Goal: Information Seeking & Learning: Find specific fact

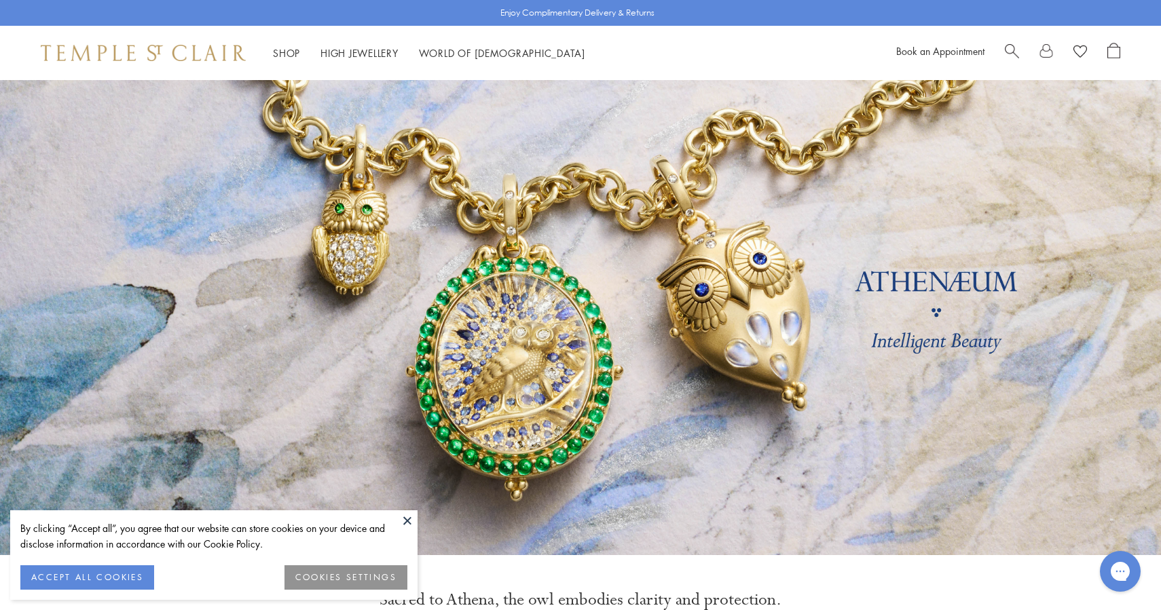
drag, startPoint x: 0, startPoint y: 0, endPoint x: 1013, endPoint y: 53, distance: 1014.8
click at [1013, 53] on span "Search" at bounding box center [1012, 50] width 14 height 14
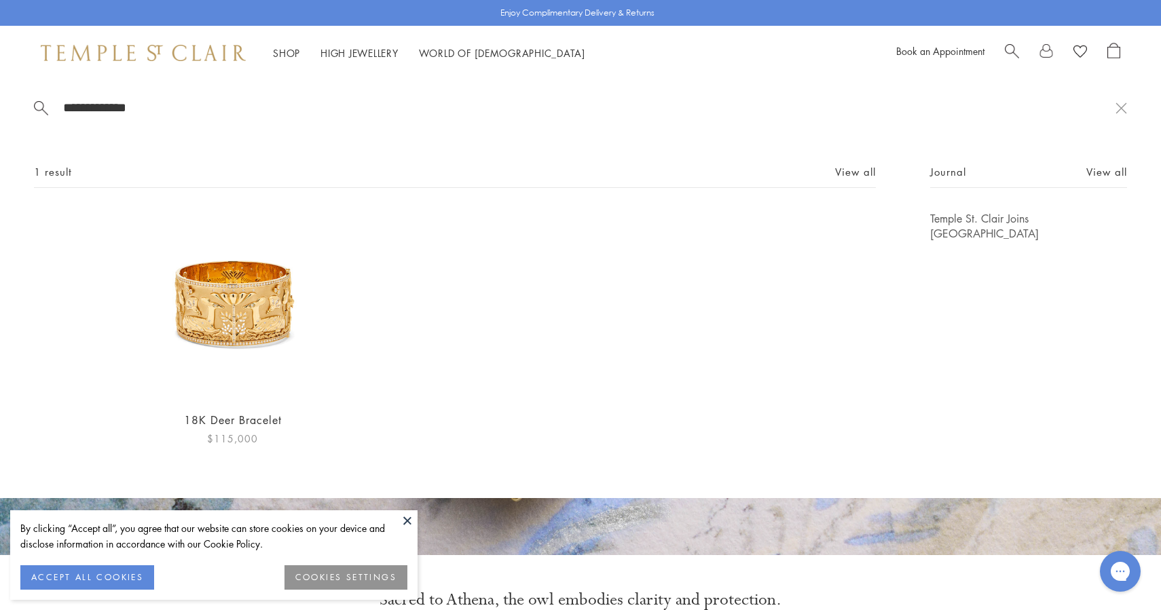
type input "**********"
click at [242, 312] on img at bounding box center [232, 305] width 188 height 188
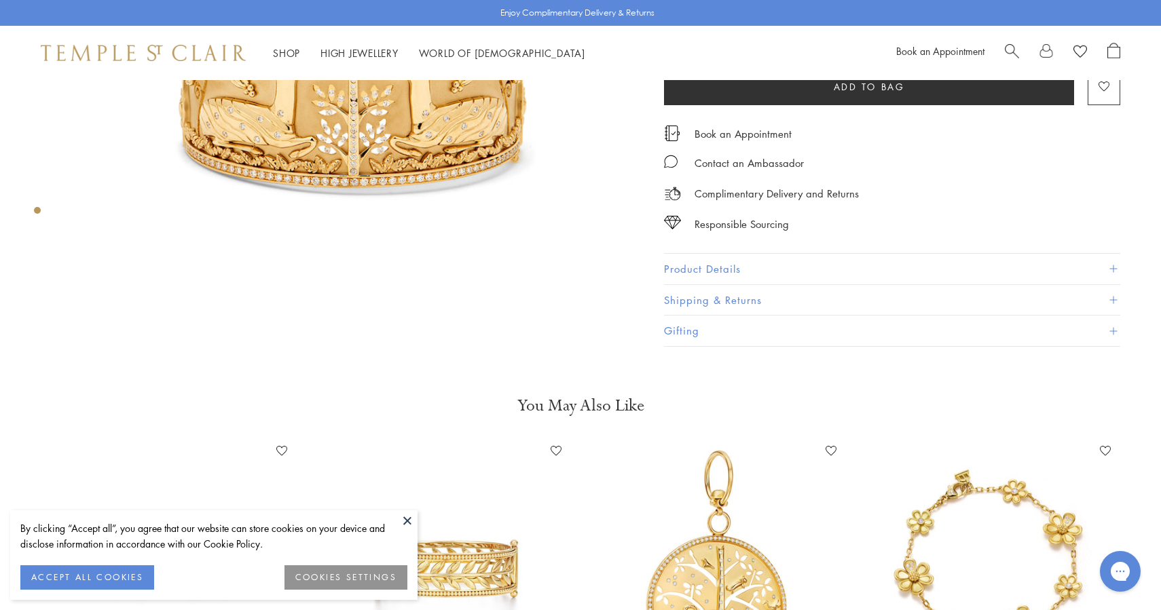
scroll to position [287, 0]
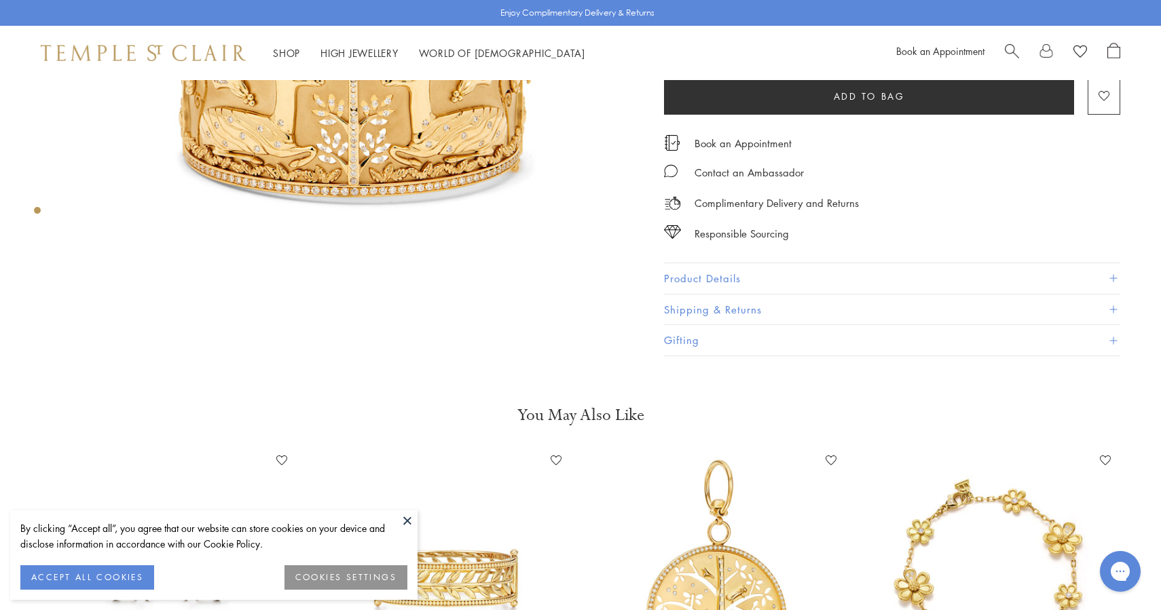
click at [703, 267] on button "Product Details" at bounding box center [892, 278] width 456 height 31
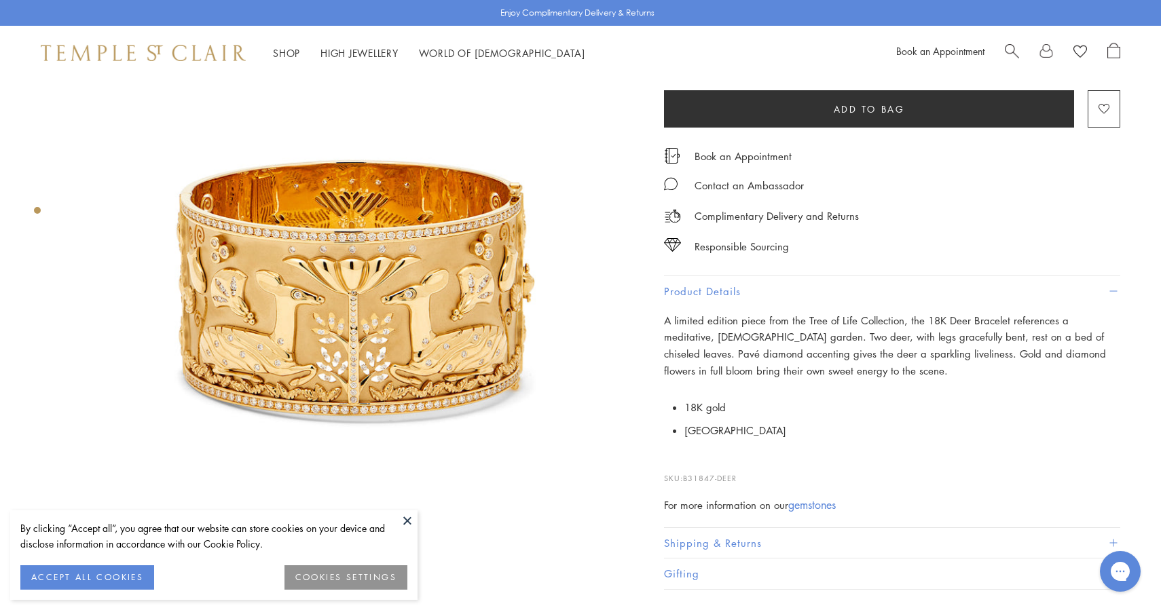
scroll to position [13, 0]
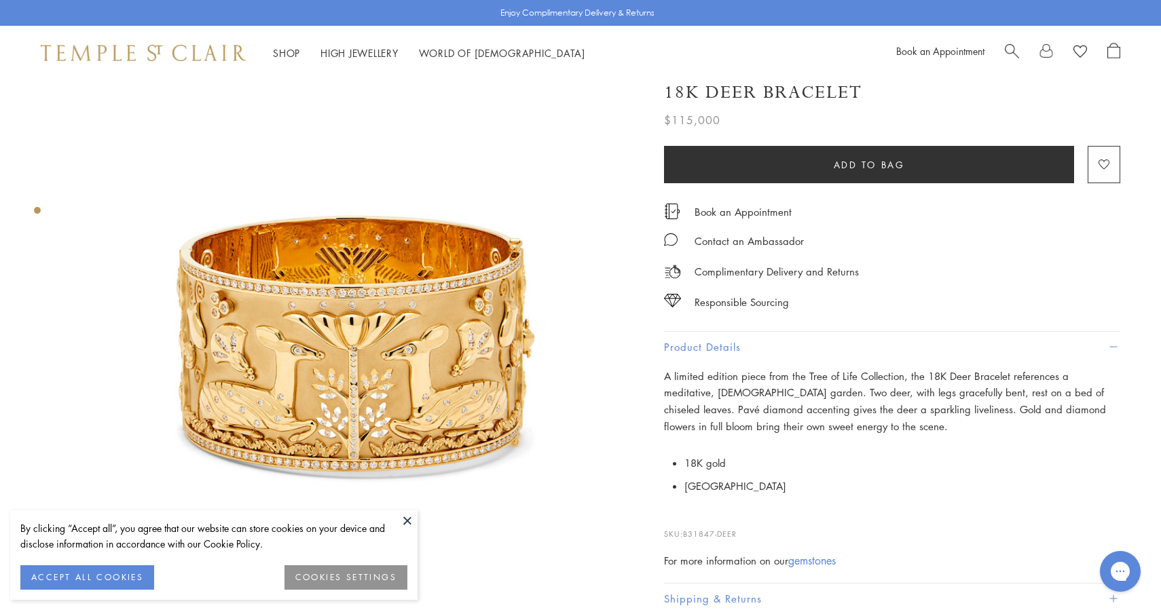
click at [1013, 47] on span "Search" at bounding box center [1012, 50] width 14 height 14
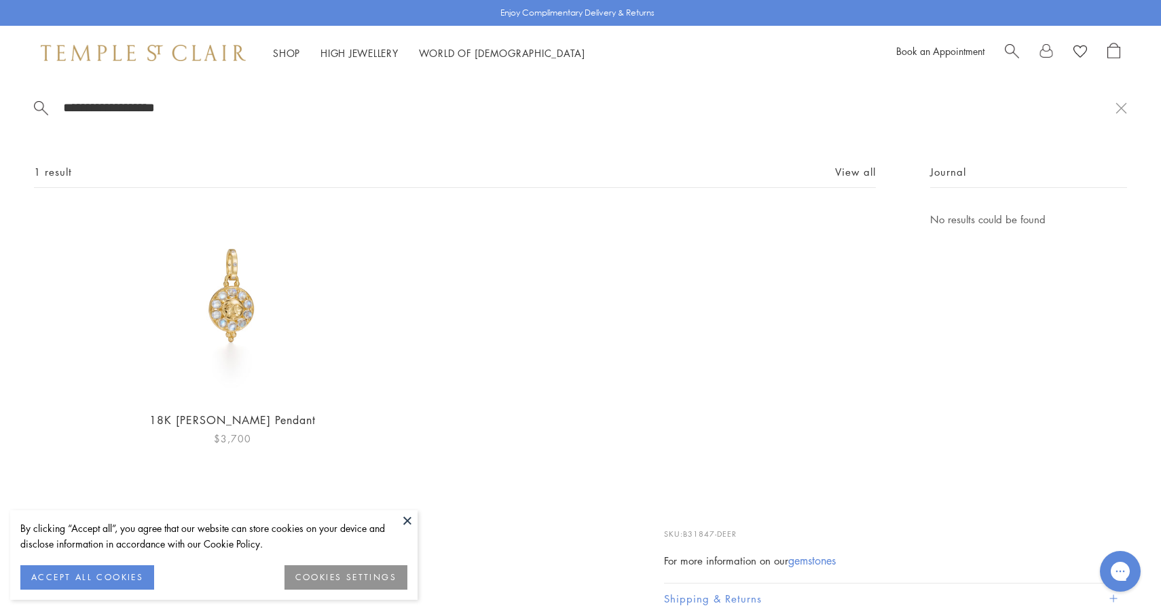
type input "**********"
click at [244, 328] on img at bounding box center [232, 305] width 188 height 188
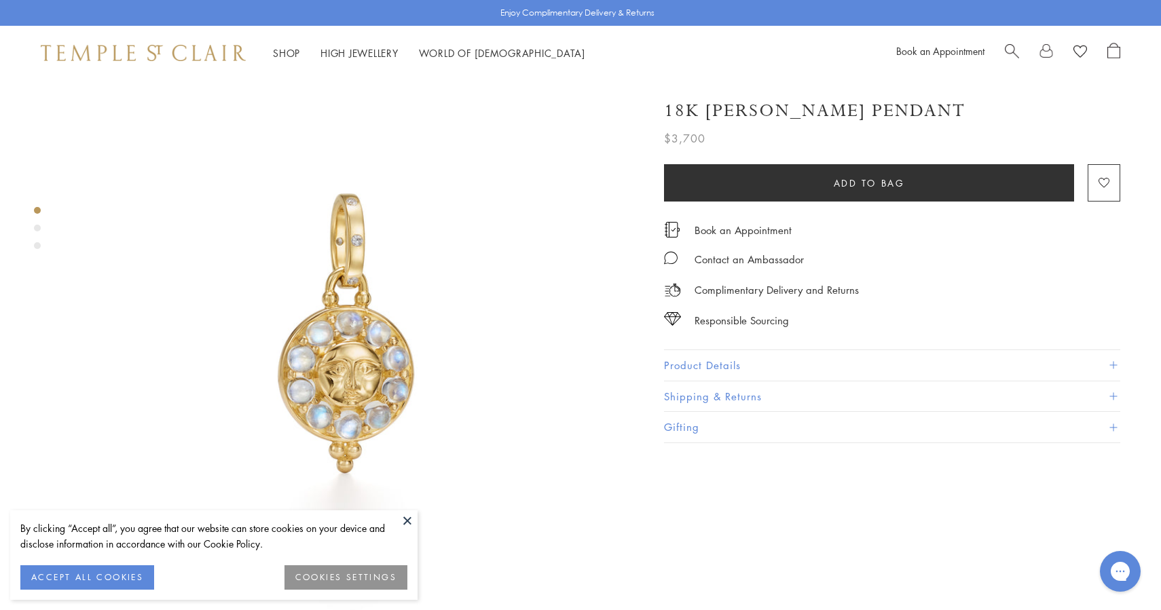
click at [719, 364] on button "Product Details" at bounding box center [892, 365] width 456 height 31
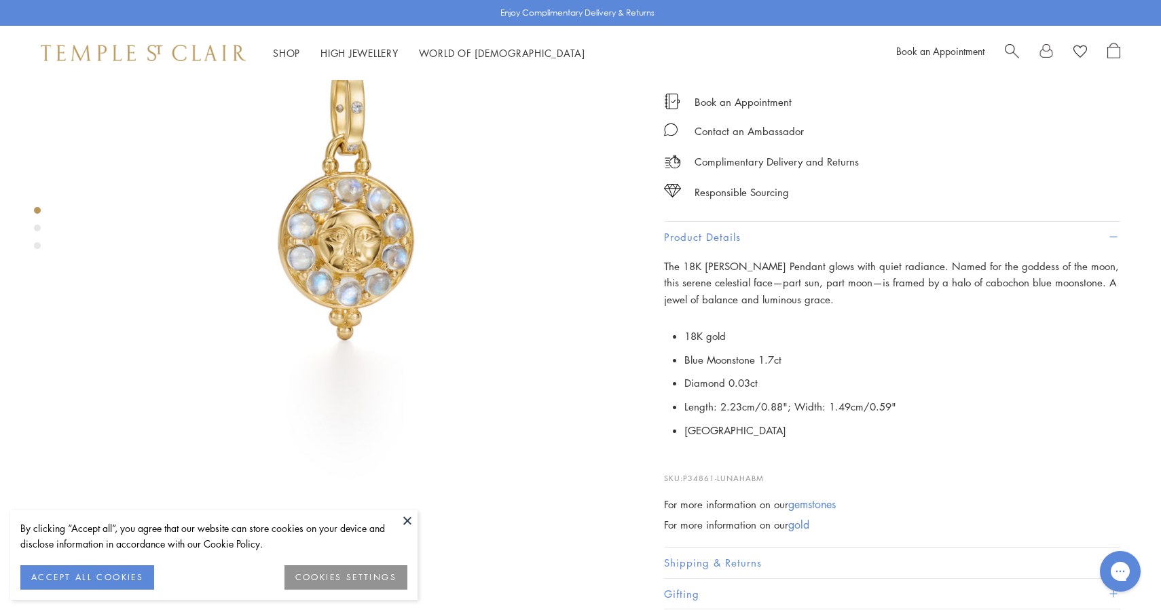
scroll to position [134, 0]
click at [730, 407] on li "Length: 2.23cm/0.88"; Width: 1.49cm/0.59"" at bounding box center [902, 407] width 436 height 24
drag, startPoint x: 684, startPoint y: 407, endPoint x: 910, endPoint y: 397, distance: 226.9
click at [910, 397] on li "Length: 2.23cm/0.88"; Width: 1.49cm/0.59"" at bounding box center [902, 407] width 436 height 24
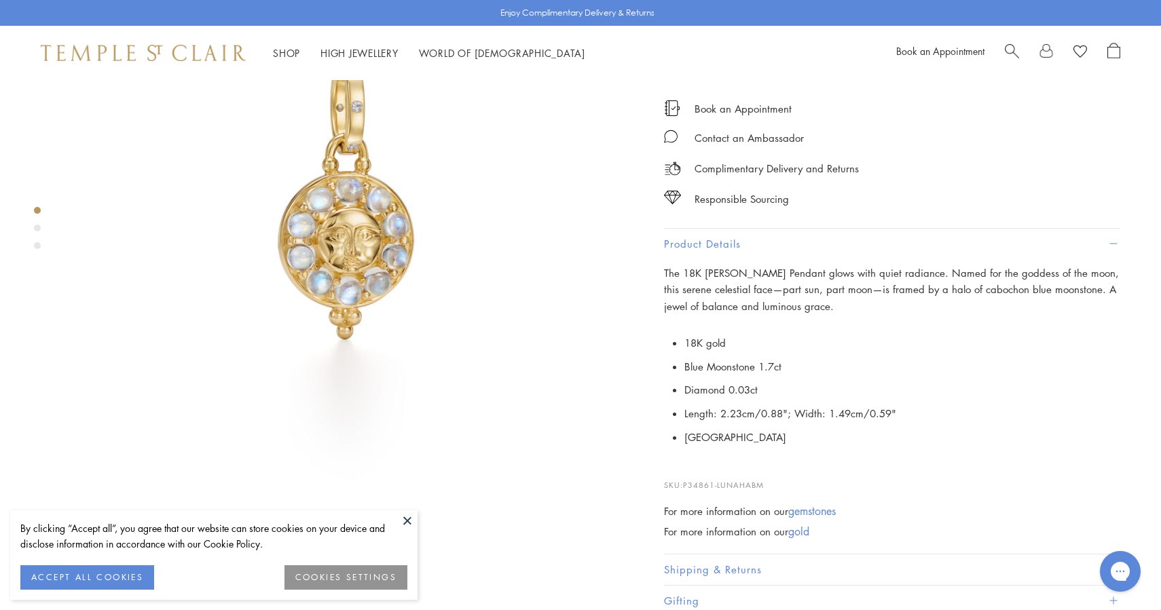
scroll to position [0, 0]
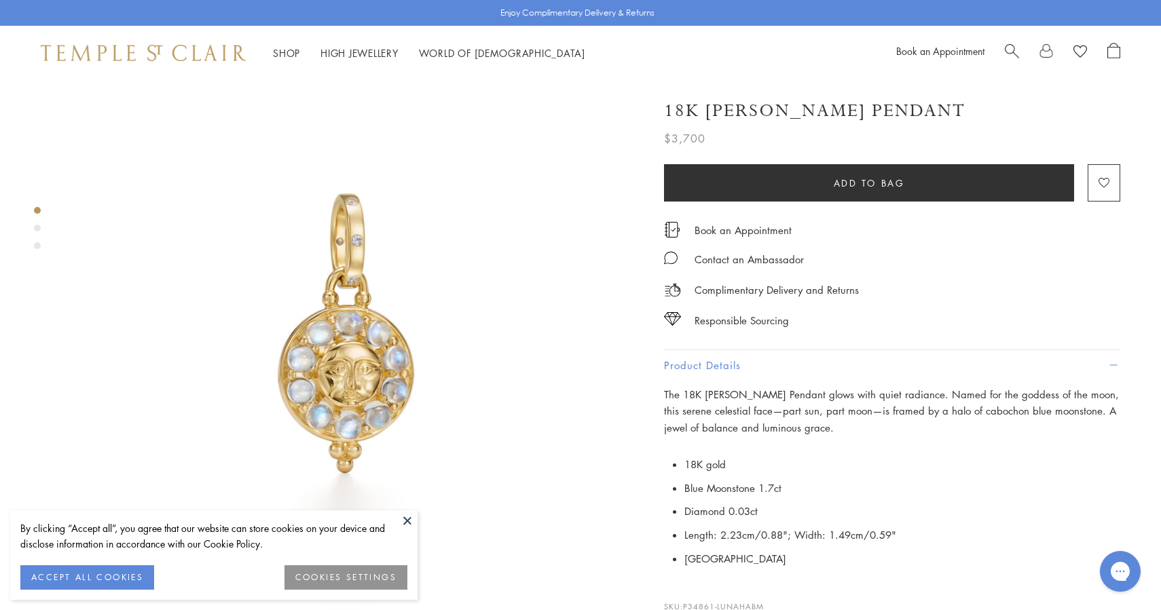
click at [812, 1] on div "Enjoy Complimentary Delivery & Returns" at bounding box center [580, 13] width 1161 height 26
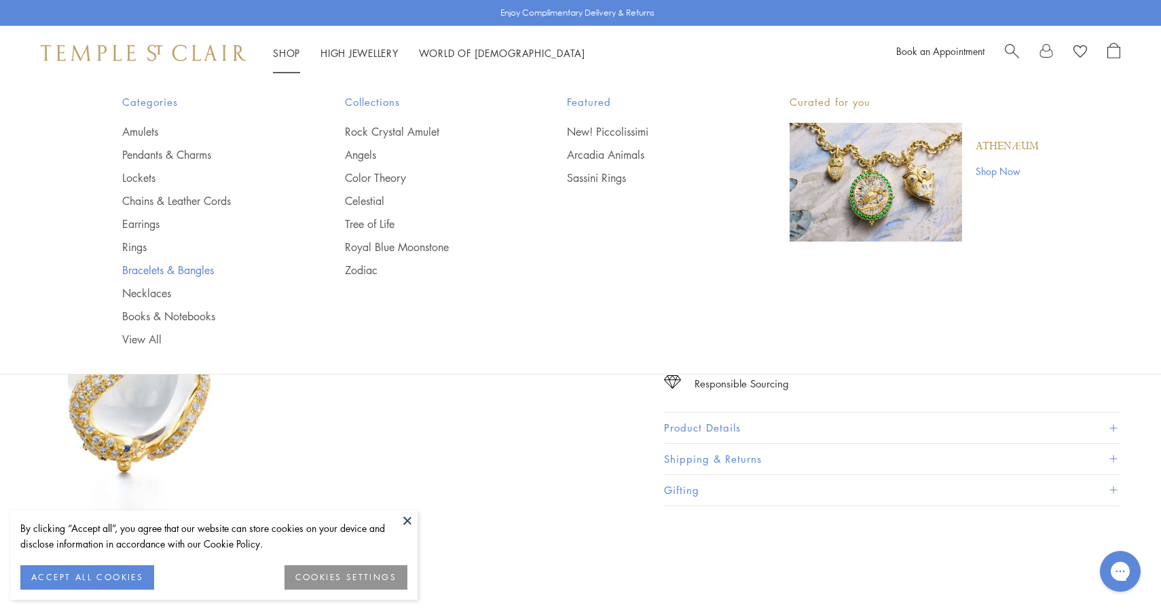
click at [143, 263] on link "Bracelets & Bangles" at bounding box center [206, 270] width 168 height 15
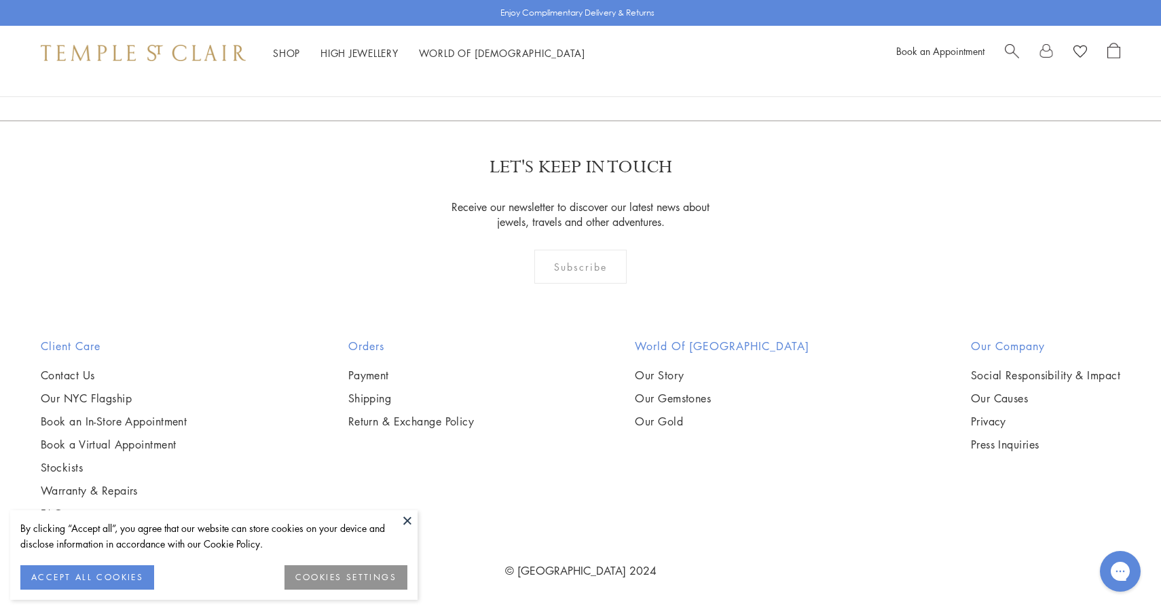
scroll to position [3295, 0]
click at [0, 0] on img at bounding box center [0, 0] width 0 height 0
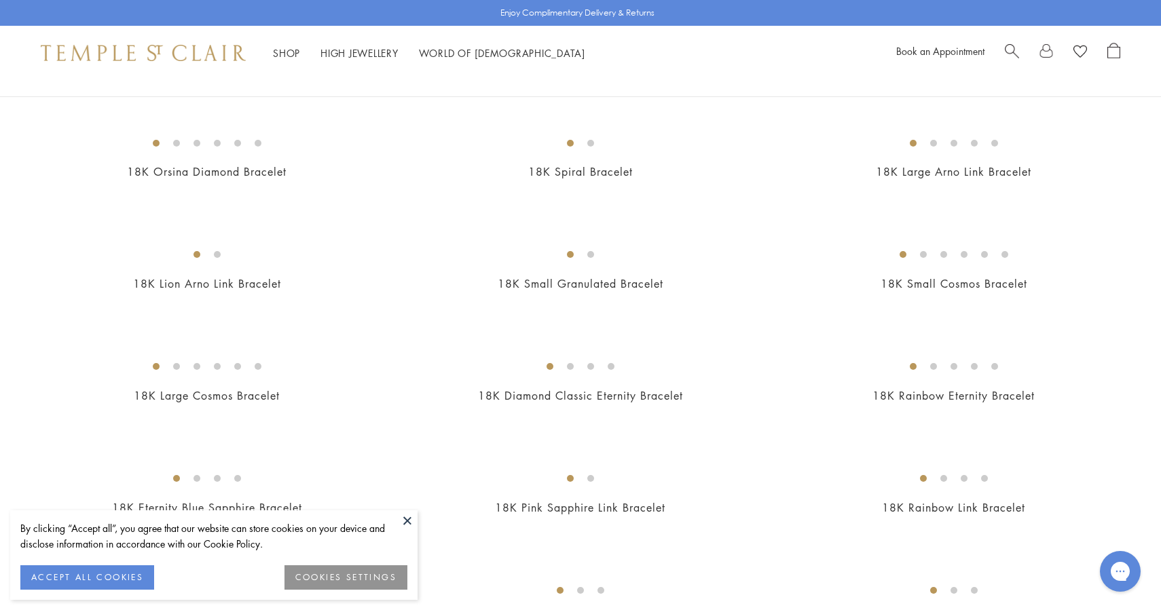
scroll to position [283, 0]
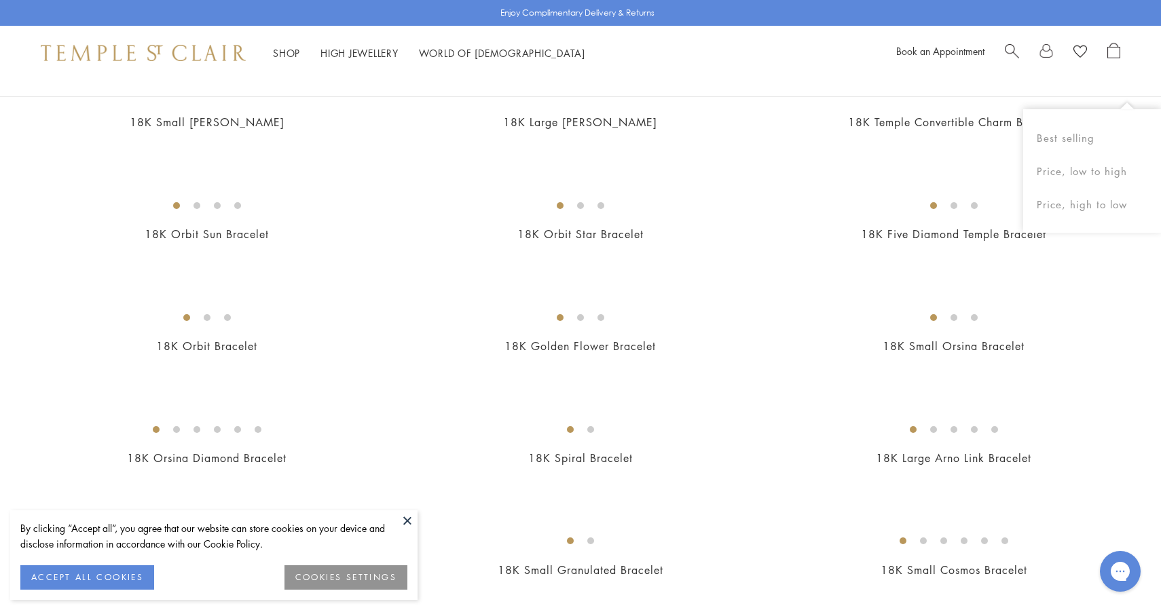
click at [1014, 61] on link "Search" at bounding box center [1012, 53] width 14 height 20
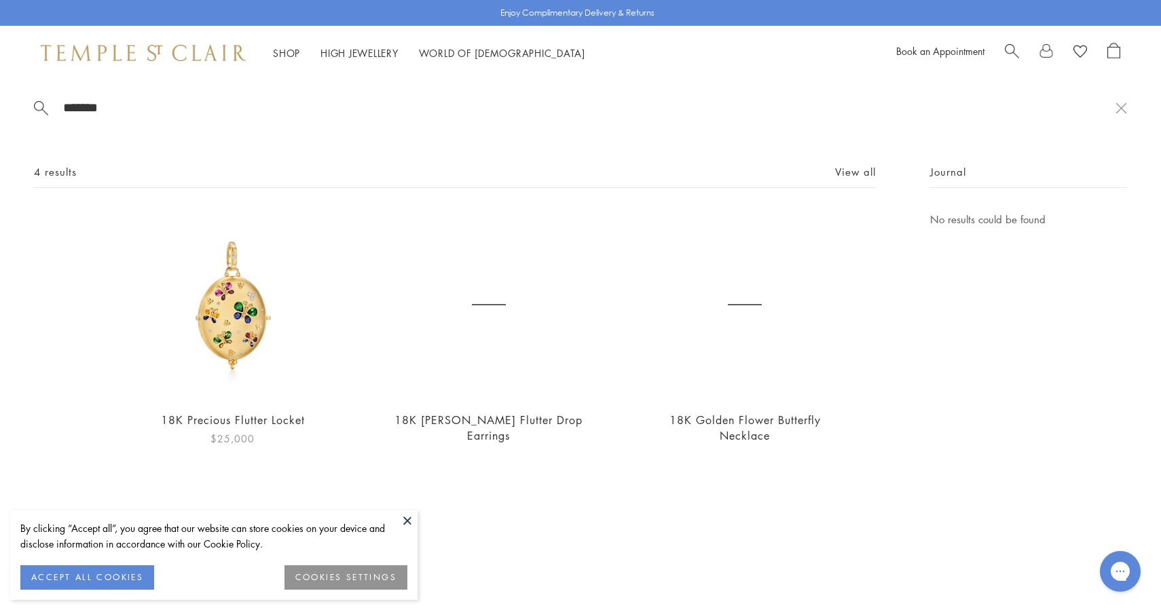
type input "*******"
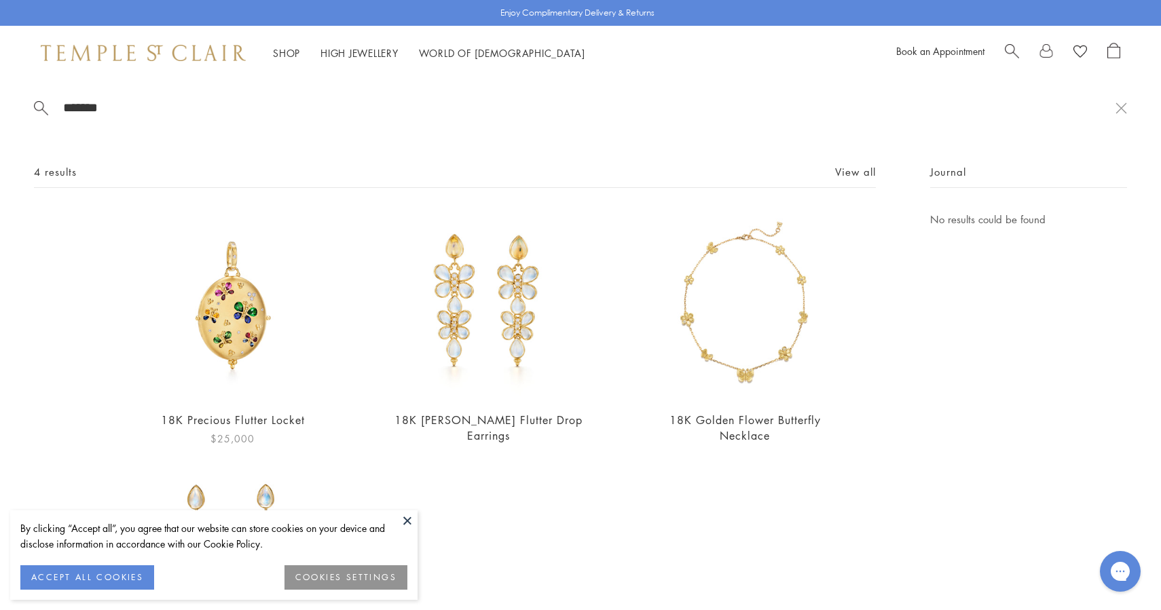
click at [278, 286] on img at bounding box center [232, 305] width 188 height 188
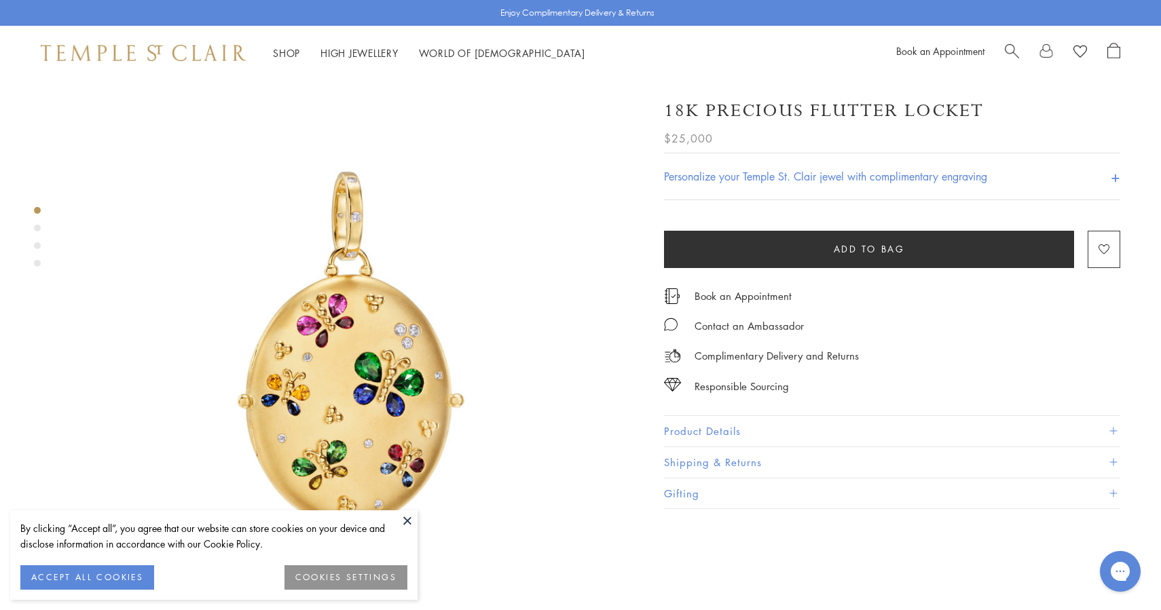
click at [1015, 48] on span "Search" at bounding box center [1012, 50] width 14 height 14
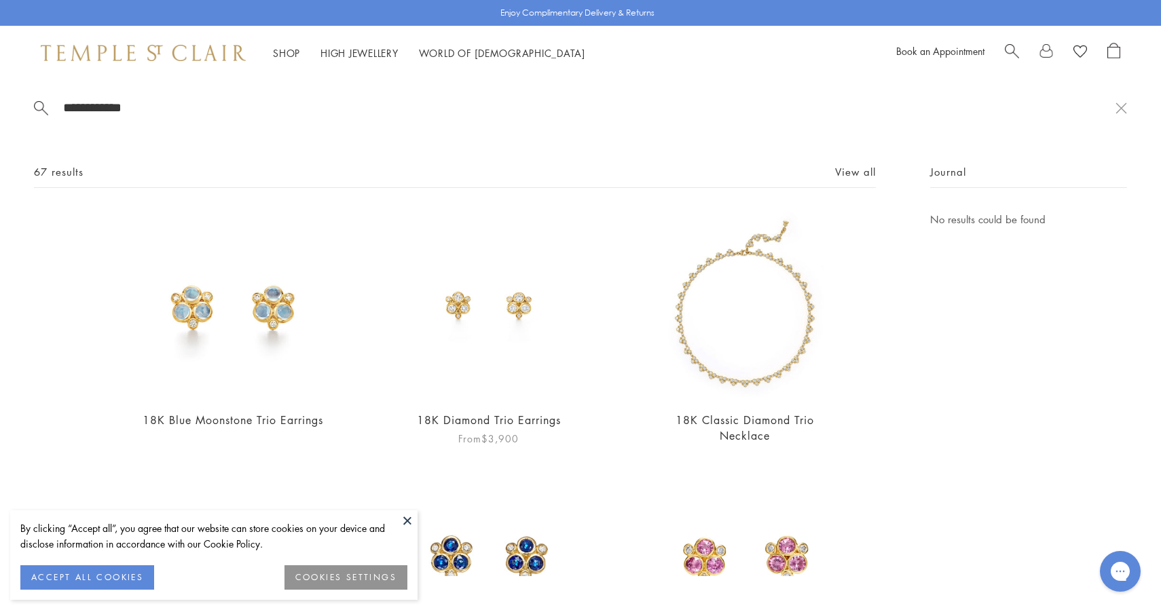
type input "**********"
click at [520, 317] on img at bounding box center [488, 305] width 188 height 188
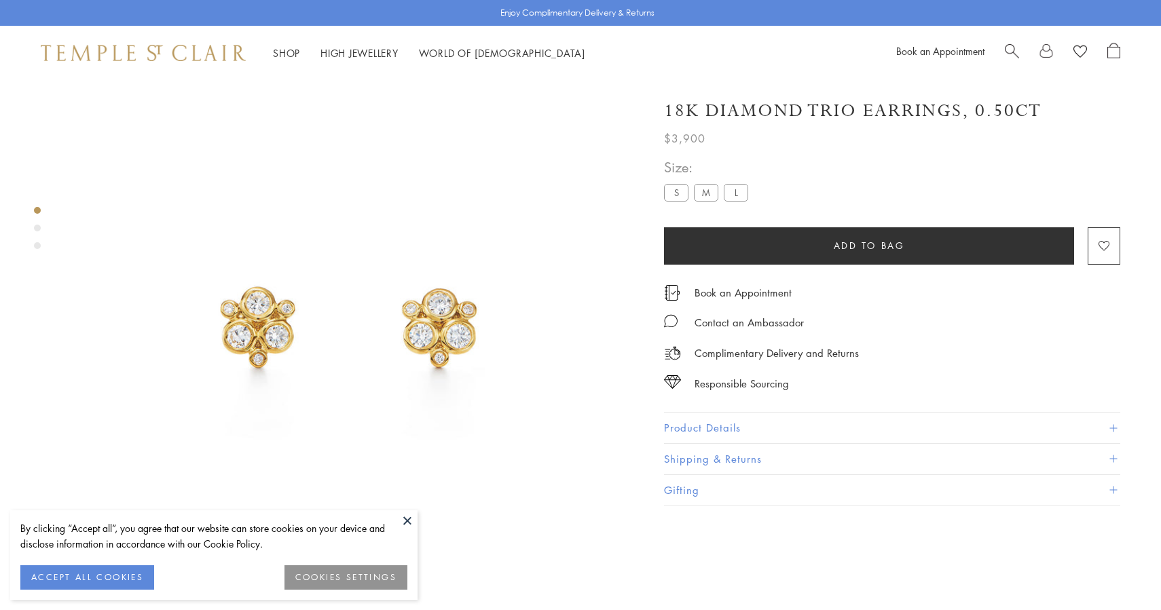
click at [713, 192] on label "M" at bounding box center [706, 192] width 24 height 17
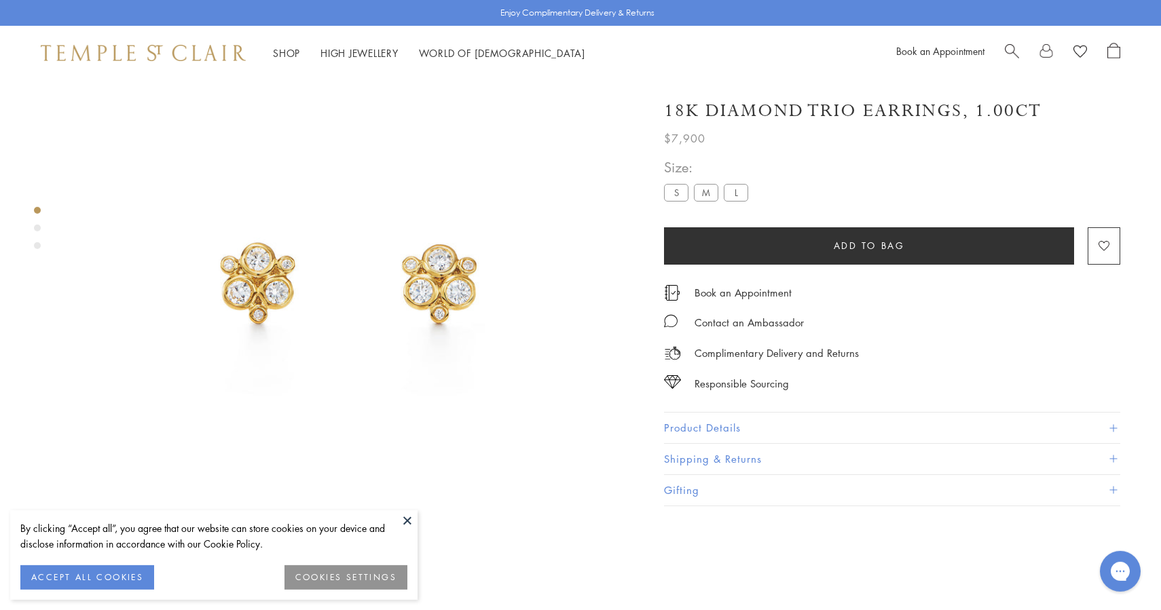
scroll to position [80, 0]
click at [733, 185] on label "L" at bounding box center [736, 192] width 24 height 17
click at [745, 196] on label "L" at bounding box center [736, 192] width 24 height 17
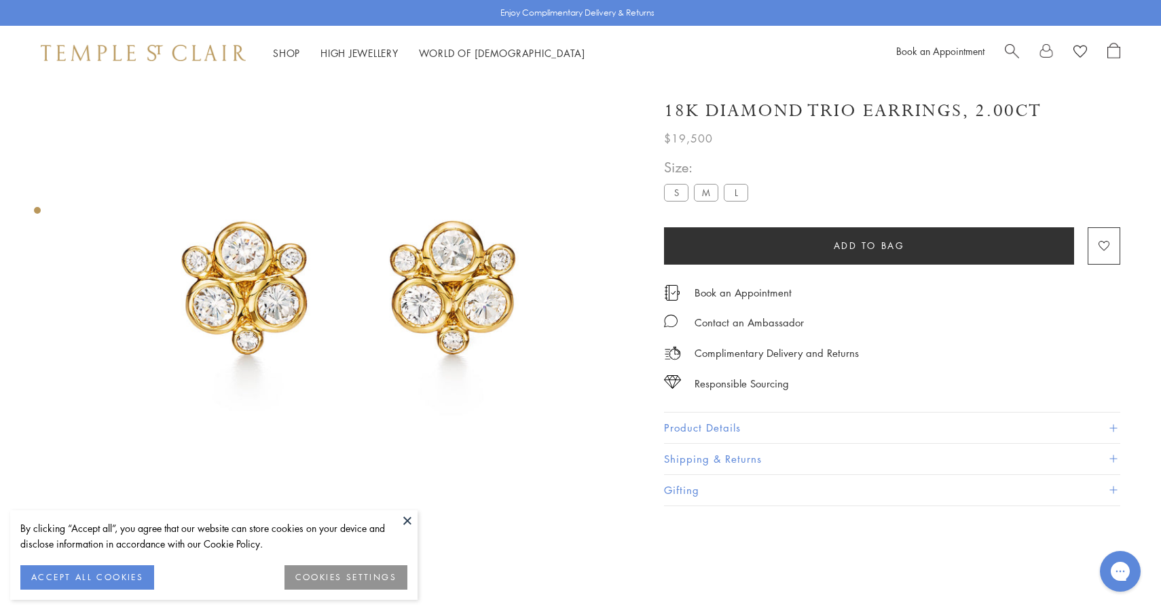
click at [706, 196] on label "M" at bounding box center [706, 192] width 24 height 17
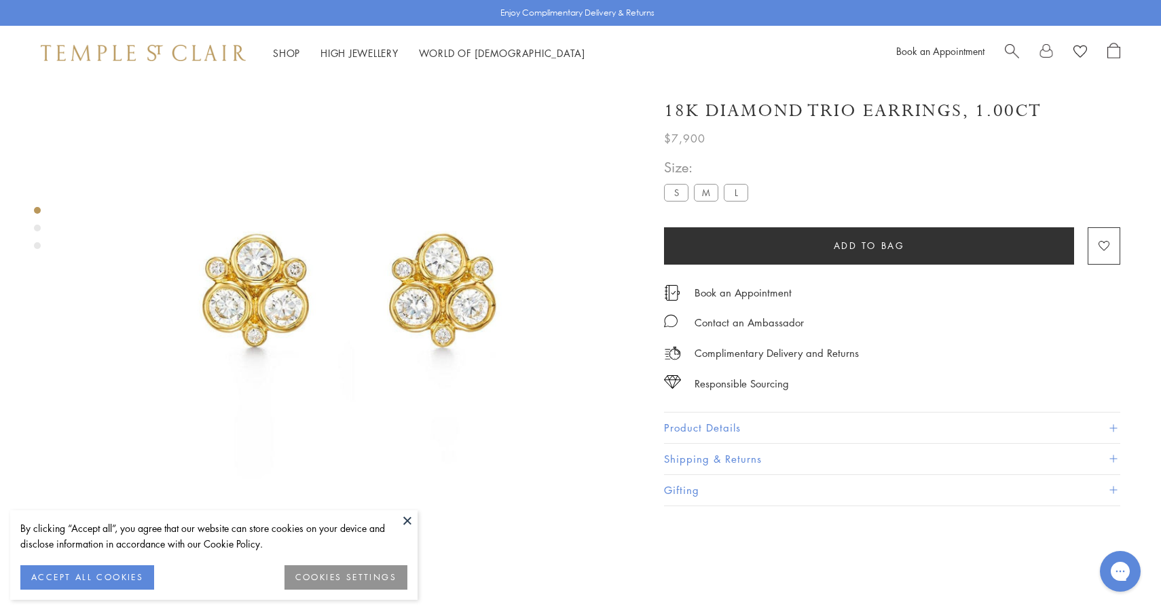
click at [684, 195] on label "S" at bounding box center [676, 192] width 24 height 17
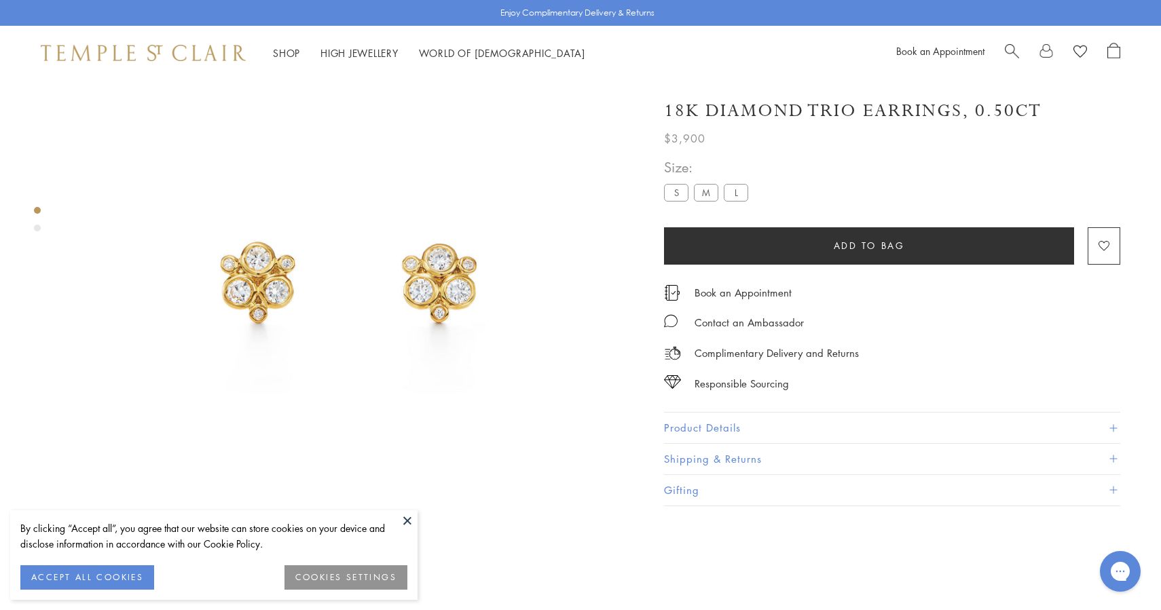
click at [716, 196] on label "M" at bounding box center [706, 192] width 24 height 17
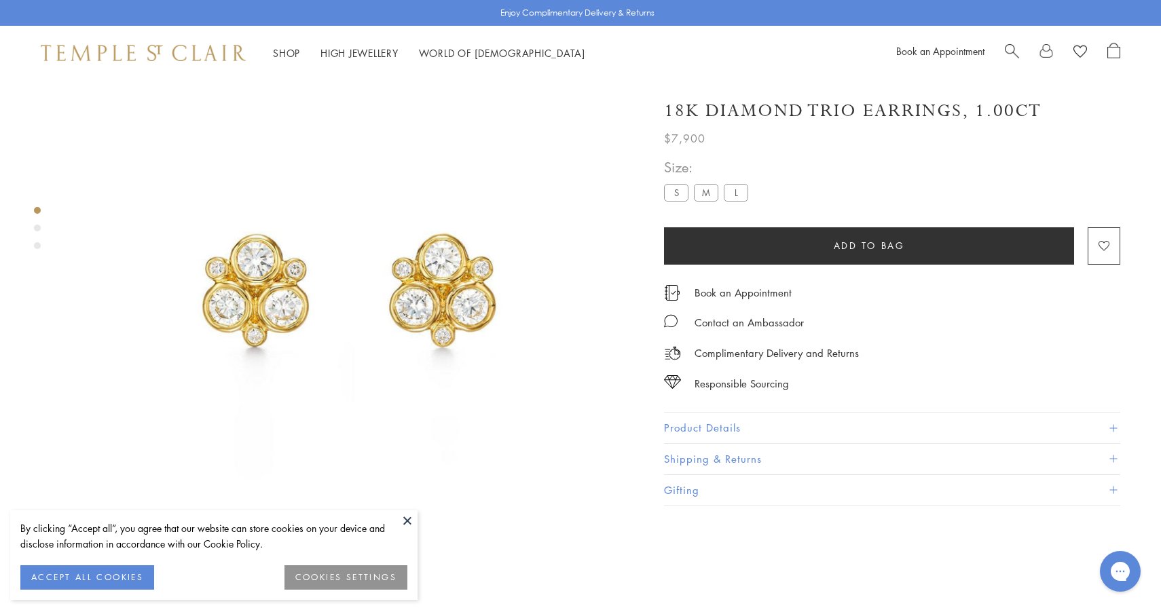
click at [730, 195] on label "L" at bounding box center [736, 192] width 24 height 17
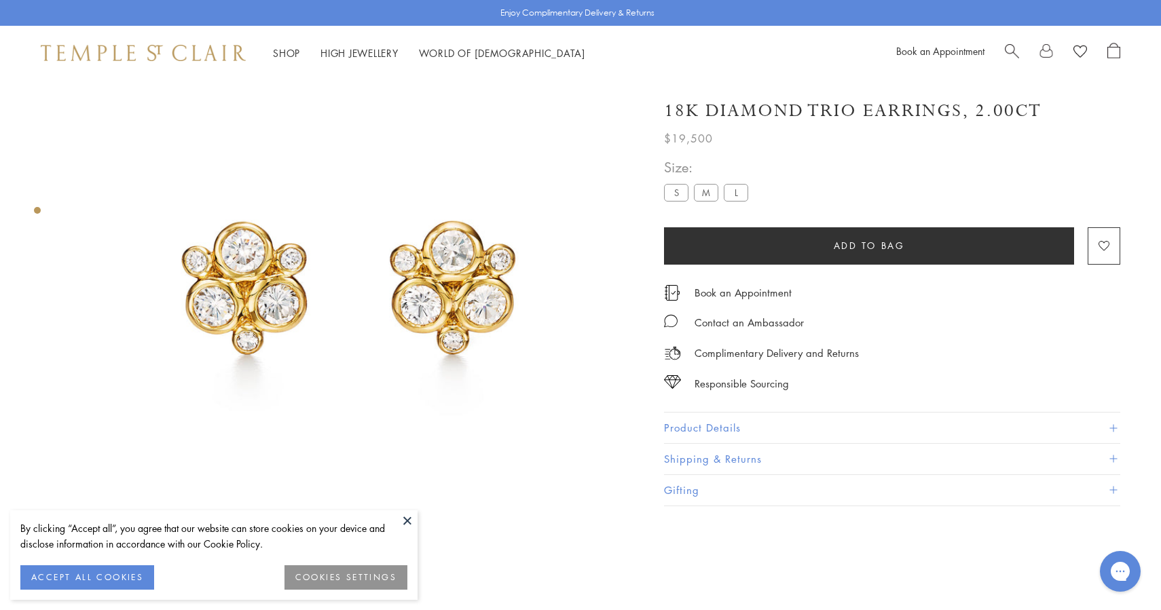
click at [713, 193] on label "M" at bounding box center [706, 192] width 24 height 17
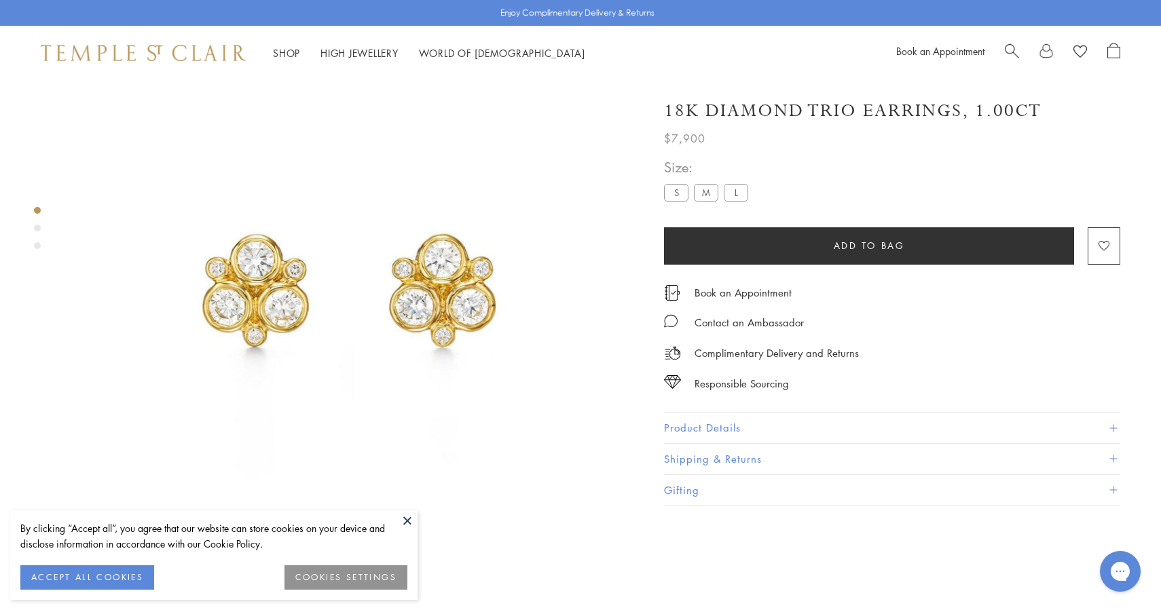
click at [737, 186] on label "L" at bounding box center [736, 192] width 24 height 17
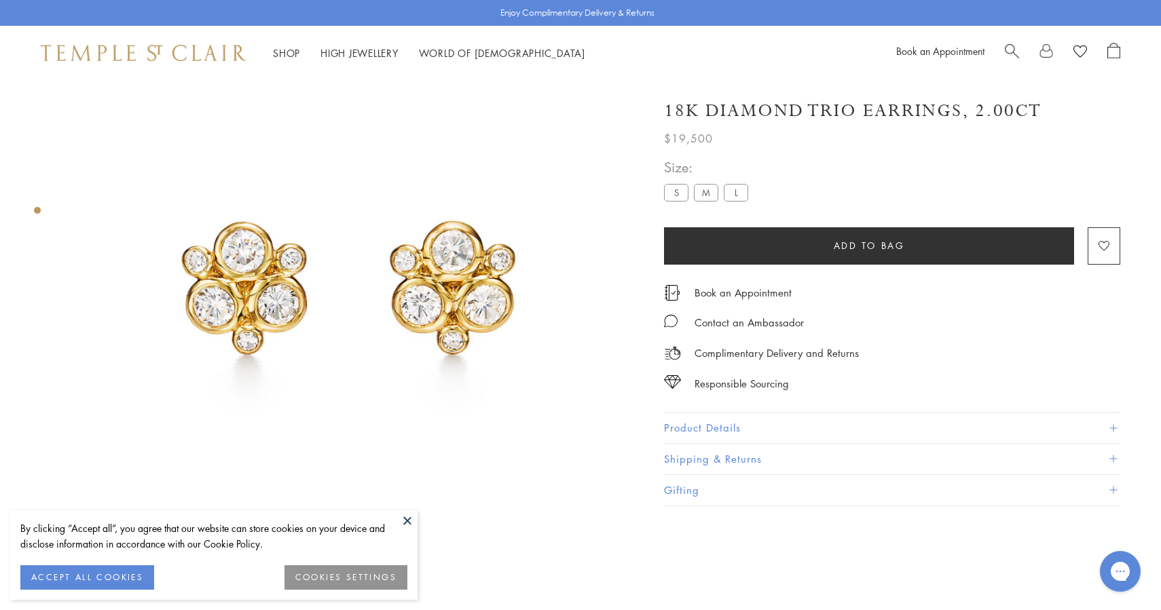
click at [1037, 176] on div "**********" at bounding box center [892, 187] width 456 height 62
click at [704, 195] on label "M" at bounding box center [706, 192] width 24 height 17
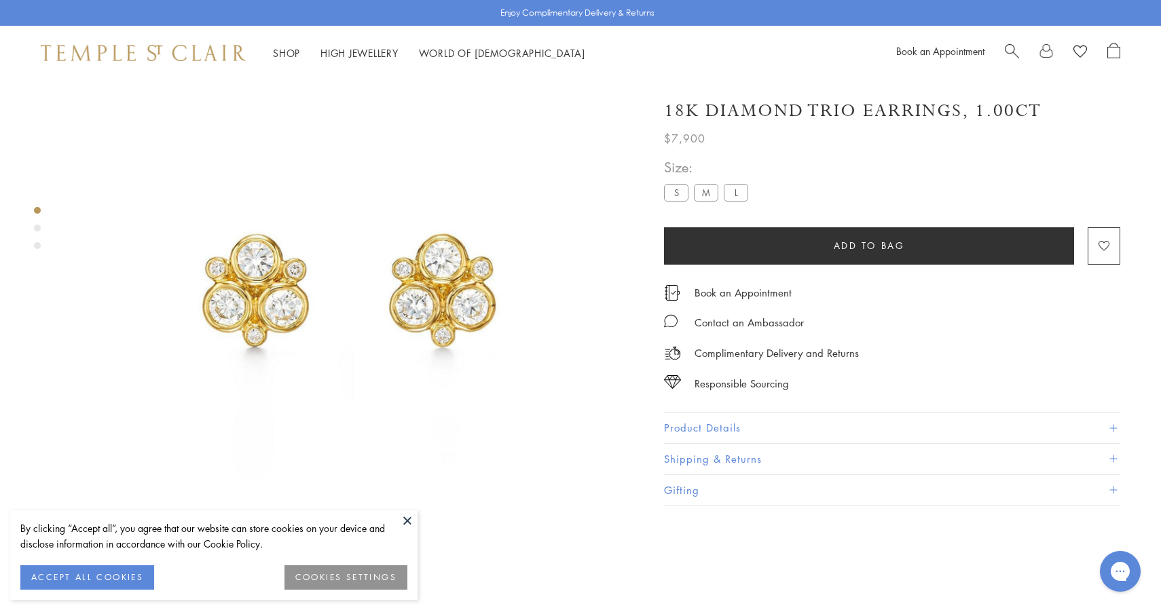
click at [289, 43] on div "Shop Shop Categories Amulets Pendants & Charms Lockets Chains & Leather Cords E…" at bounding box center [580, 53] width 1161 height 54
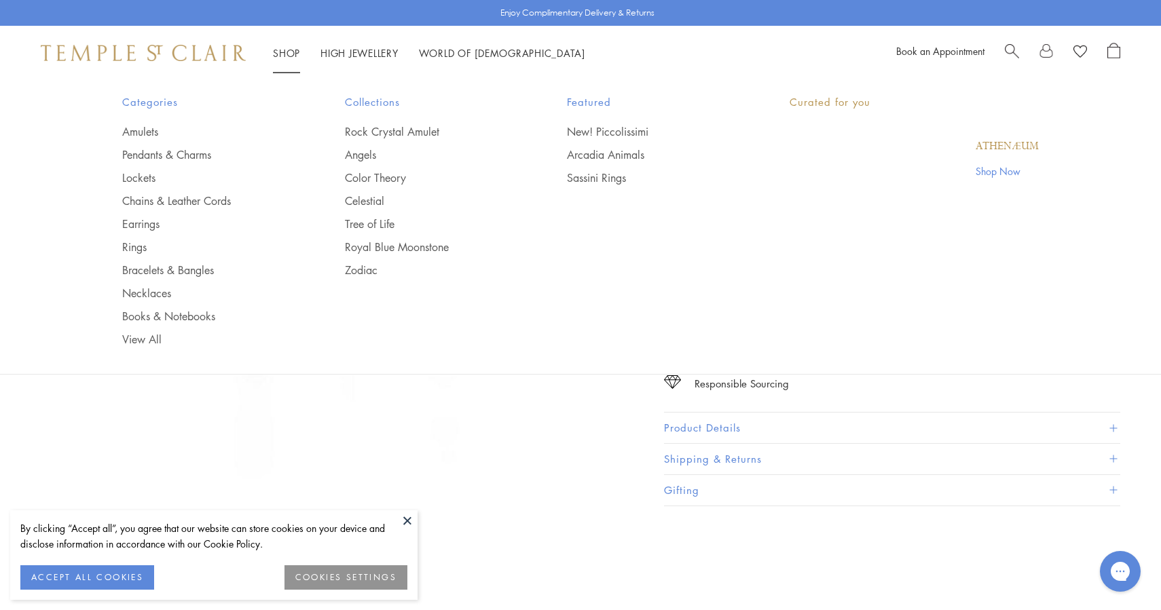
click at [292, 48] on li "Shop Shop Categories Amulets Pendants & Charms Lockets Chains & Leather Cords E…" at bounding box center [286, 53] width 27 height 17
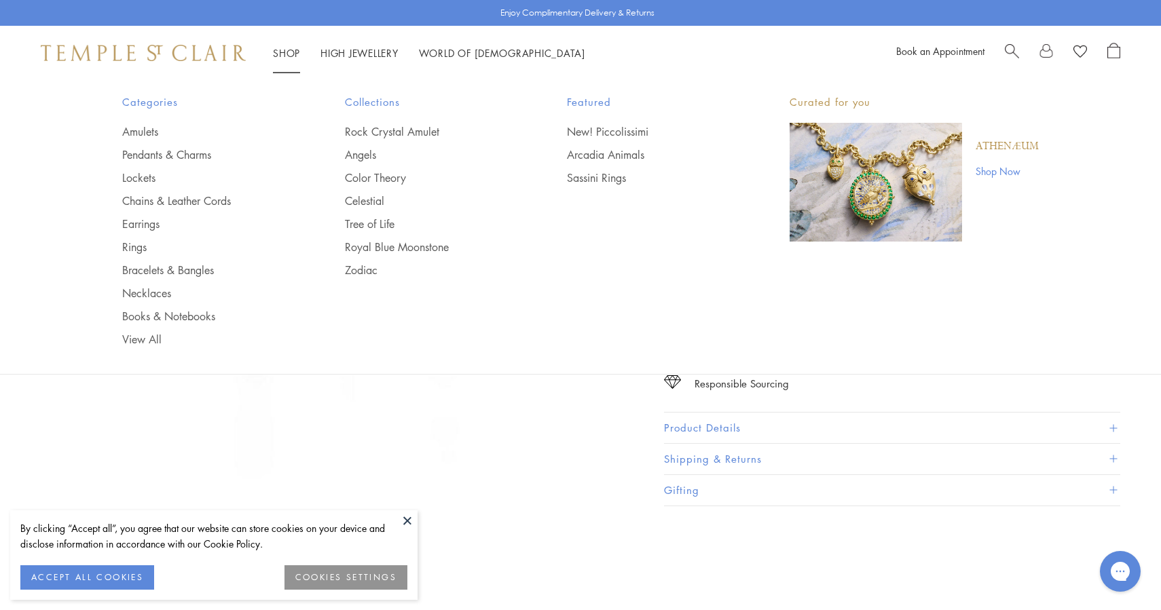
click at [195, 56] on img at bounding box center [143, 53] width 205 height 16
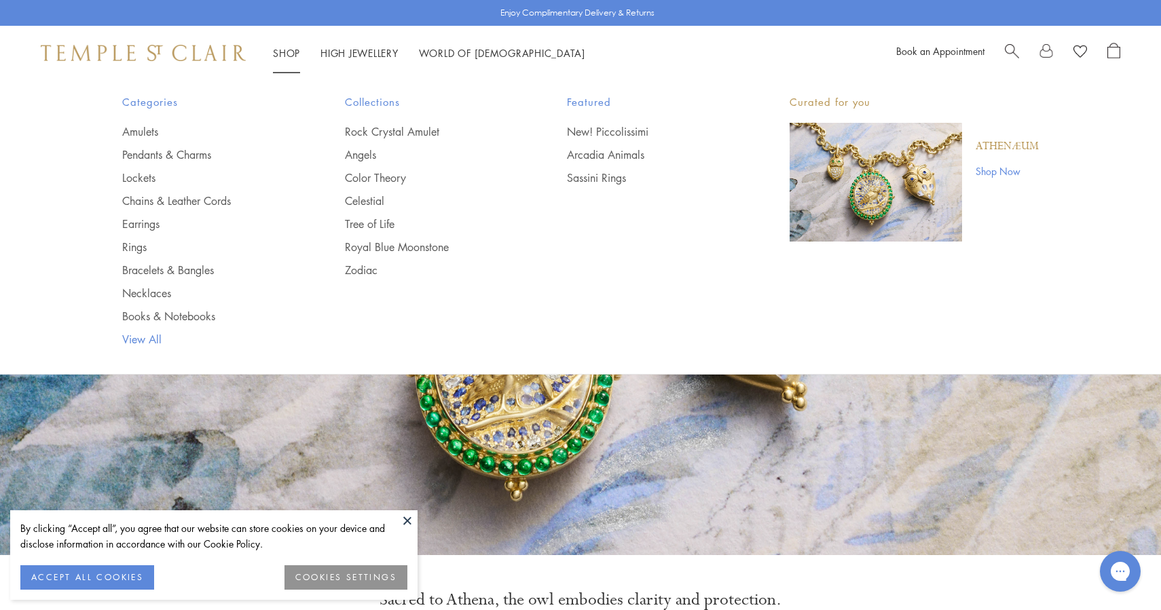
click at [152, 340] on link "View All" at bounding box center [206, 339] width 168 height 15
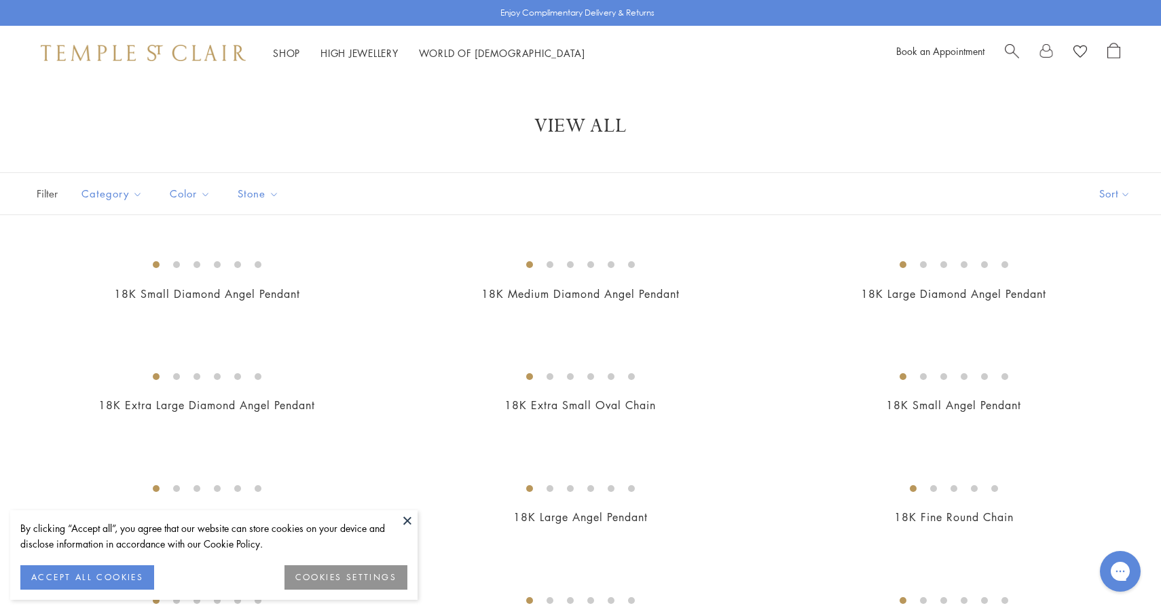
click at [139, 56] on img at bounding box center [143, 53] width 205 height 16
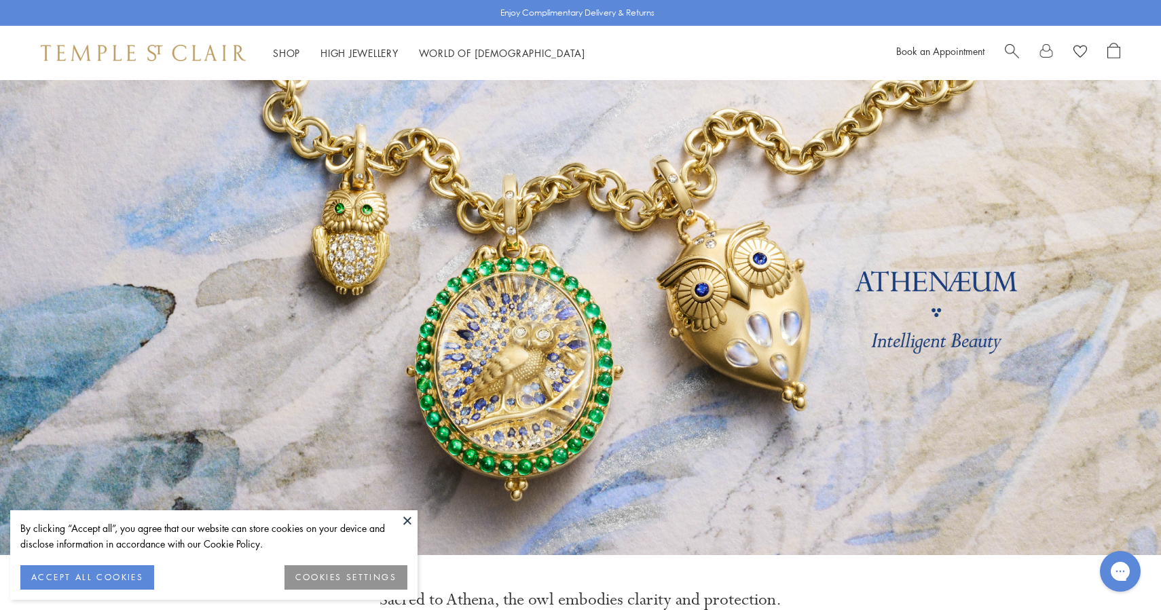
click at [1012, 50] on span "Search" at bounding box center [1012, 50] width 14 height 14
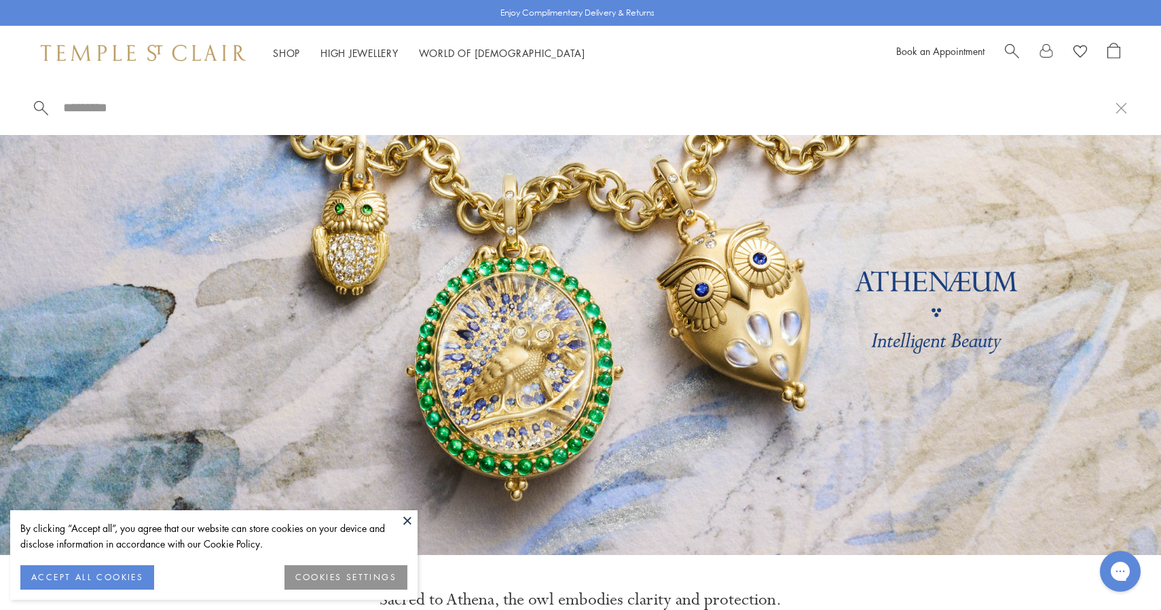
click at [579, 270] on link at bounding box center [580, 317] width 1161 height 475
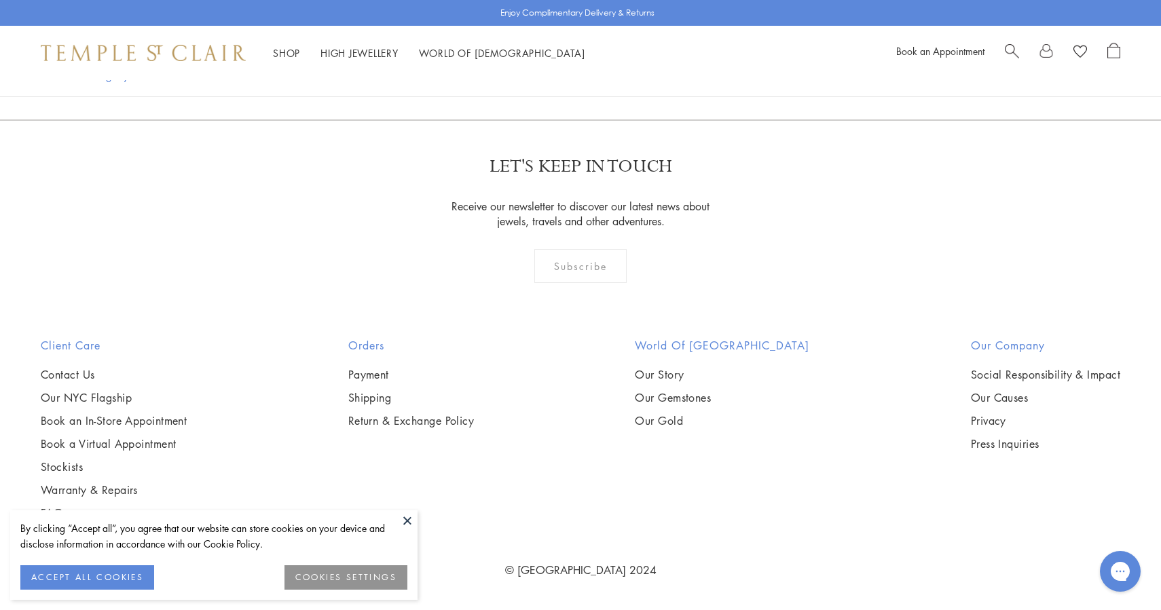
scroll to position [1796, 0]
click at [0, 0] on img at bounding box center [0, 0] width 0 height 0
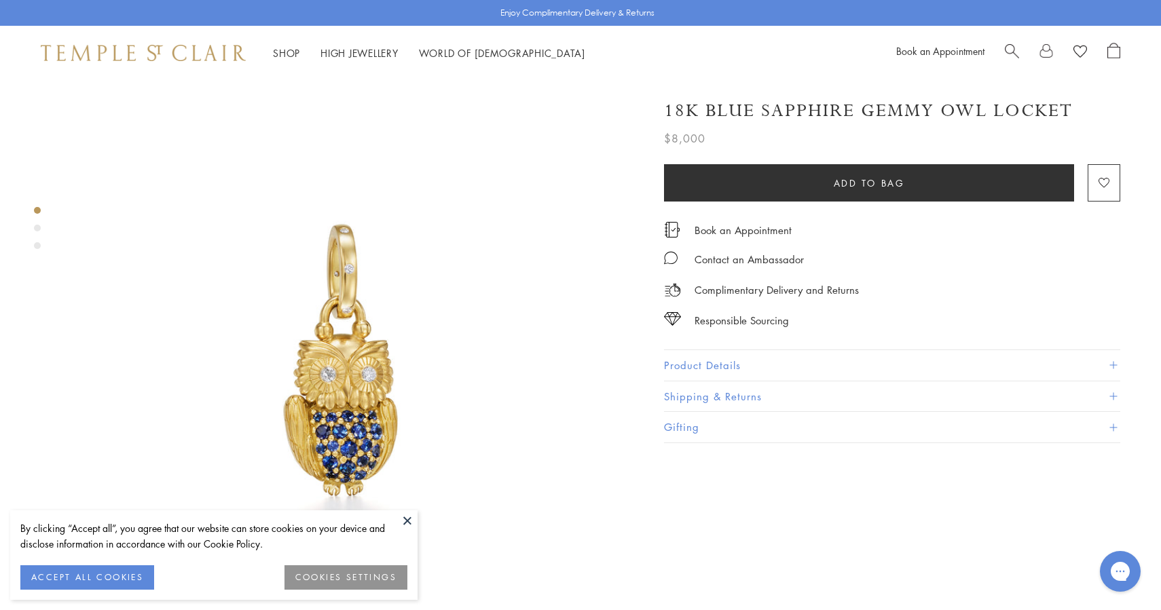
click at [1001, 44] on div "Book an Appointment" at bounding box center [1008, 53] width 224 height 20
click at [1007, 50] on span "Search" at bounding box center [1012, 50] width 14 height 14
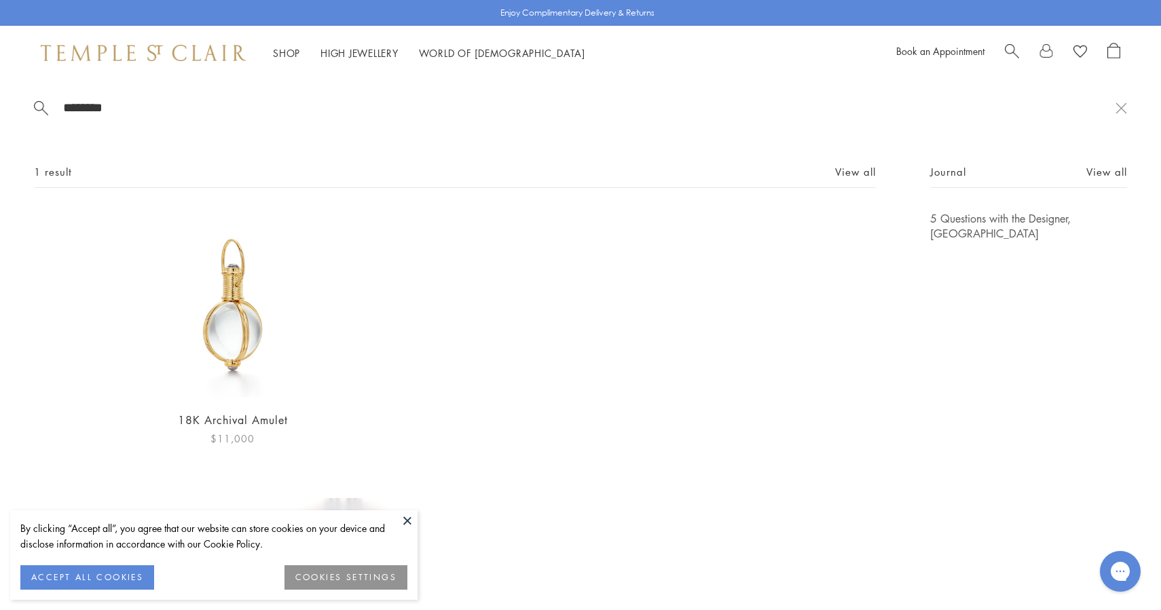
type input "********"
click at [266, 296] on img at bounding box center [232, 305] width 188 height 188
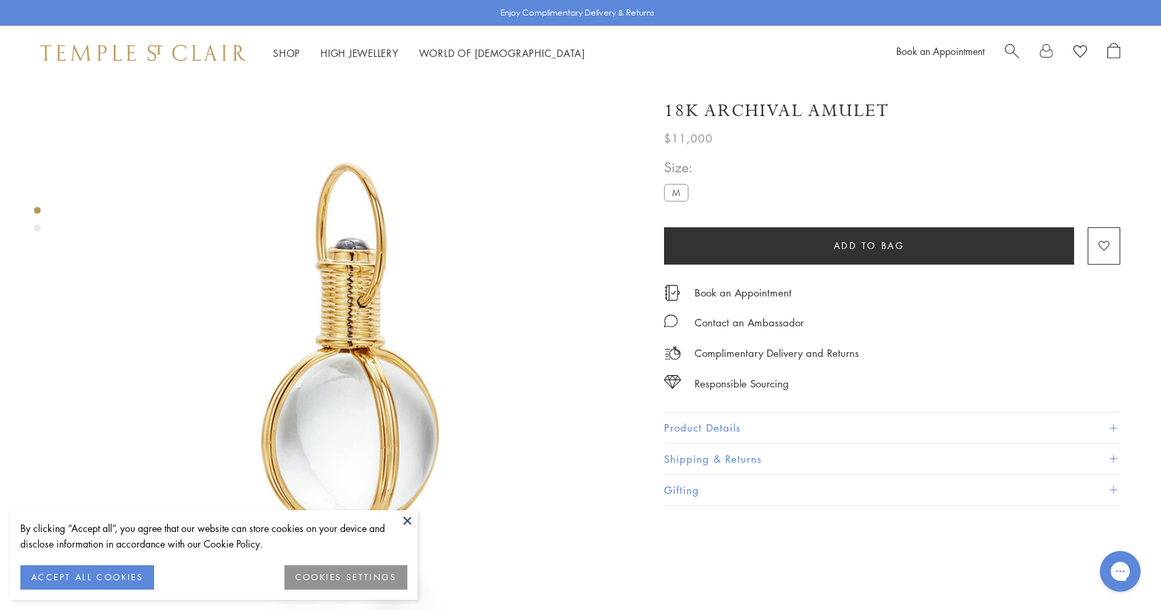
click at [207, 38] on div "Shop Shop Categories Amulets Pendants & Charms Lockets Chains & Leather Cords E…" at bounding box center [580, 53] width 1161 height 54
click at [243, 84] on img at bounding box center [349, 361] width 563 height 563
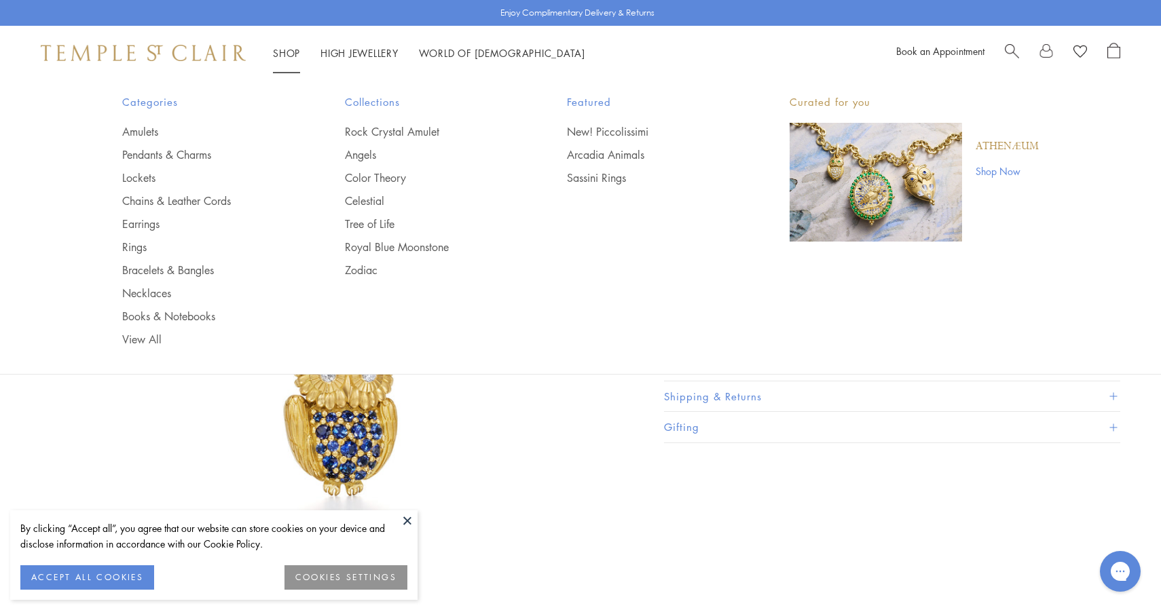
click at [284, 52] on link "Shop Shop" at bounding box center [286, 53] width 27 height 14
click at [1012, 56] on span "Search" at bounding box center [1012, 50] width 14 height 14
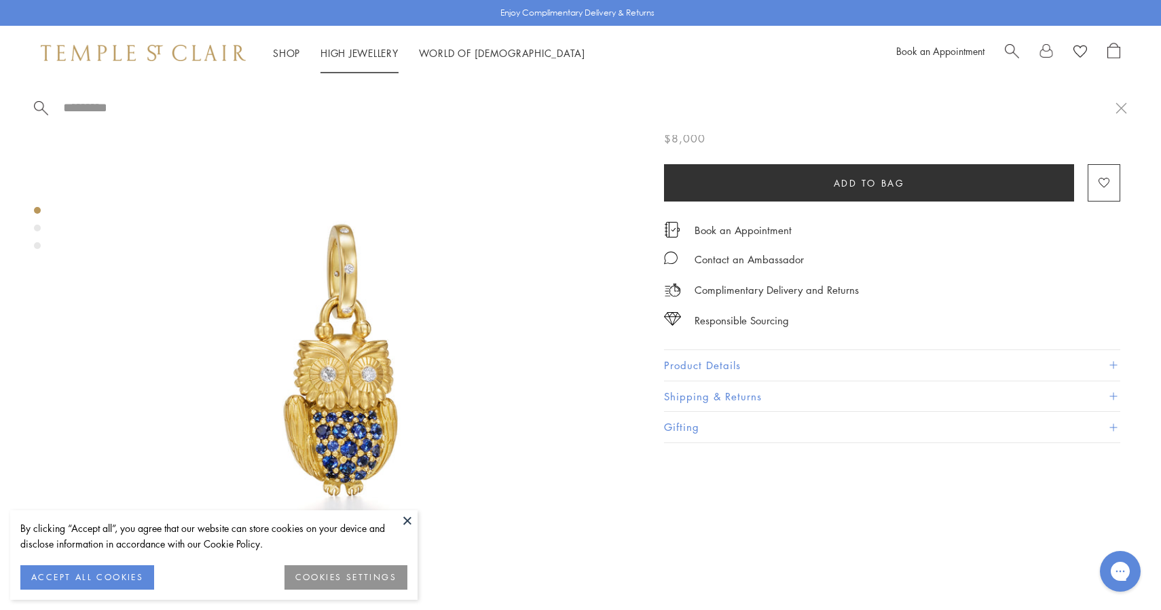
click at [291, 54] on link "Shop Shop" at bounding box center [286, 53] width 27 height 14
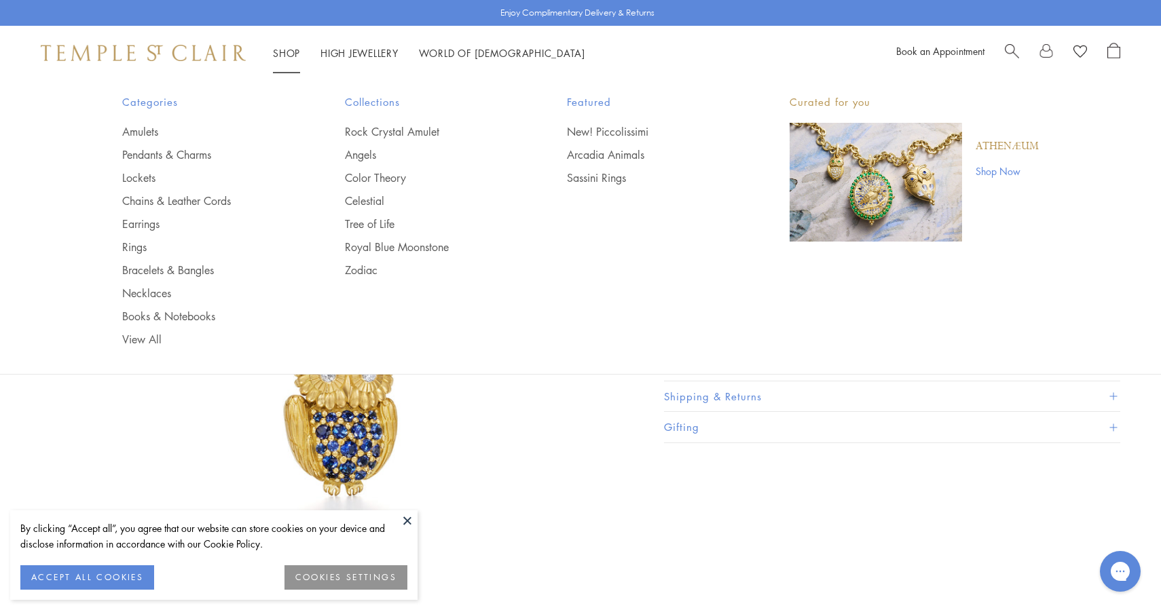
click at [283, 51] on link "Shop Shop" at bounding box center [286, 53] width 27 height 14
click at [155, 333] on link "View All" at bounding box center [206, 339] width 168 height 15
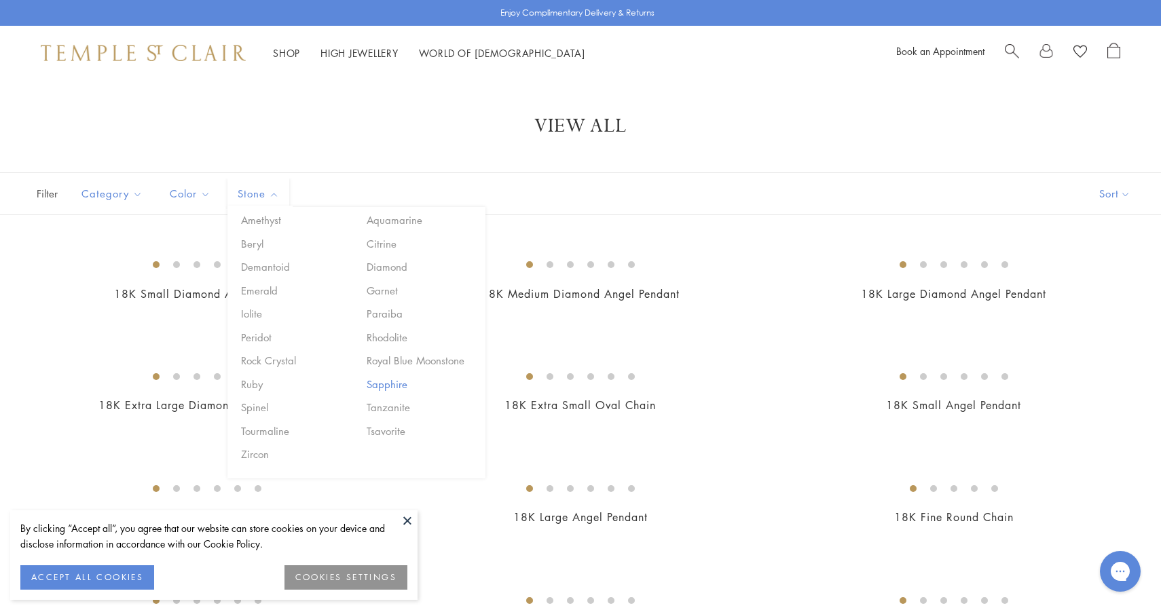
click at [388, 384] on button "Sapphire" at bounding box center [420, 385] width 115 height 16
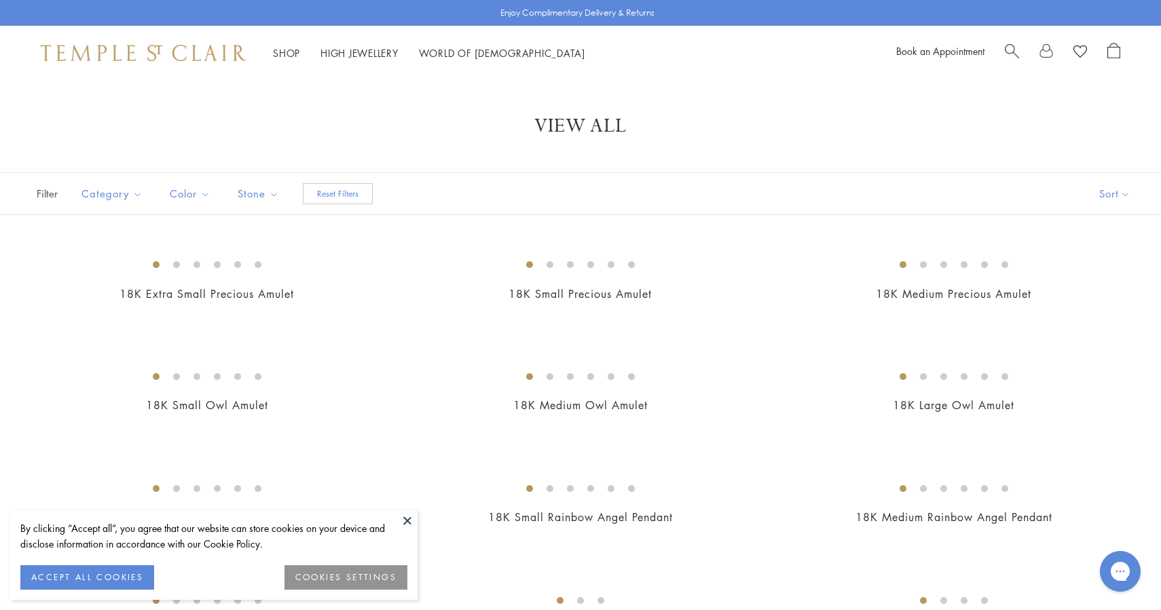
click at [144, 138] on h1 "View All" at bounding box center [580, 126] width 1052 height 24
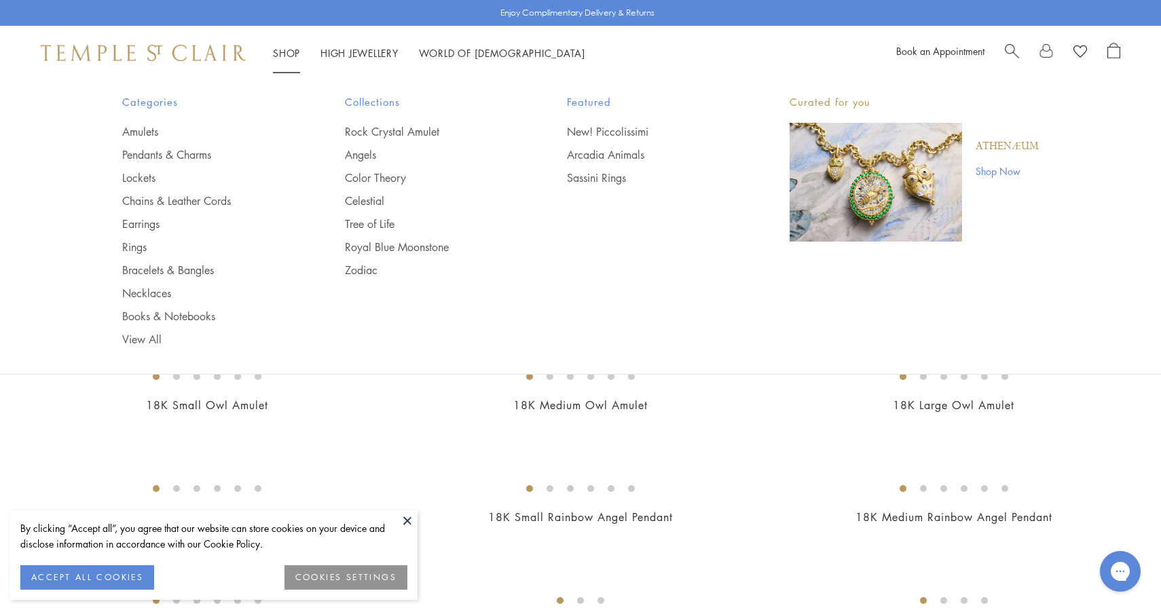
click at [291, 56] on link "Shop Shop" at bounding box center [286, 53] width 27 height 14
click at [155, 68] on div "Shop Shop Categories Amulets Pendants & Charms Lockets Chains & Leather Cords E…" at bounding box center [580, 53] width 1161 height 54
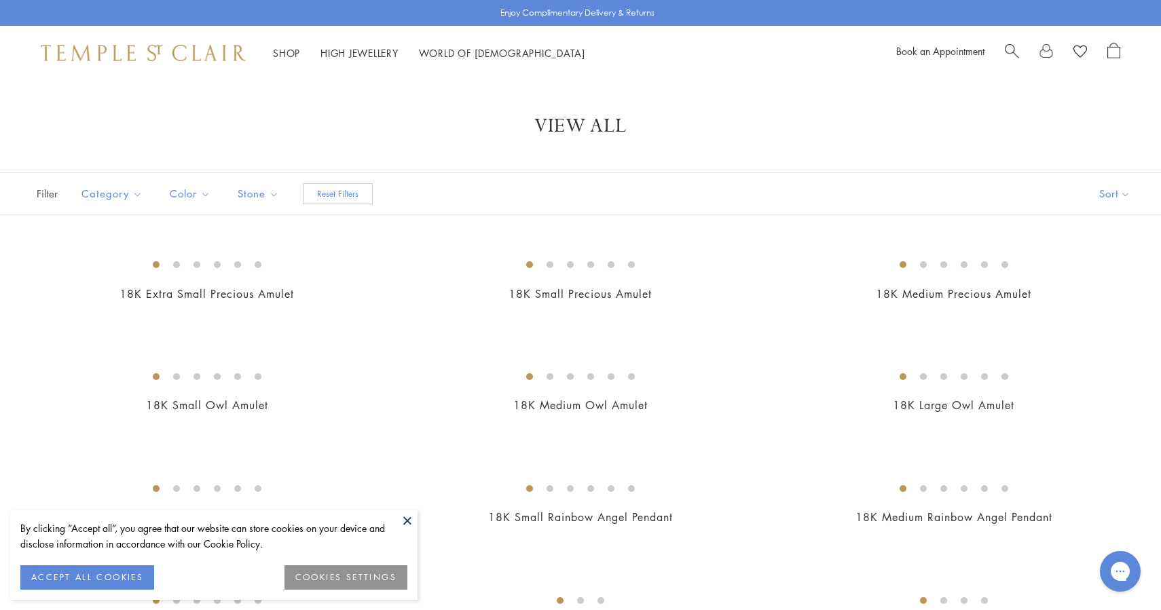
click at [177, 53] on img at bounding box center [143, 53] width 205 height 16
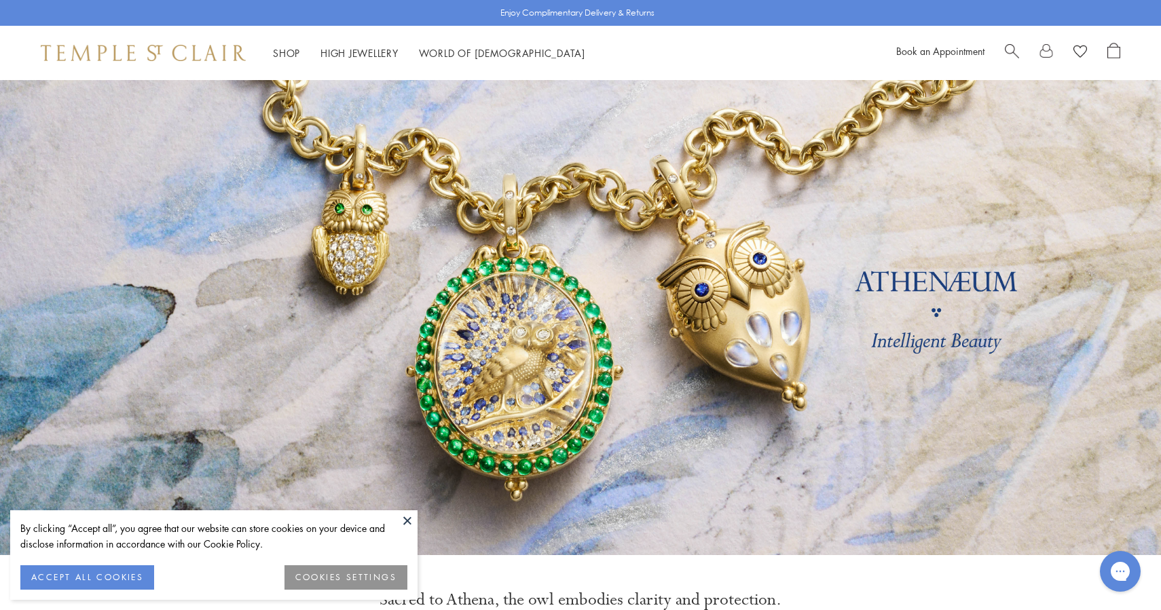
click at [524, 184] on link at bounding box center [580, 317] width 1161 height 475
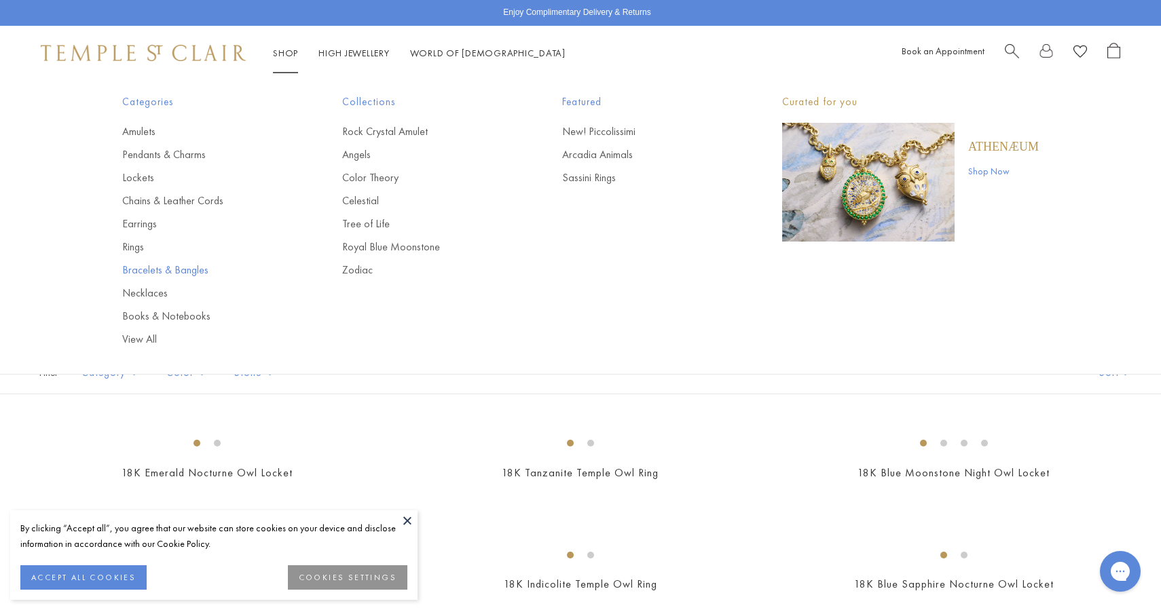
click at [158, 275] on link "Bracelets & Bangles" at bounding box center [205, 270] width 166 height 15
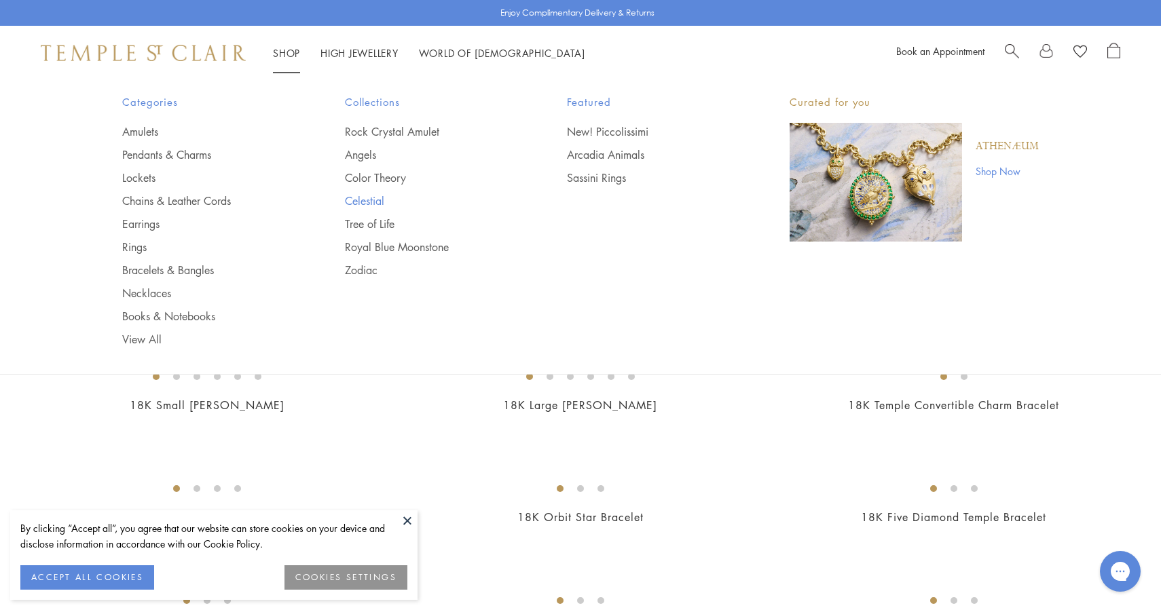
click at [371, 200] on link "Celestial" at bounding box center [429, 200] width 168 height 15
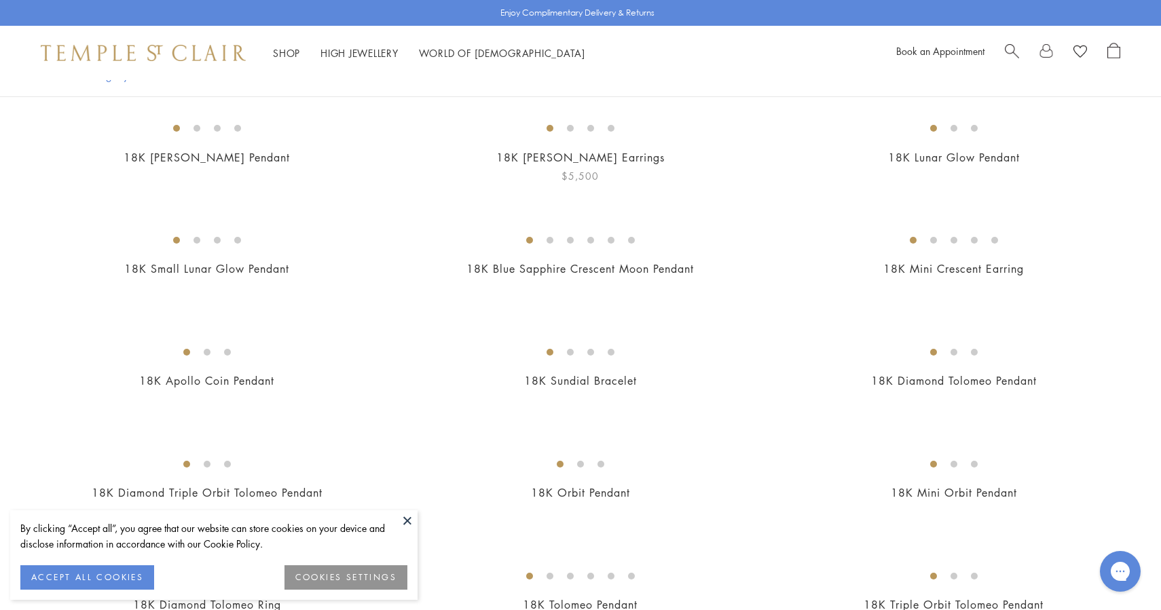
scroll to position [323, 0]
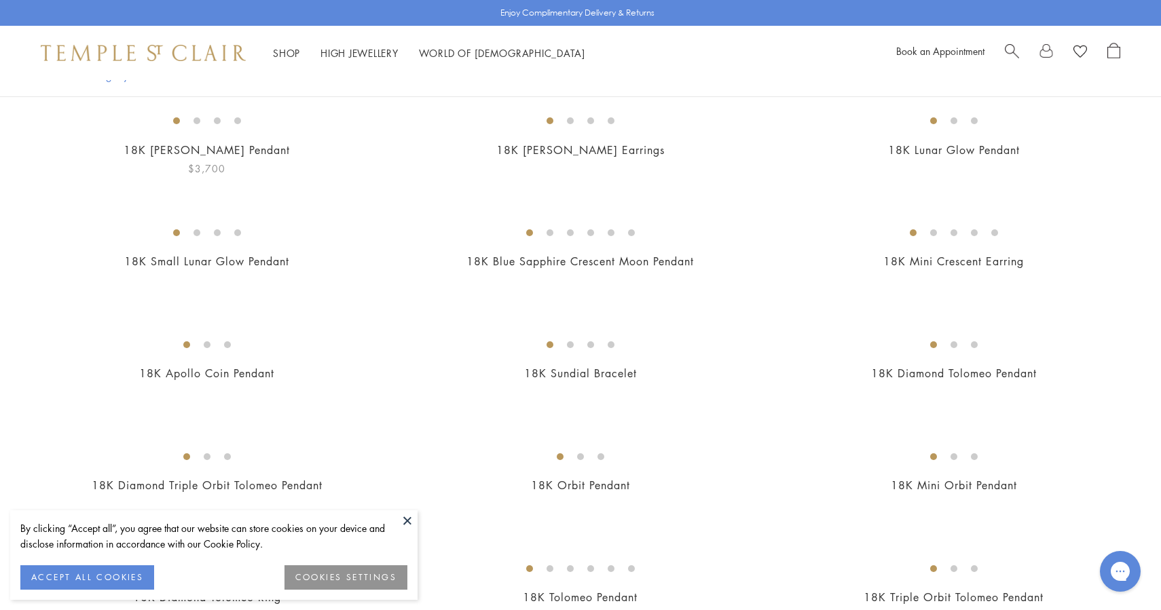
click at [0, 0] on img at bounding box center [0, 0] width 0 height 0
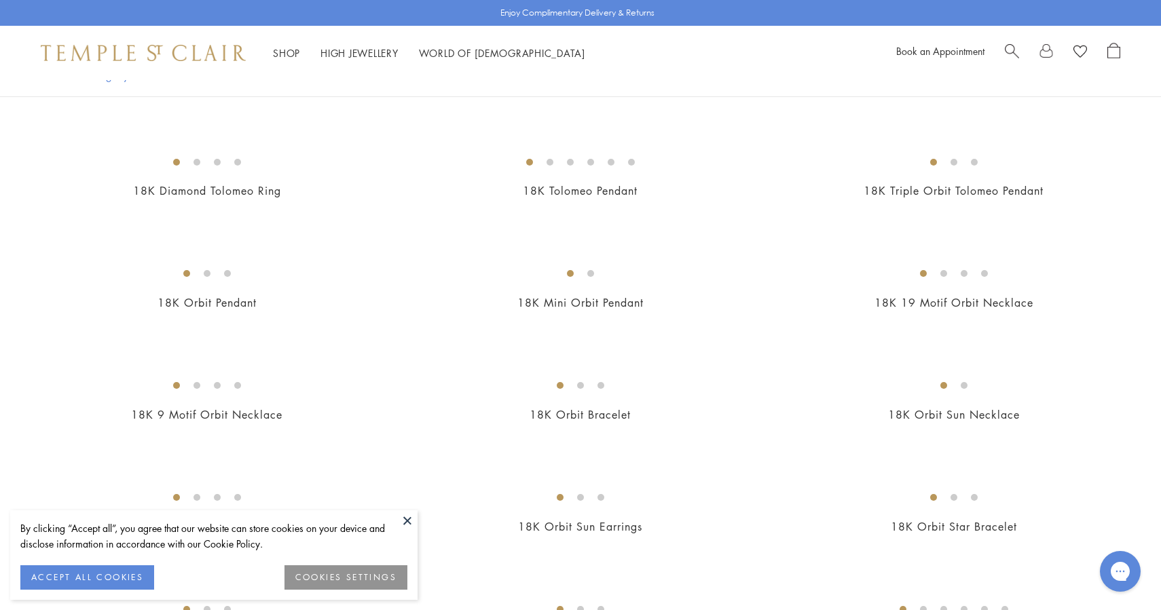
scroll to position [744, 0]
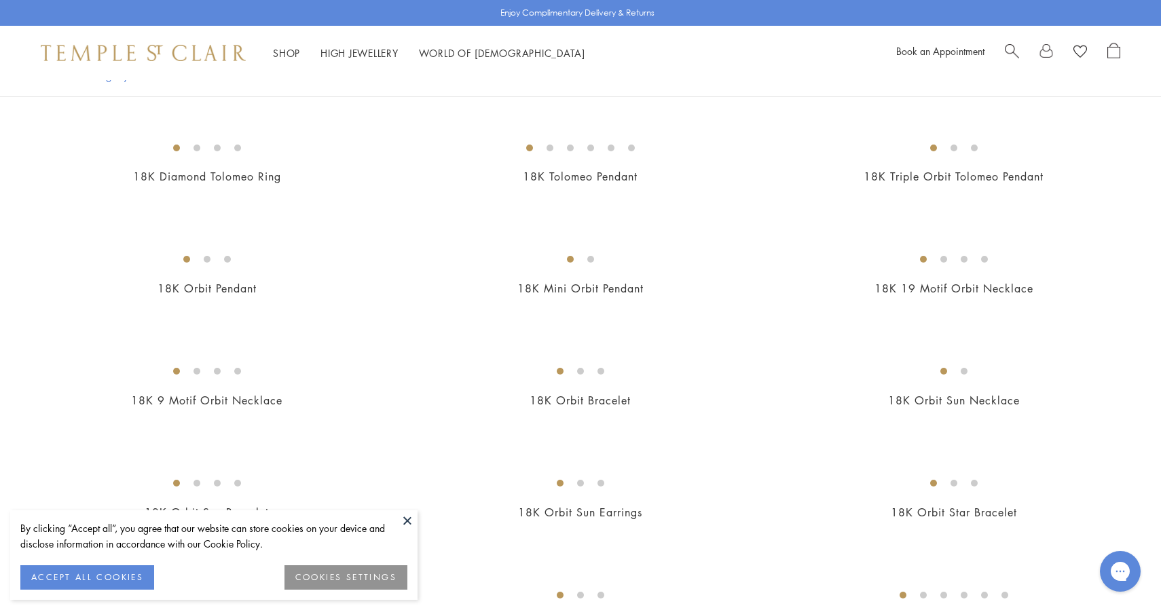
click at [0, 0] on img at bounding box center [0, 0] width 0 height 0
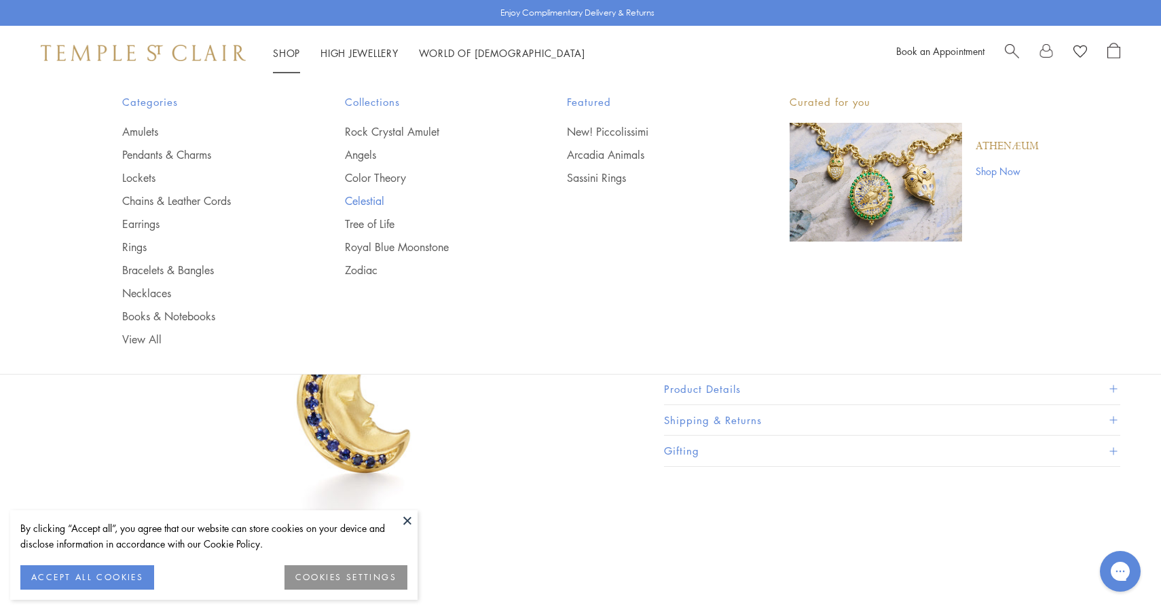
click at [384, 202] on link "Celestial" at bounding box center [429, 200] width 168 height 15
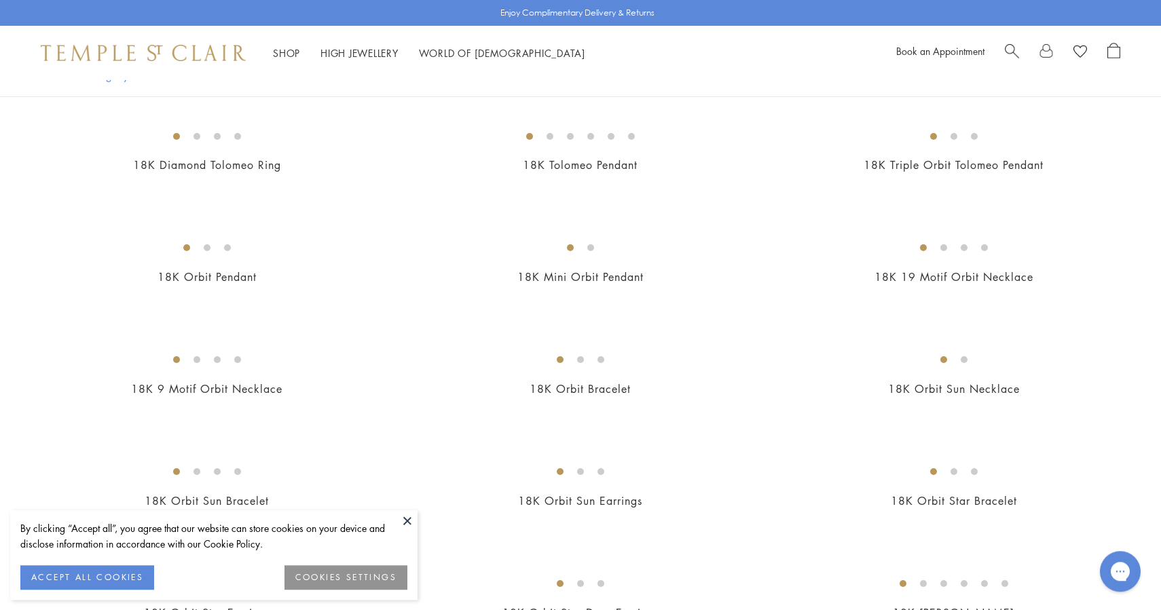
scroll to position [757, 0]
click at [0, 0] on img at bounding box center [0, 0] width 0 height 0
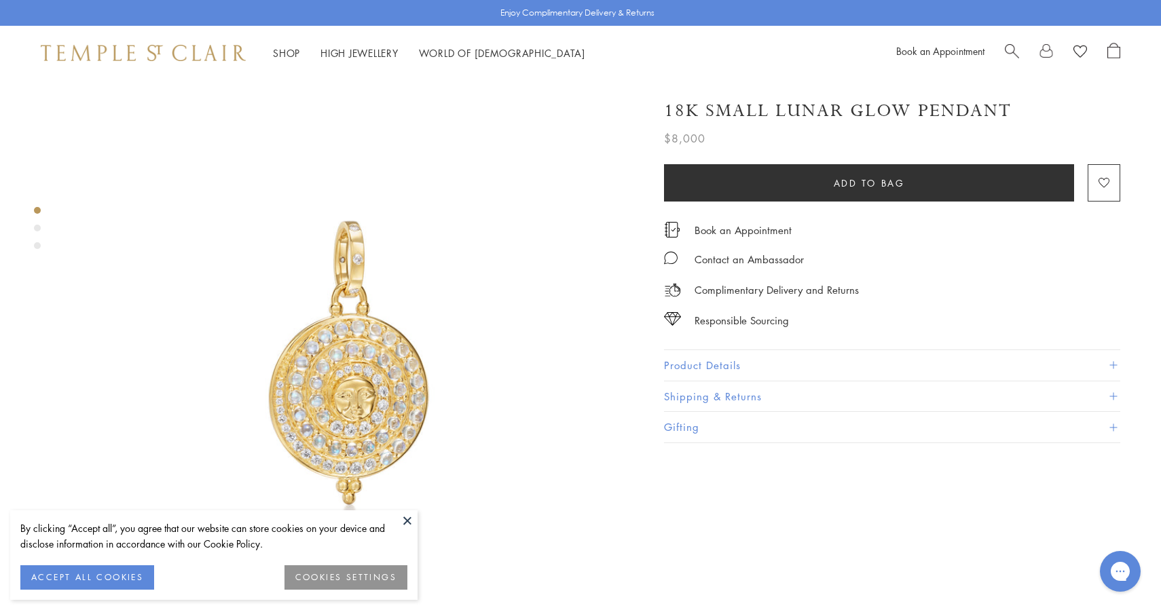
click at [1014, 47] on span "Search" at bounding box center [1012, 50] width 14 height 14
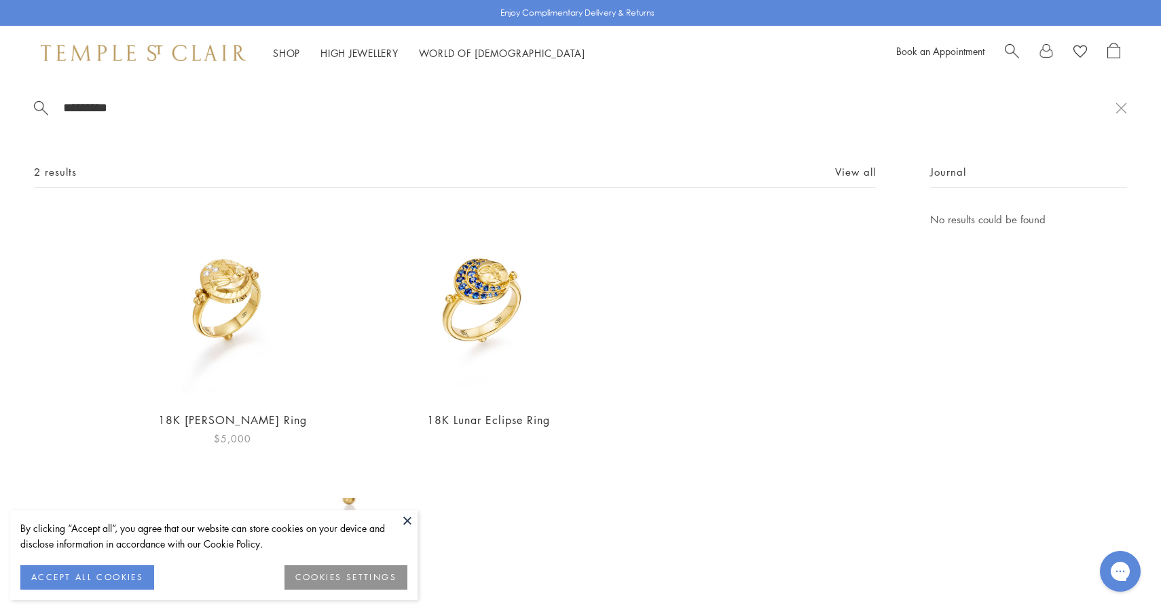
type input "*********"
click at [266, 261] on img at bounding box center [232, 305] width 188 height 188
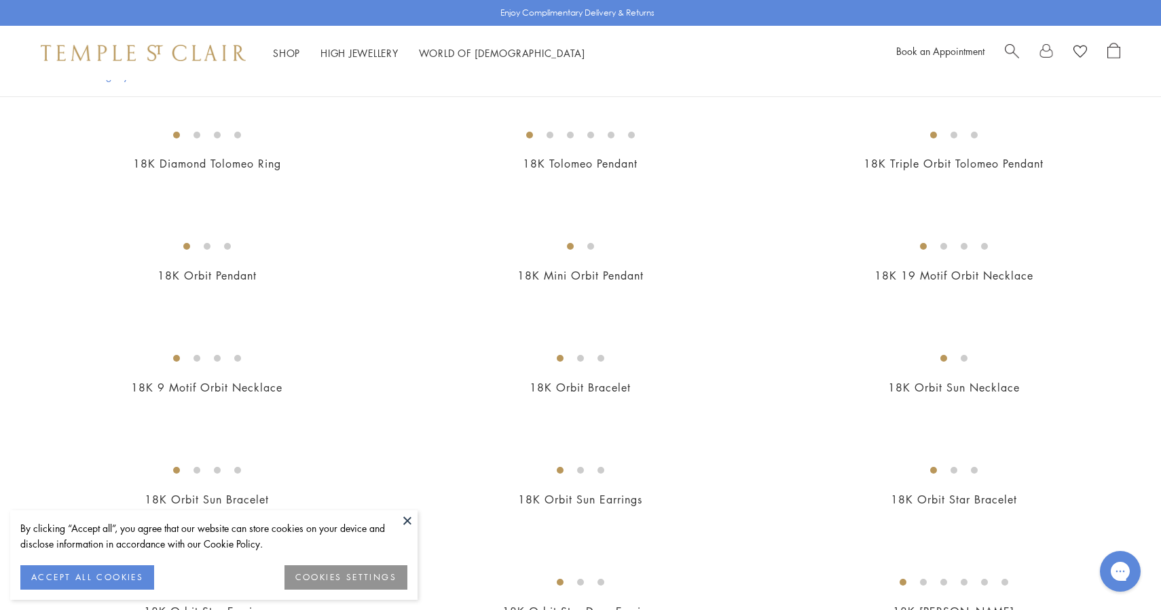
click at [0, 0] on img at bounding box center [0, 0] width 0 height 0
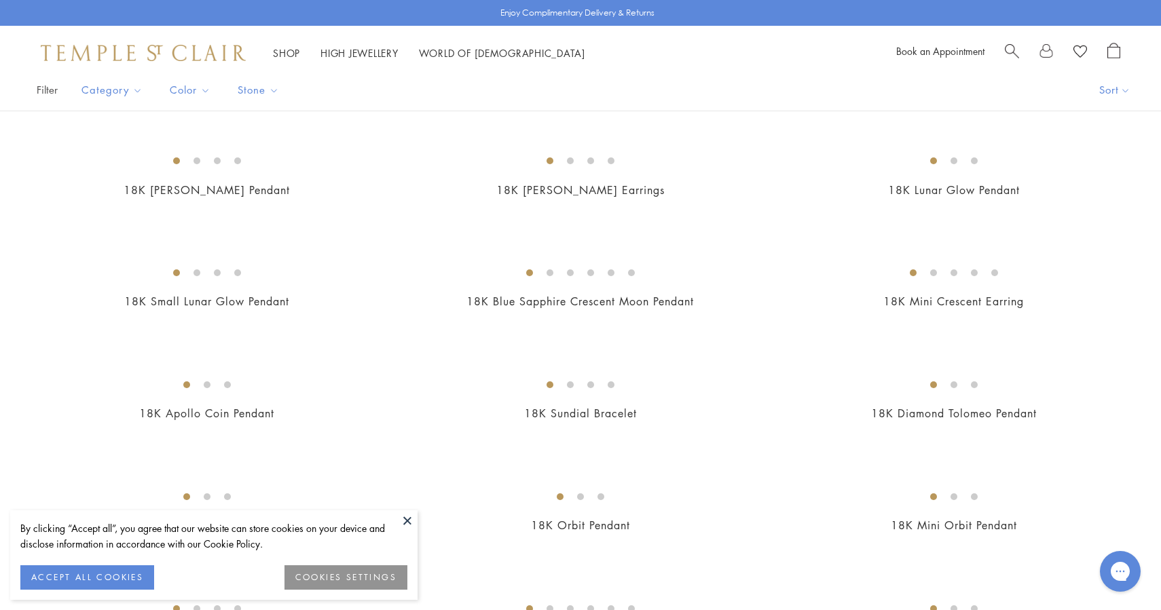
scroll to position [284, 0]
click at [0, 0] on img at bounding box center [0, 0] width 0 height 0
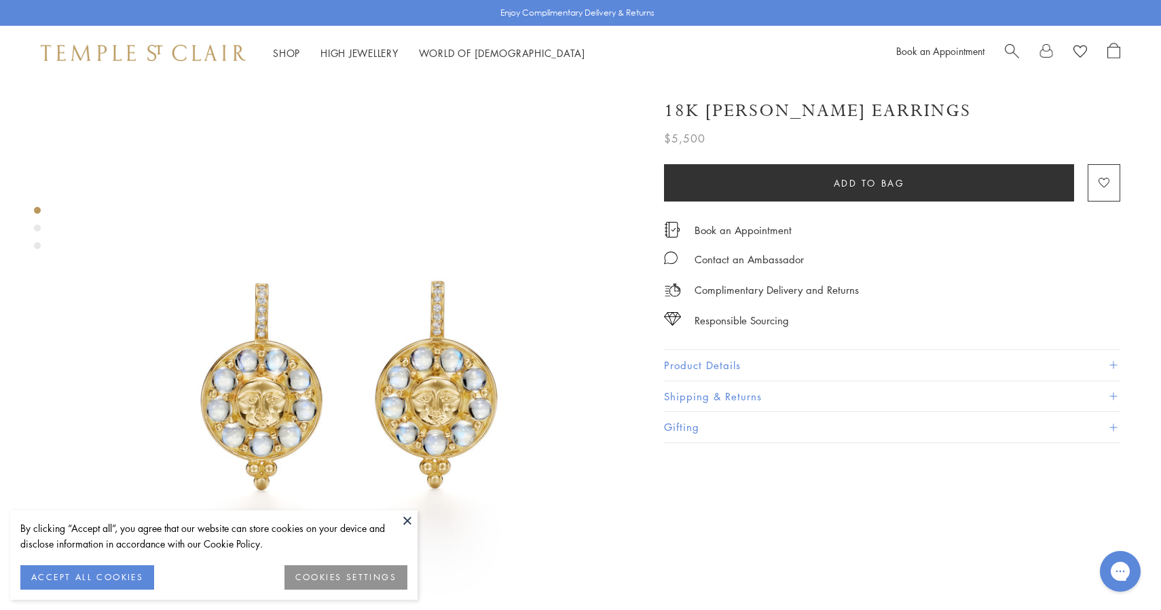
click at [1009, 50] on span "Search" at bounding box center [1012, 50] width 14 height 14
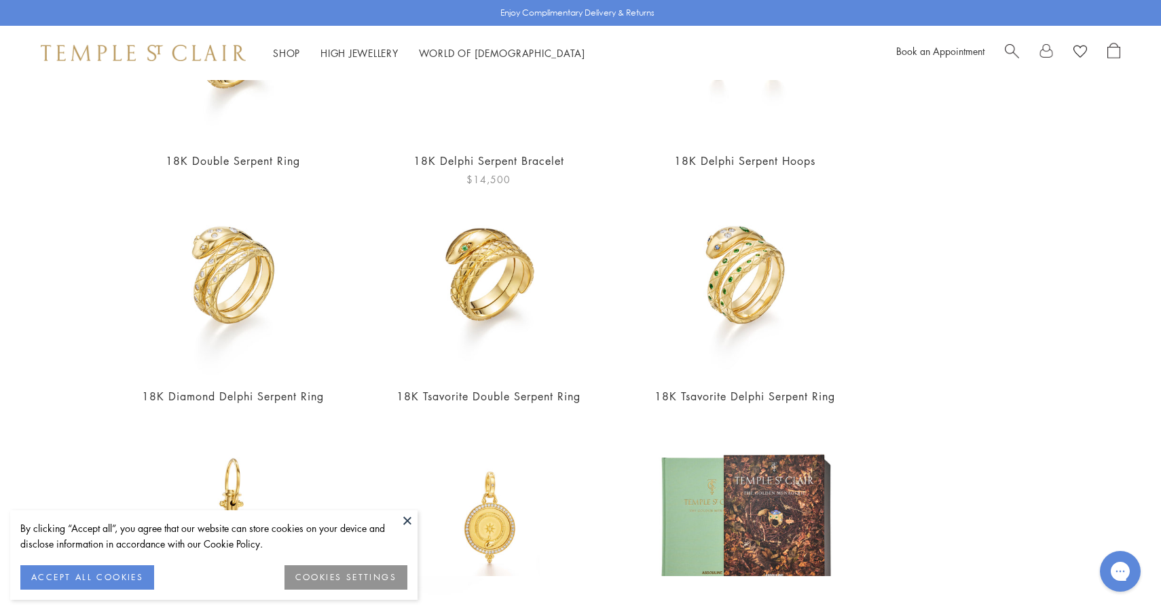
scroll to position [394, 0]
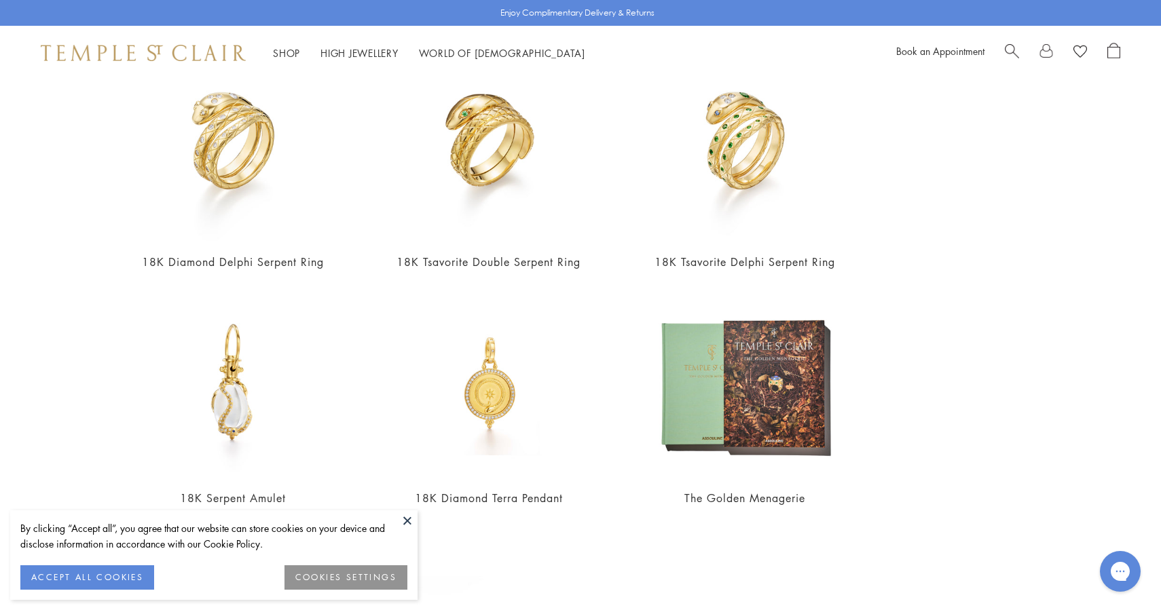
type input "*******"
click at [205, 377] on img at bounding box center [232, 383] width 188 height 188
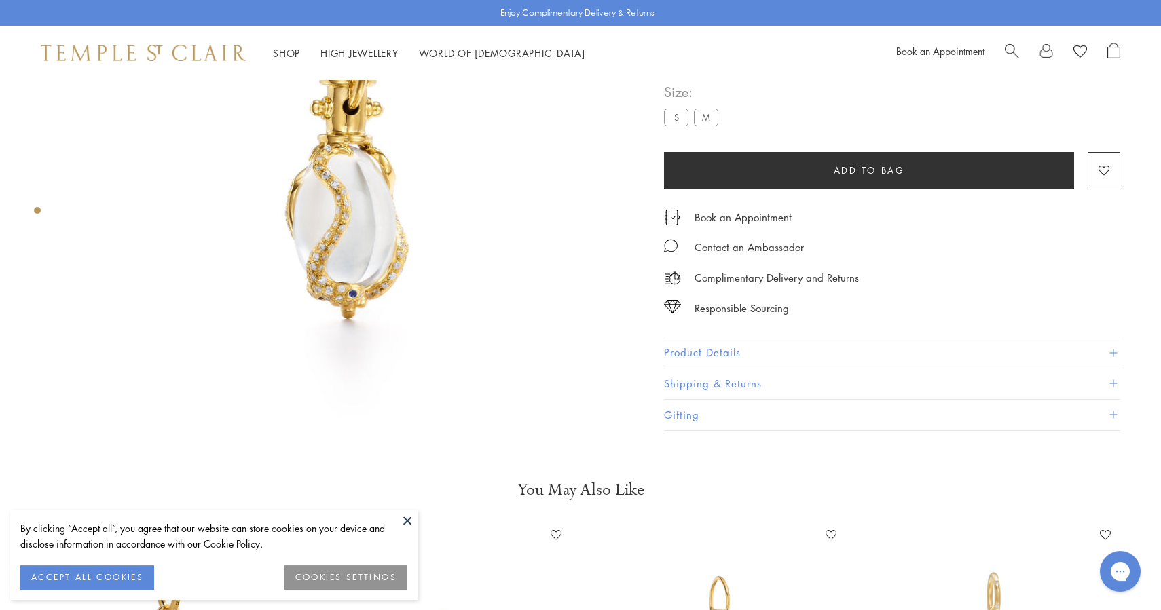
scroll to position [144, 0]
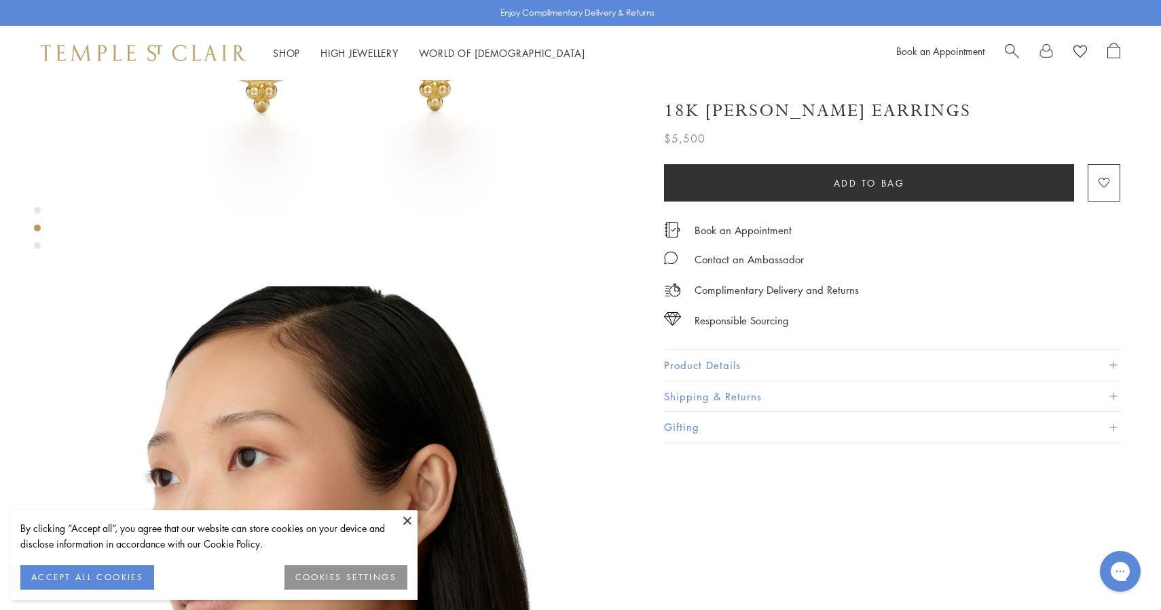
scroll to position [396, 0]
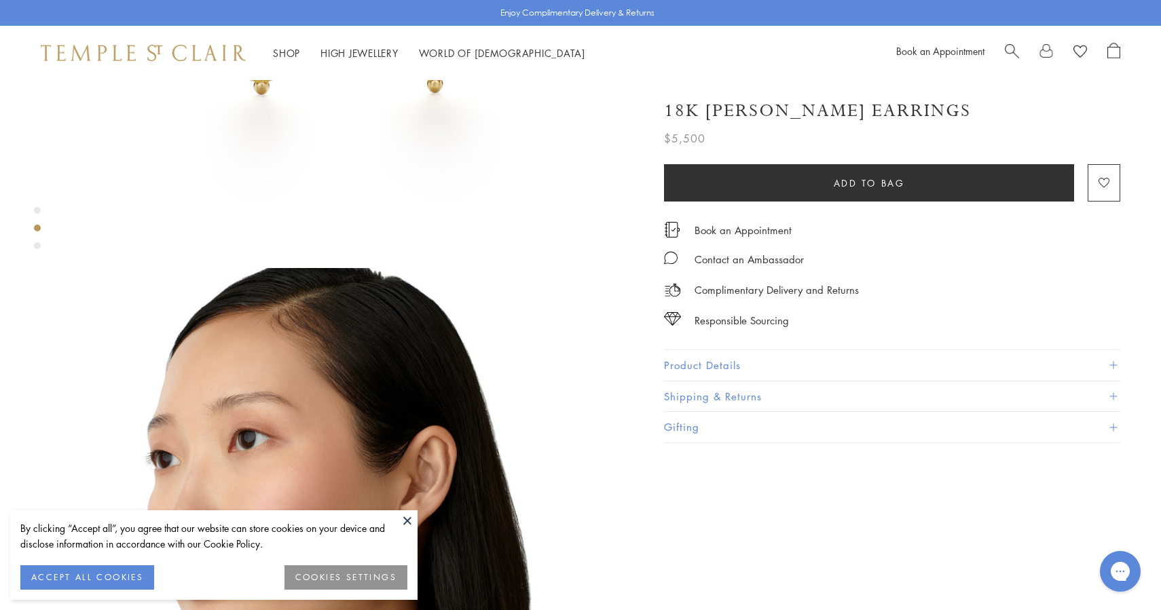
click at [1004, 45] on div "Book an Appointment" at bounding box center [1008, 53] width 224 height 20
click at [1009, 52] on span "Search" at bounding box center [1012, 50] width 14 height 14
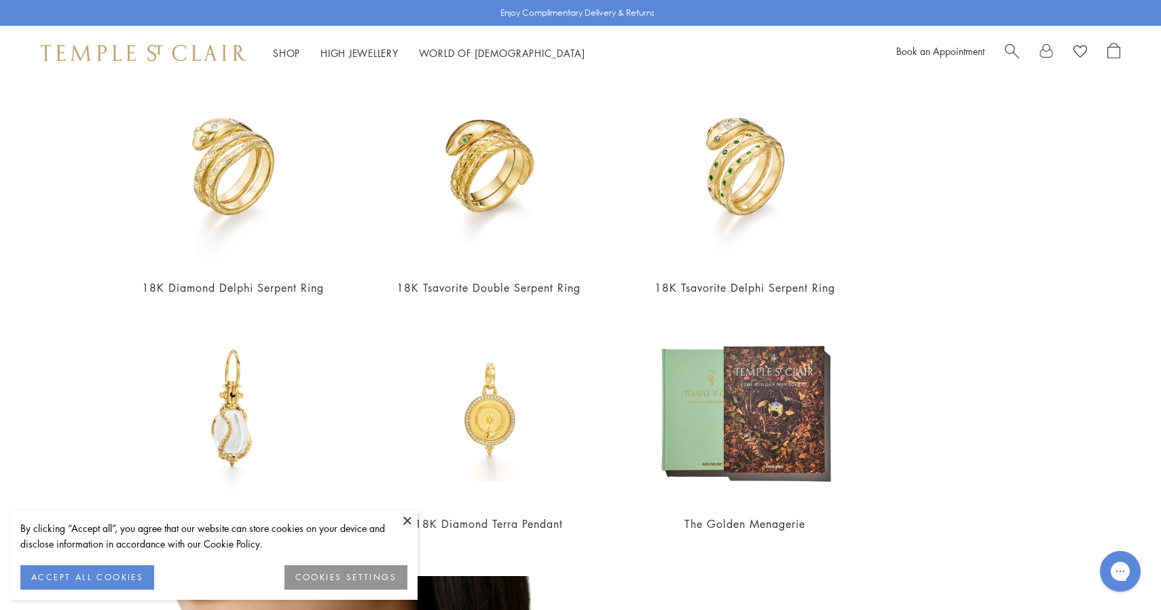
scroll to position [394, 0]
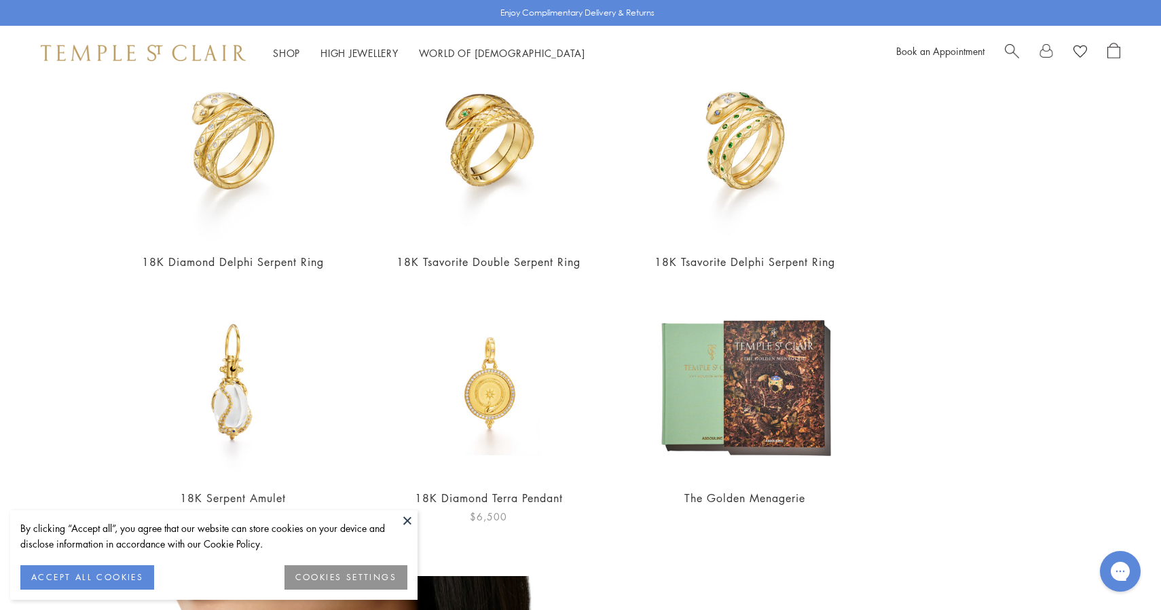
type input "*******"
click at [250, 381] on img at bounding box center [232, 383] width 188 height 188
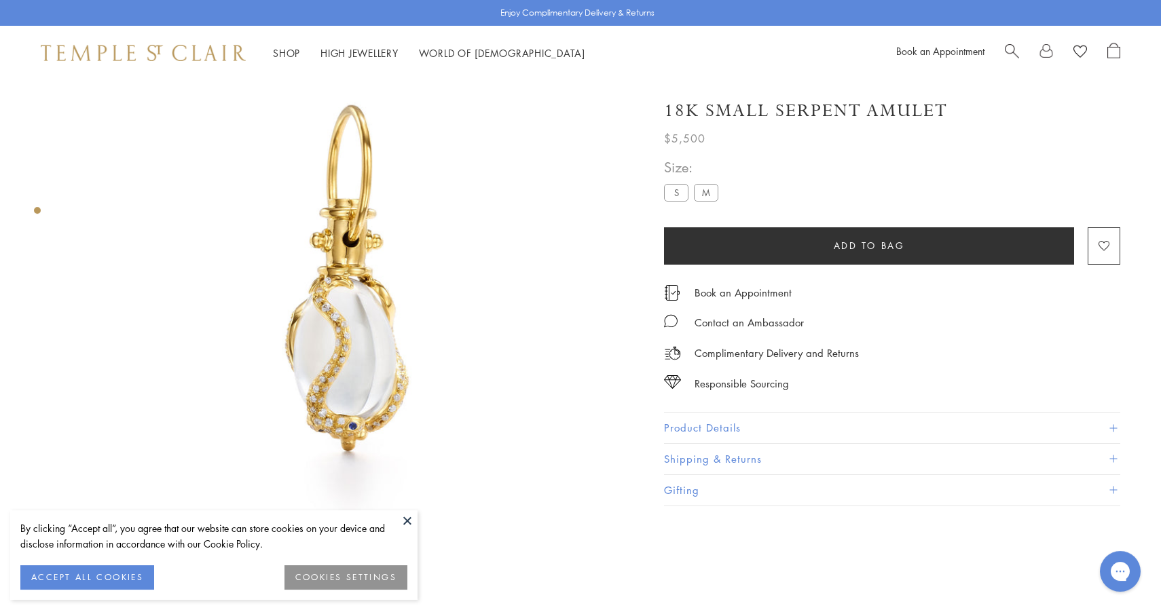
click at [714, 425] on button "Product Details" at bounding box center [892, 428] width 456 height 31
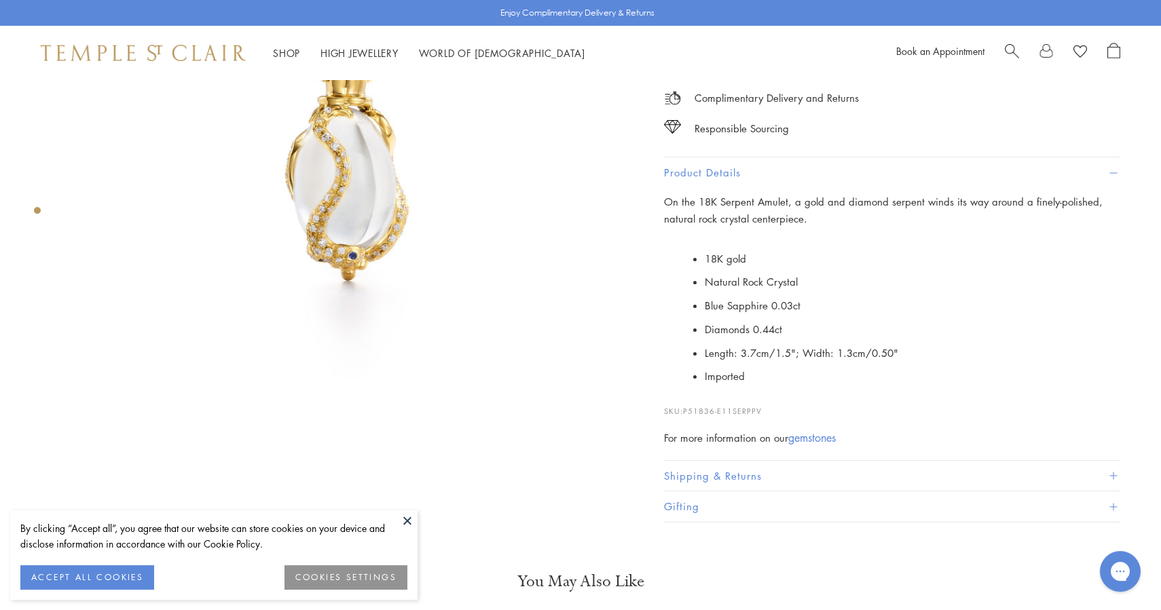
scroll to position [289, 0]
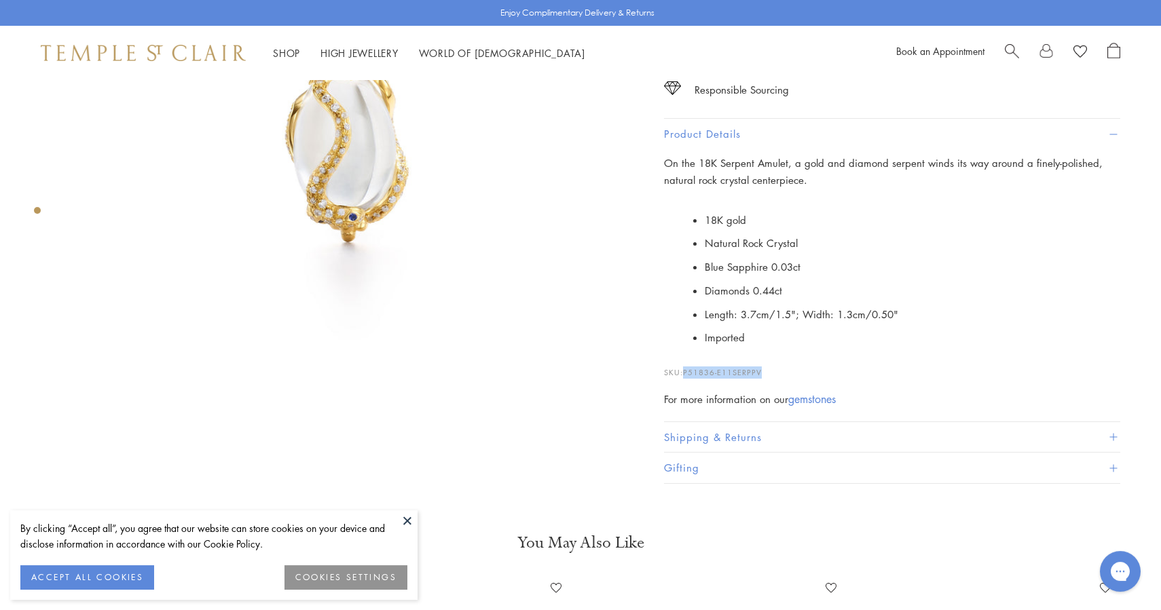
drag, startPoint x: 767, startPoint y: 370, endPoint x: 687, endPoint y: 371, distance: 80.1
click at [687, 371] on p "SKU: P51836-E11SERPPV" at bounding box center [892, 366] width 456 height 26
copy span "P51836-E11SERPPV"
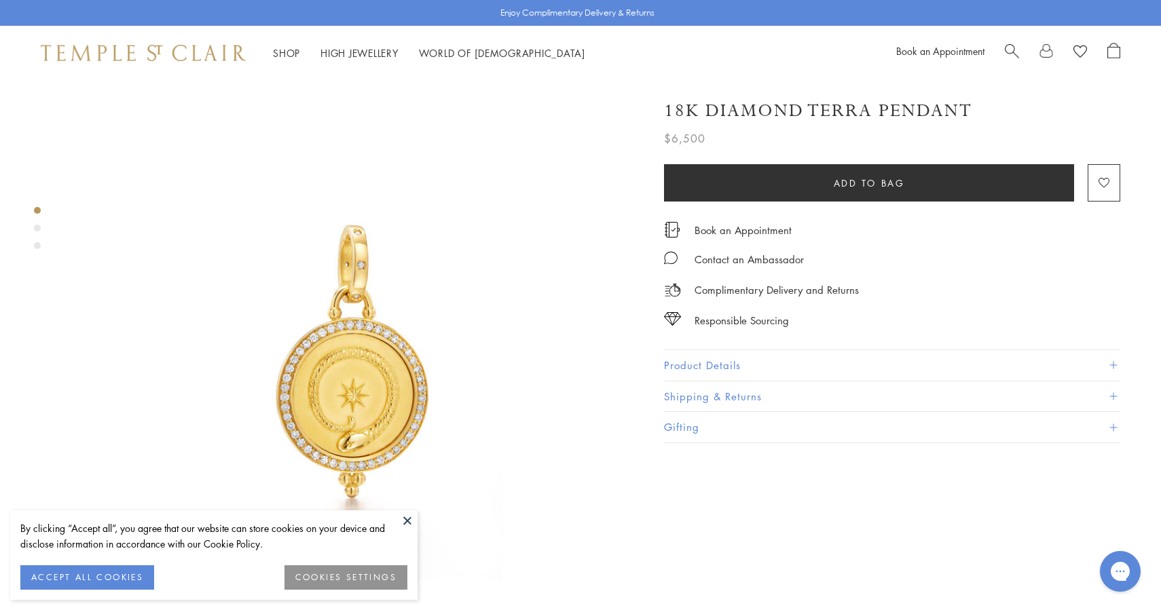
click at [707, 382] on button "Shipping & Returns" at bounding box center [892, 396] width 456 height 31
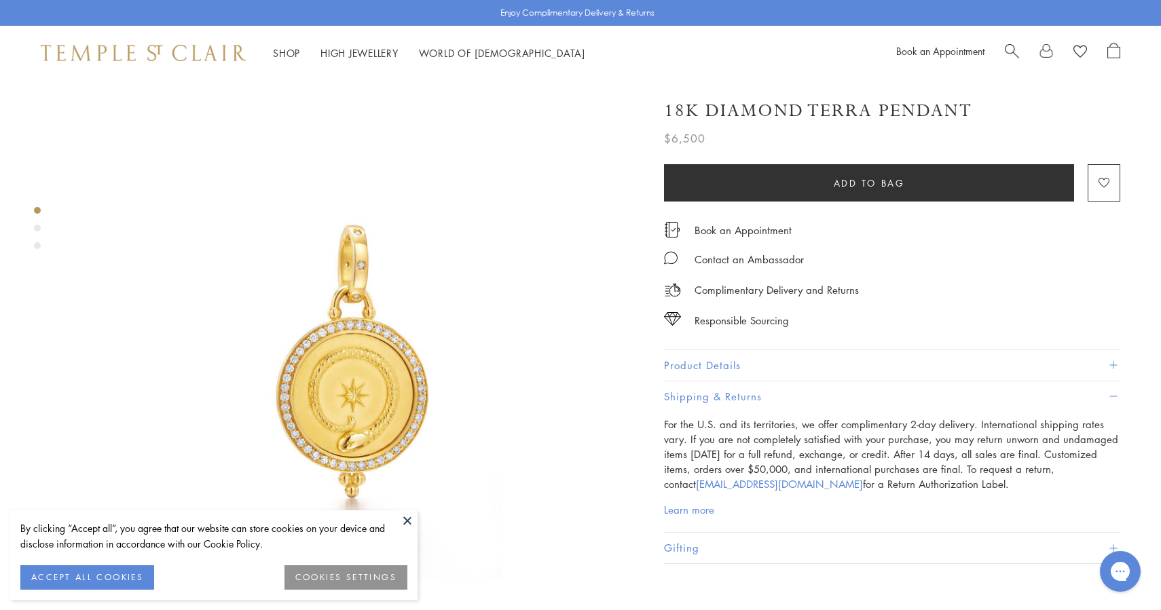
click at [705, 367] on button "Product Details" at bounding box center [892, 365] width 456 height 31
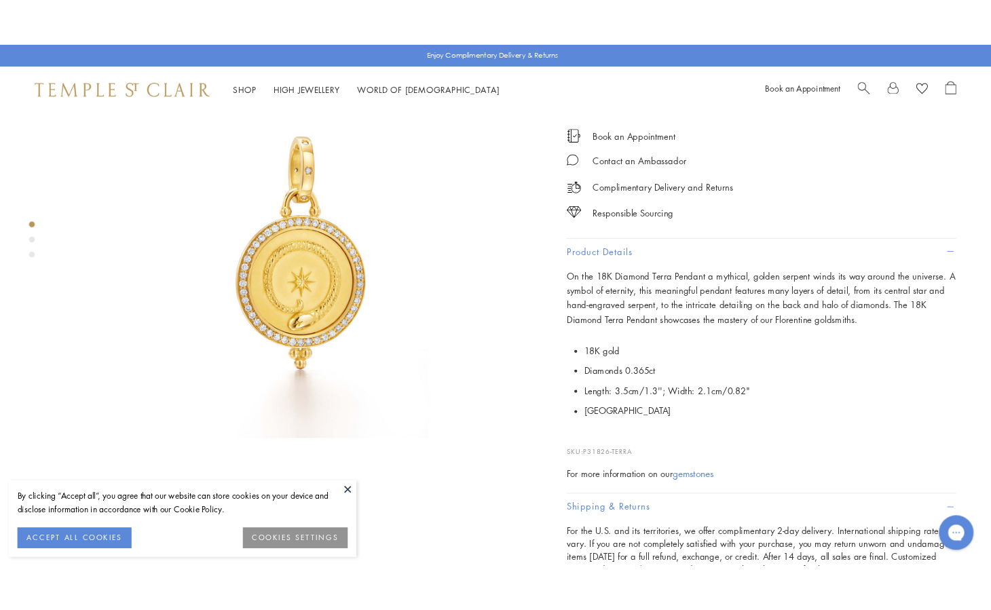
scroll to position [118, 0]
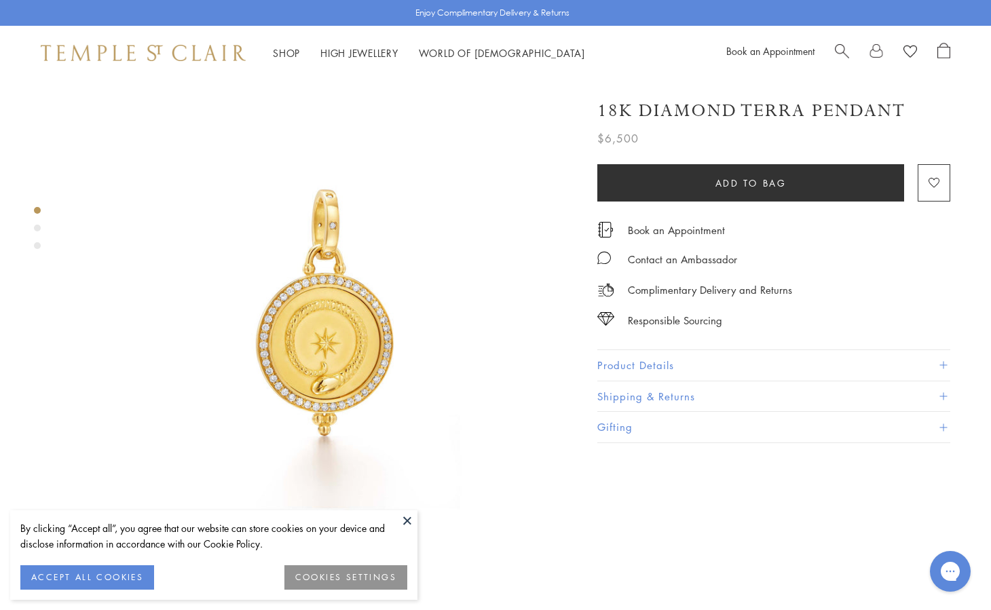
scroll to position [22, 0]
click at [844, 54] on span "Search" at bounding box center [842, 50] width 14 height 14
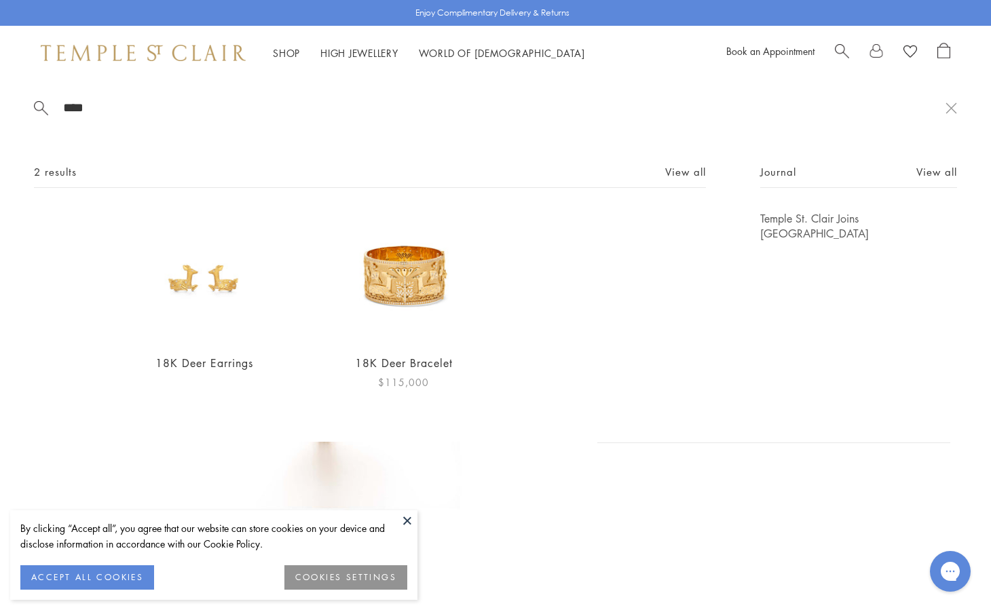
type input "****"
click at [409, 316] on img at bounding box center [404, 277] width 132 height 132
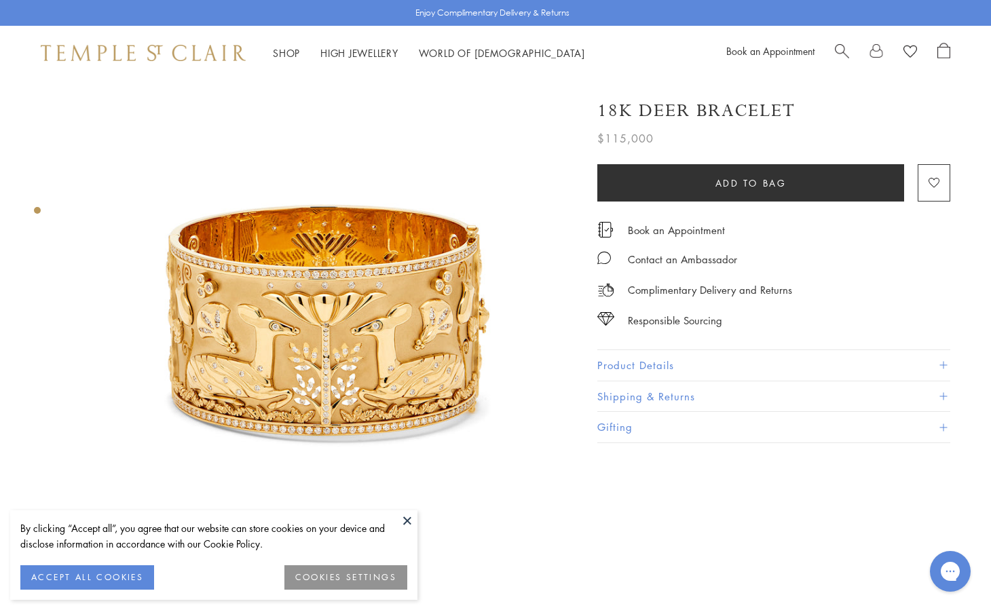
click at [654, 364] on button "Product Details" at bounding box center [773, 365] width 353 height 31
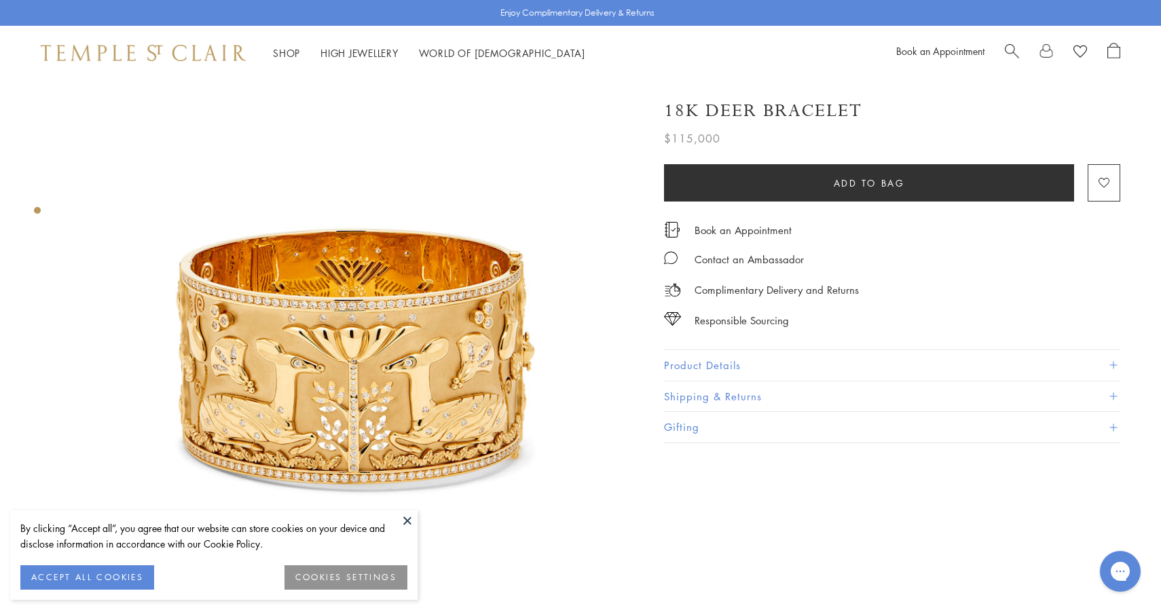
click at [190, 47] on img at bounding box center [143, 53] width 205 height 16
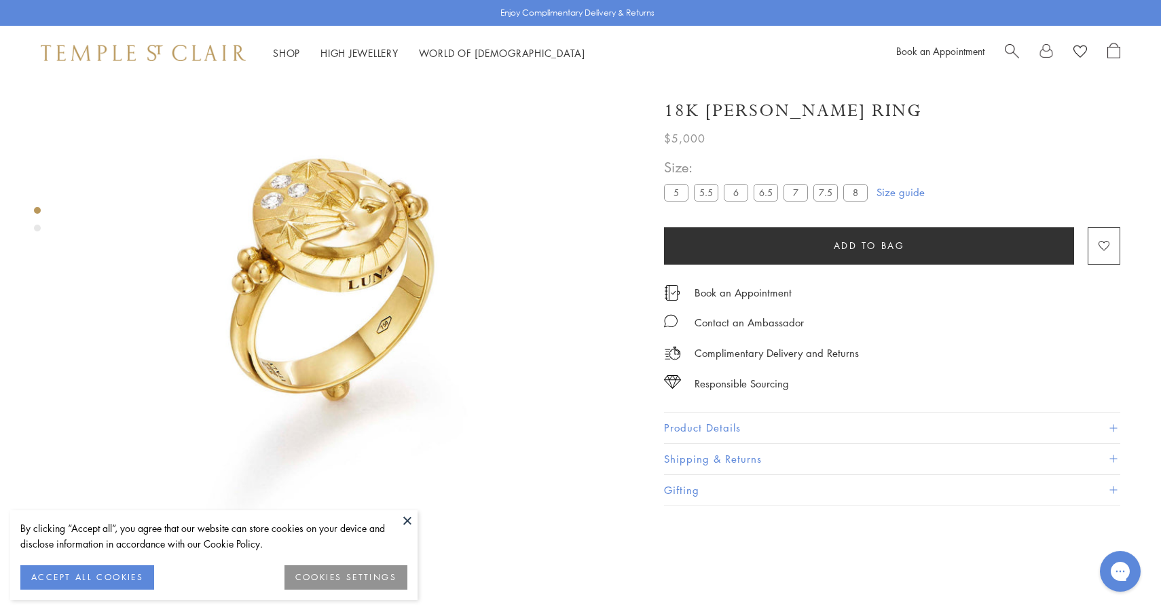
click at [705, 416] on button "Product Details" at bounding box center [892, 428] width 456 height 31
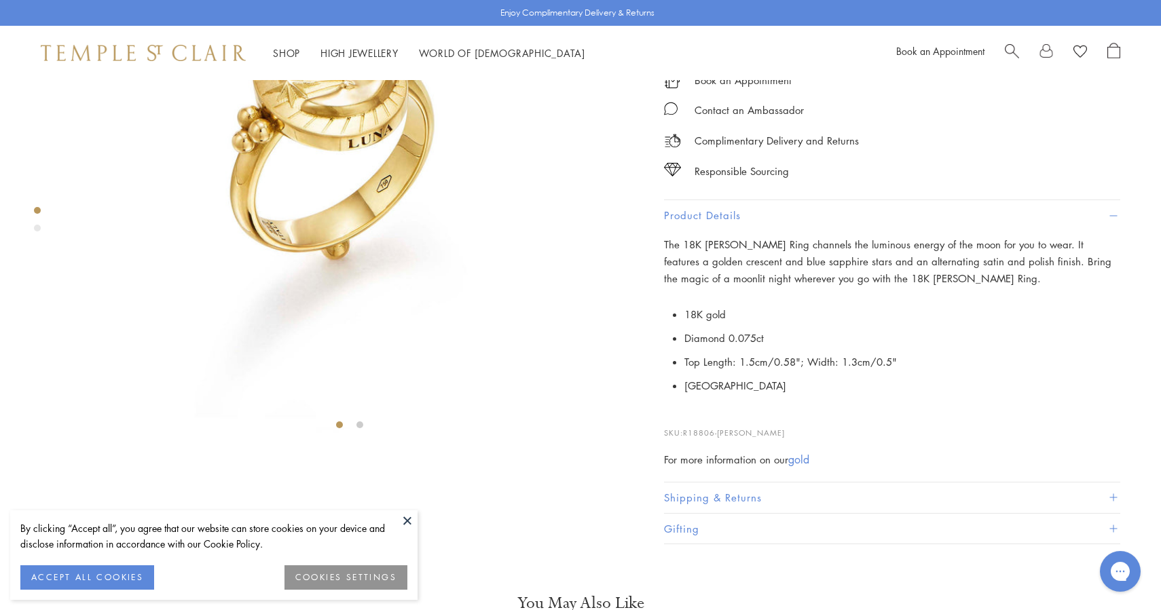
scroll to position [215, 0]
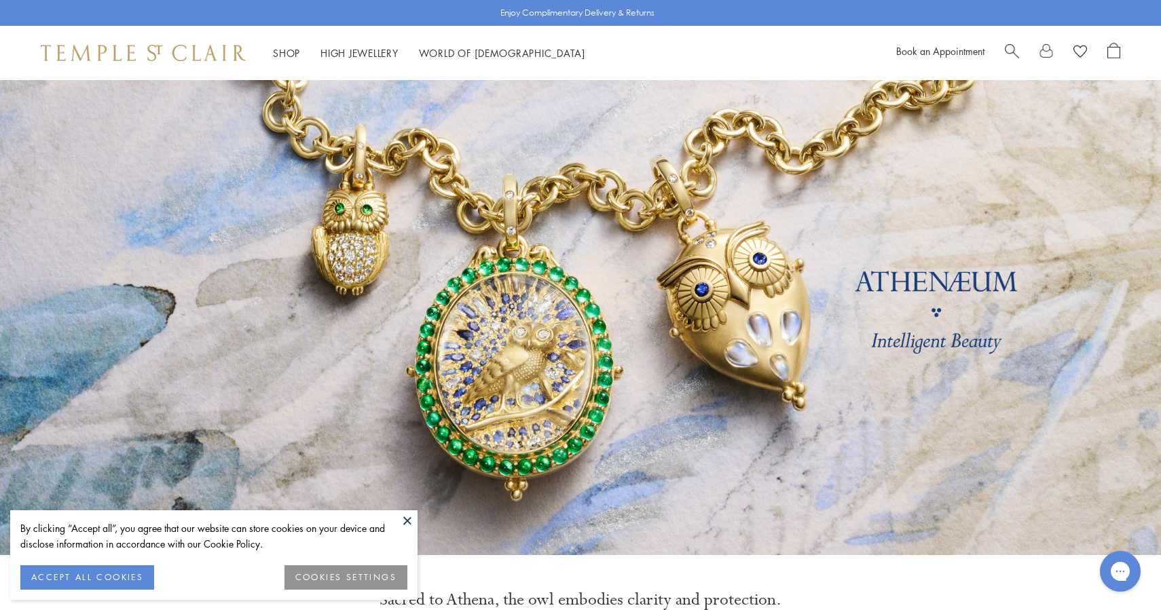
click at [519, 335] on link at bounding box center [580, 317] width 1161 height 475
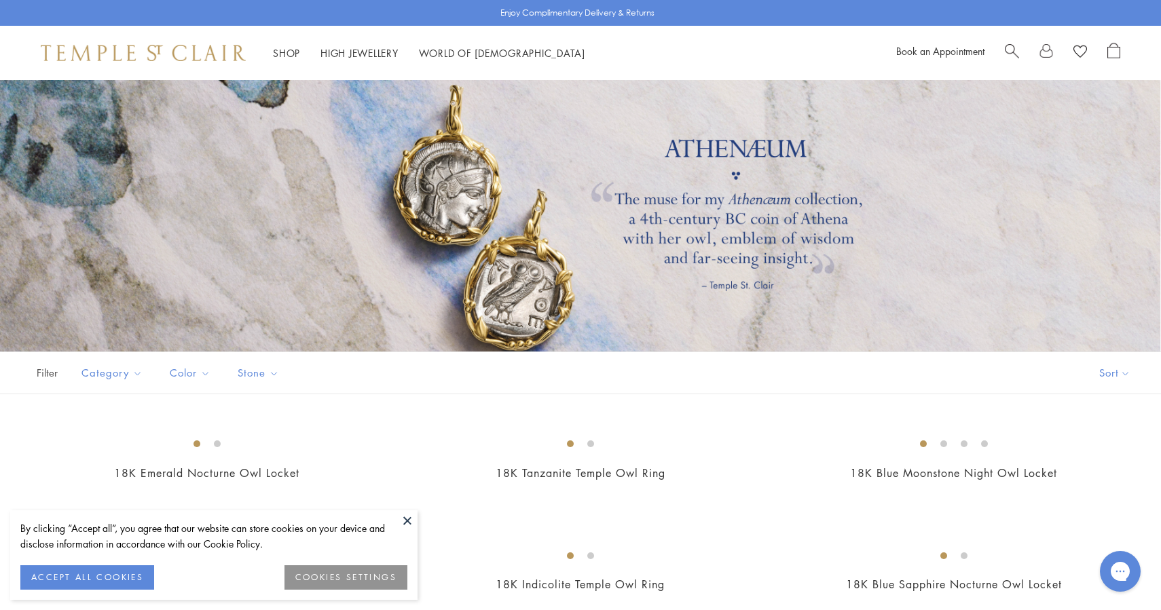
click at [208, 45] on img at bounding box center [143, 53] width 205 height 16
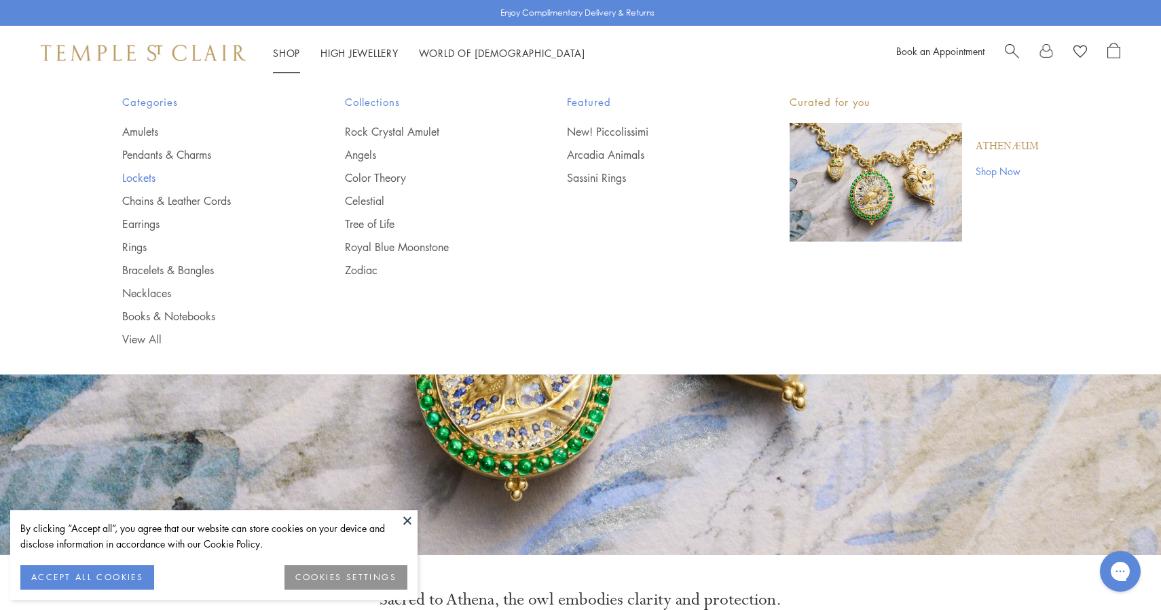
click at [147, 174] on link "Lockets" at bounding box center [206, 177] width 168 height 15
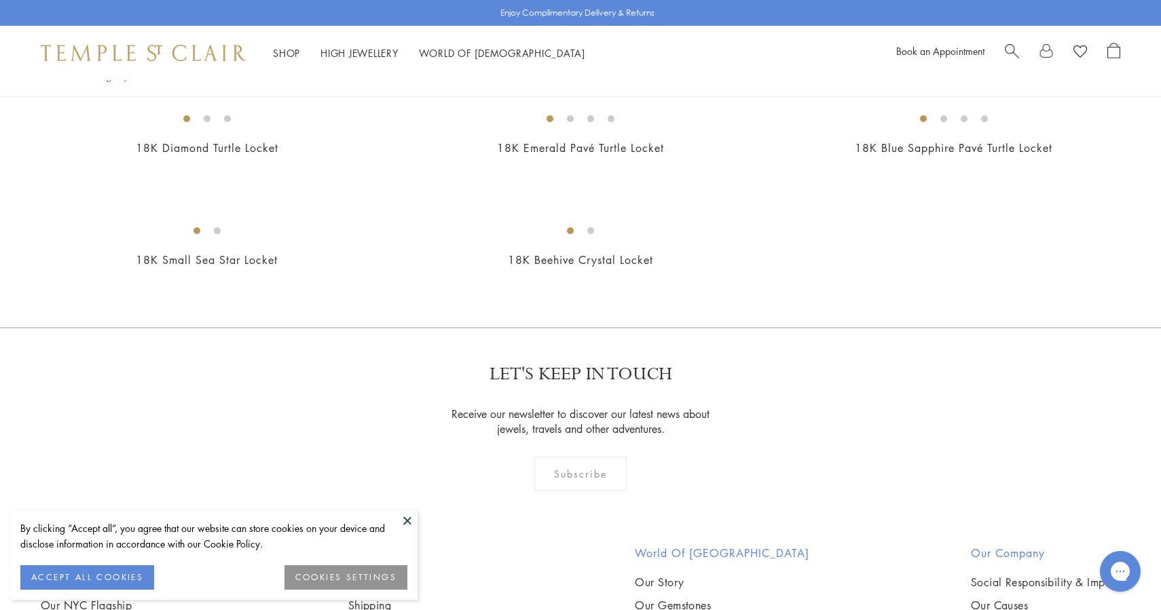
scroll to position [942, 0]
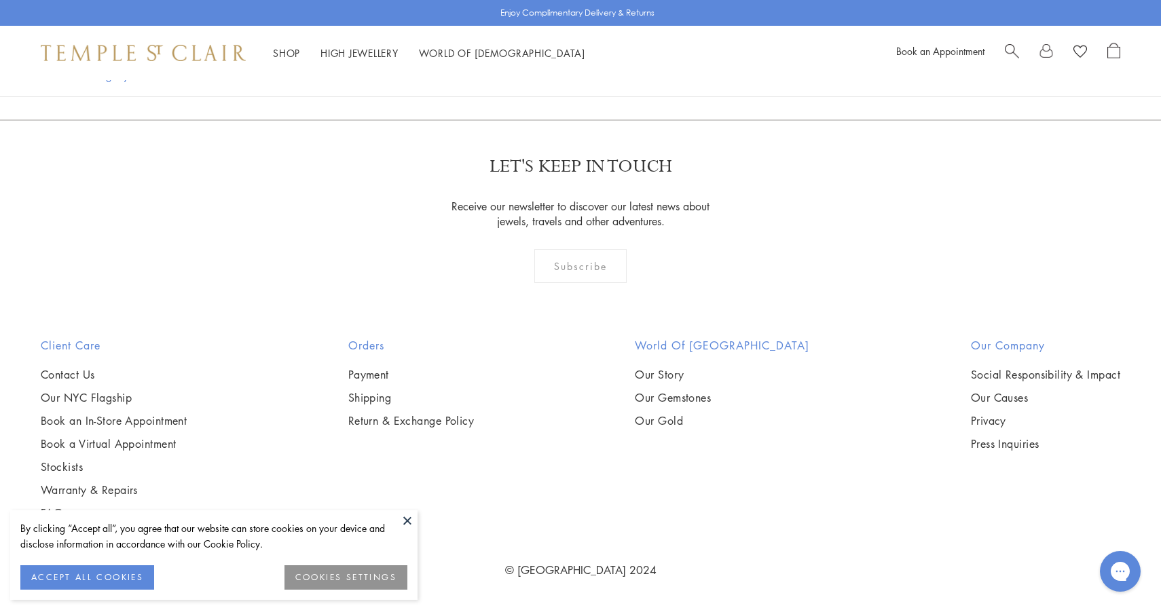
click at [1008, 55] on span "Search" at bounding box center [1012, 50] width 14 height 14
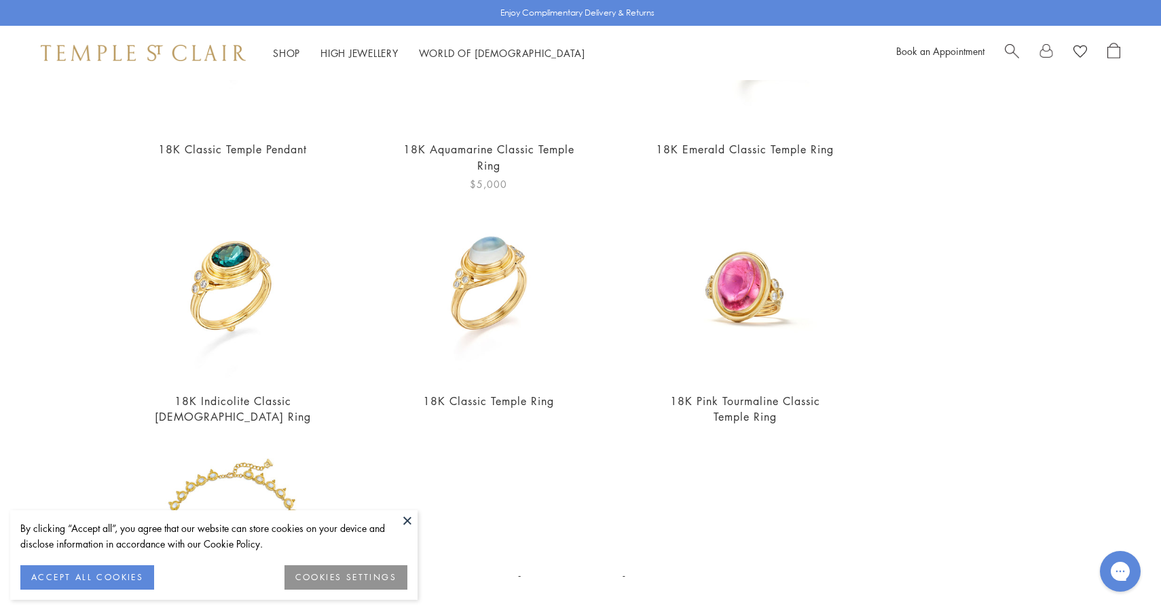
scroll to position [532, 0]
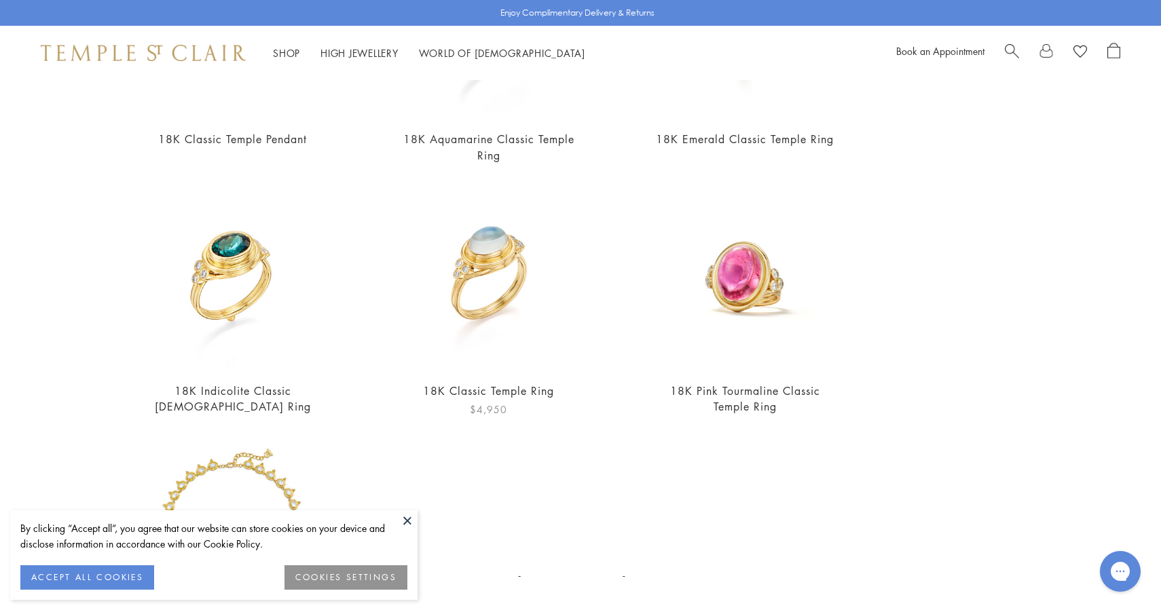
type input "**********"
click at [496, 285] on img at bounding box center [488, 276] width 188 height 188
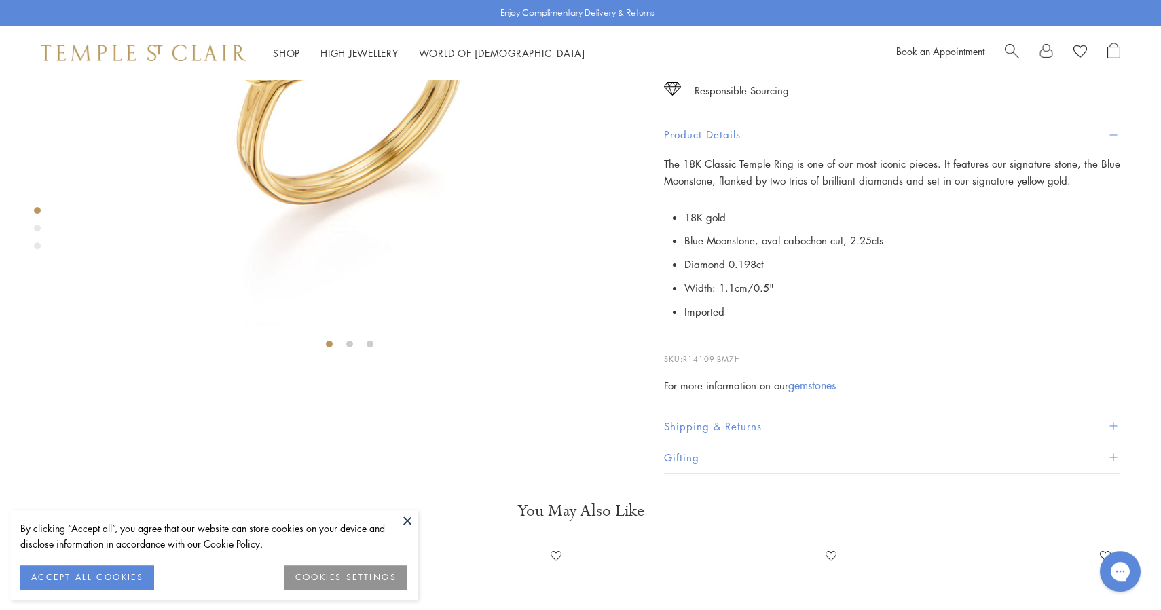
scroll to position [390, 0]
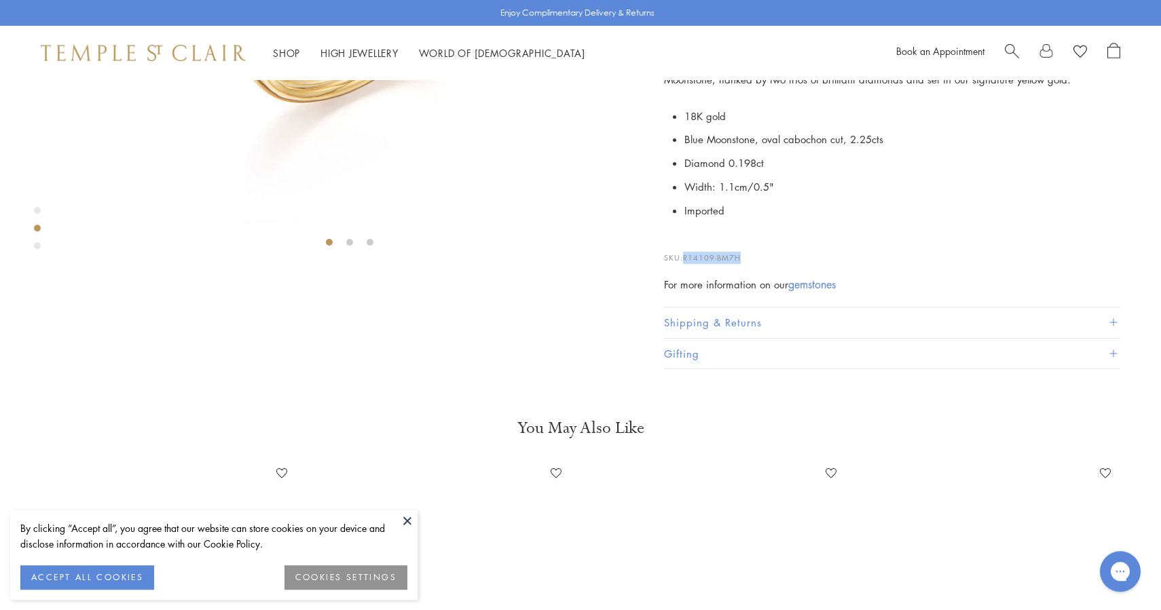
drag, startPoint x: 747, startPoint y: 494, endPoint x: 686, endPoint y: 493, distance: 61.1
click at [686, 264] on p "SKU: R14109-BM7H" at bounding box center [892, 251] width 456 height 26
copy span "R14109-BM7H"
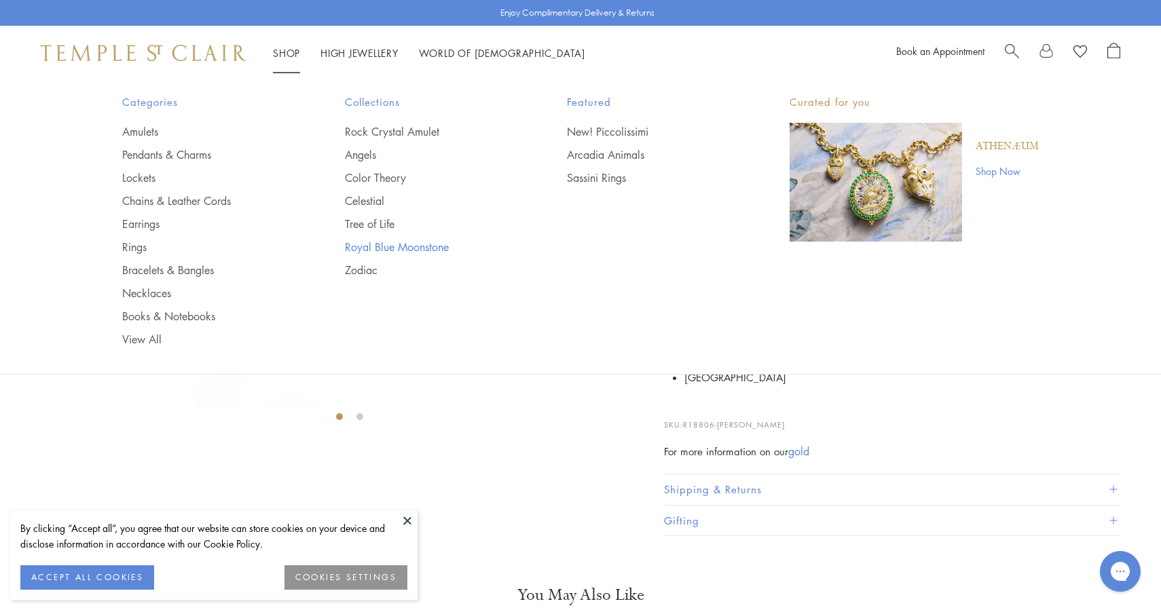
click at [397, 246] on link "Royal Blue Moonstone" at bounding box center [429, 247] width 168 height 15
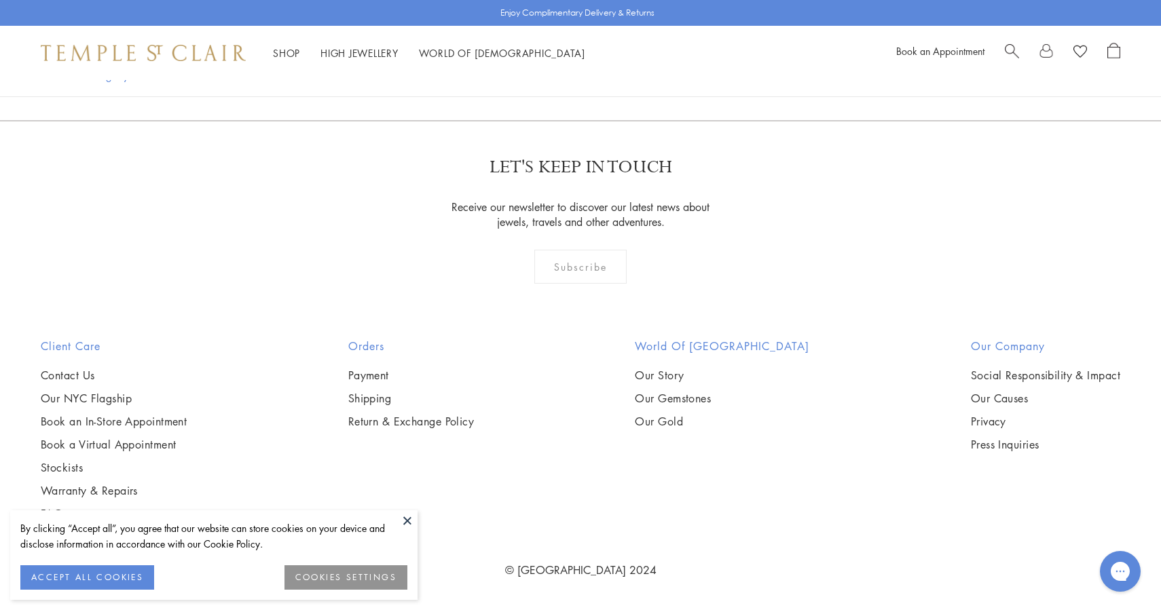
scroll to position [3872, 0]
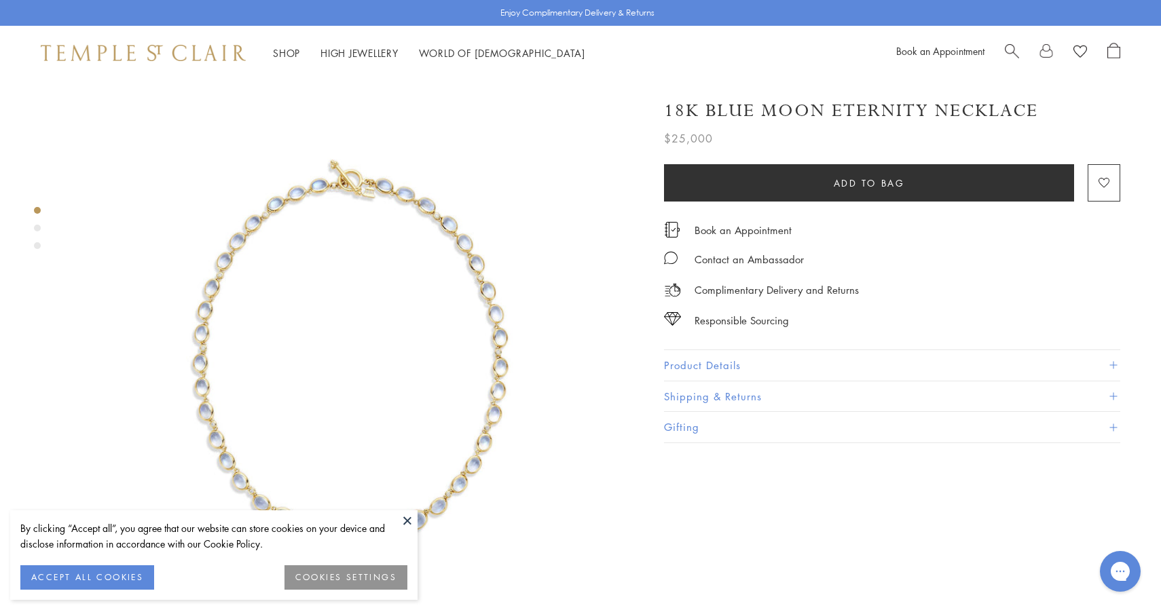
scroll to position [170, 0]
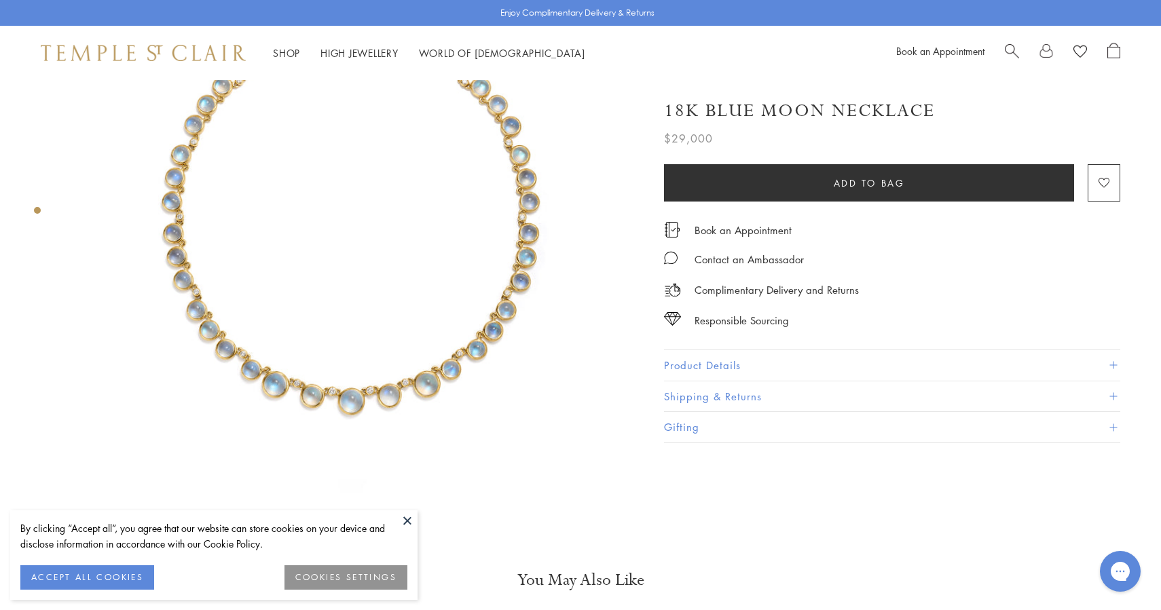
scroll to position [124, 0]
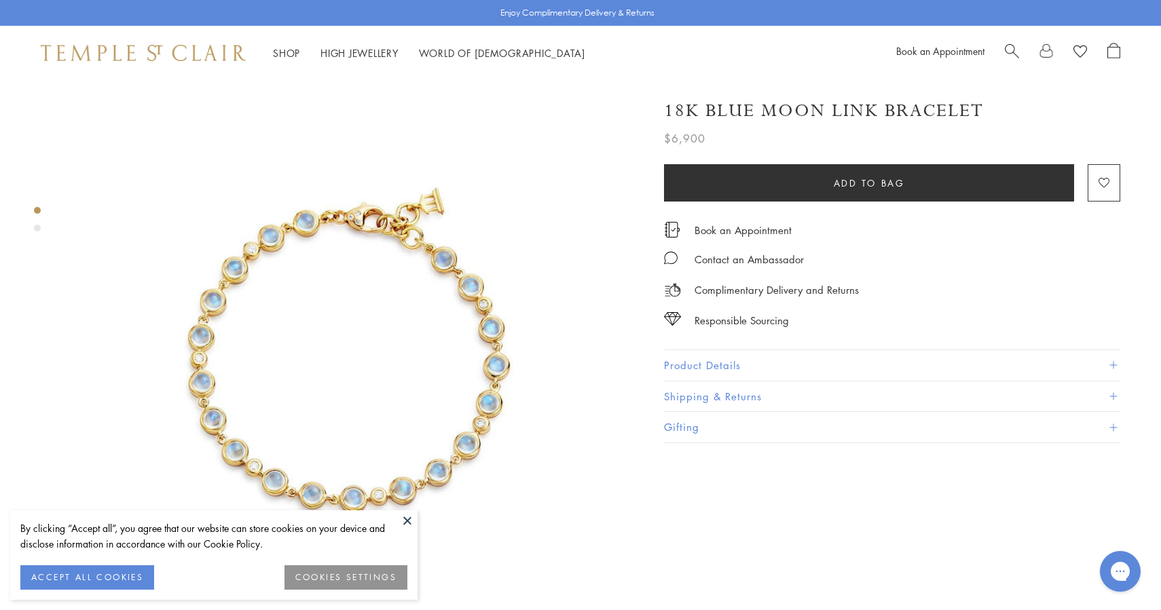
click at [1014, 50] on span "Search" at bounding box center [1012, 50] width 14 height 14
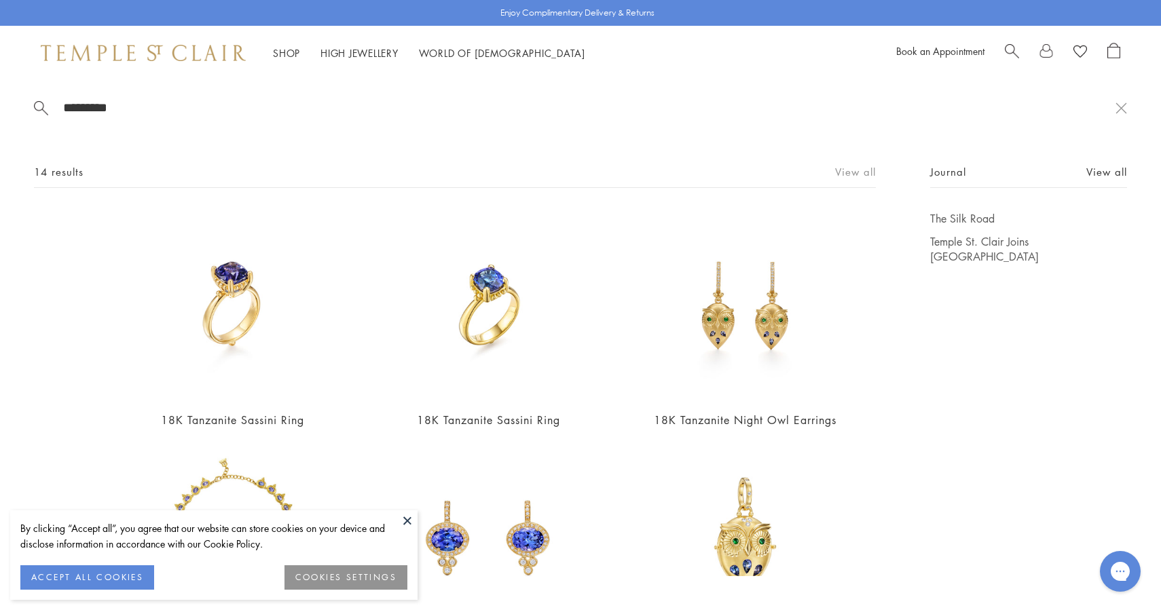
type input "*********"
click at [855, 170] on link "View all" at bounding box center [855, 171] width 41 height 15
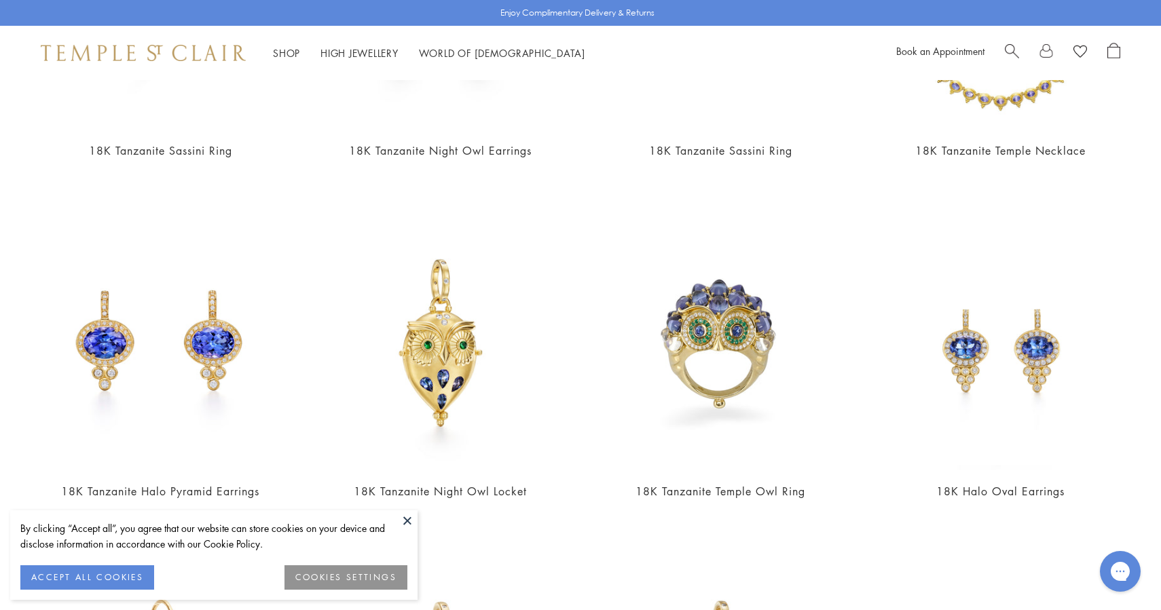
scroll to position [332, 0]
click at [198, 300] on img at bounding box center [160, 343] width 253 height 253
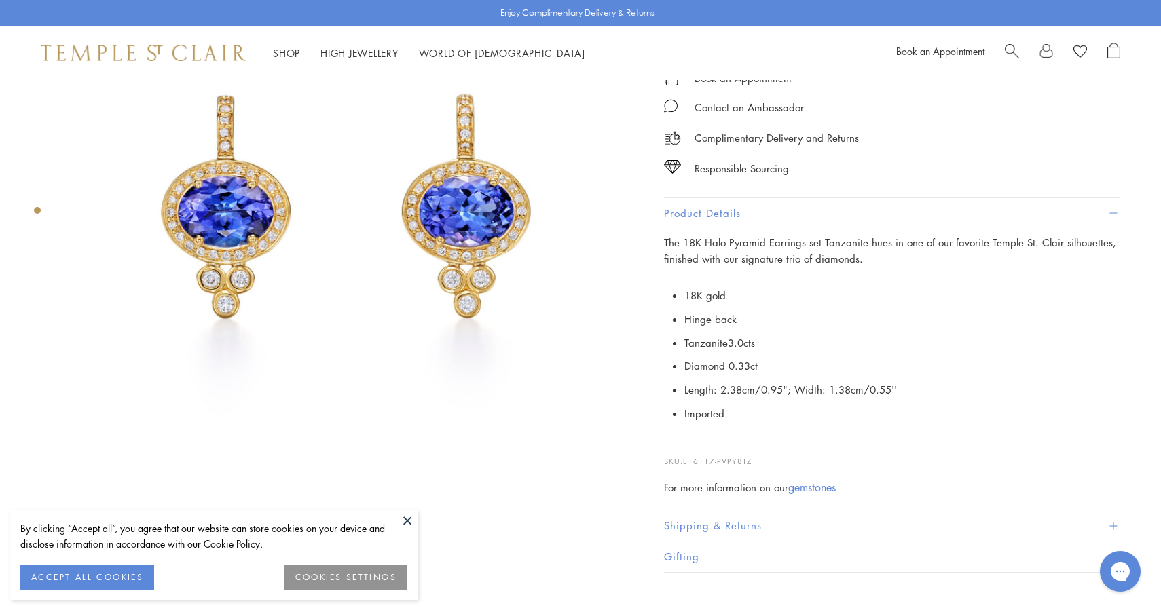
scroll to position [147, 0]
drag, startPoint x: 758, startPoint y: 466, endPoint x: 682, endPoint y: 466, distance: 75.3
click at [681, 466] on p "SKU: E16117-PVPY8TZ" at bounding box center [892, 456] width 456 height 26
click at [688, 466] on p "SKU: E16117-PVPY8TZ" at bounding box center [892, 456] width 456 height 26
drag, startPoint x: 686, startPoint y: 463, endPoint x: 761, endPoint y: 463, distance: 74.7
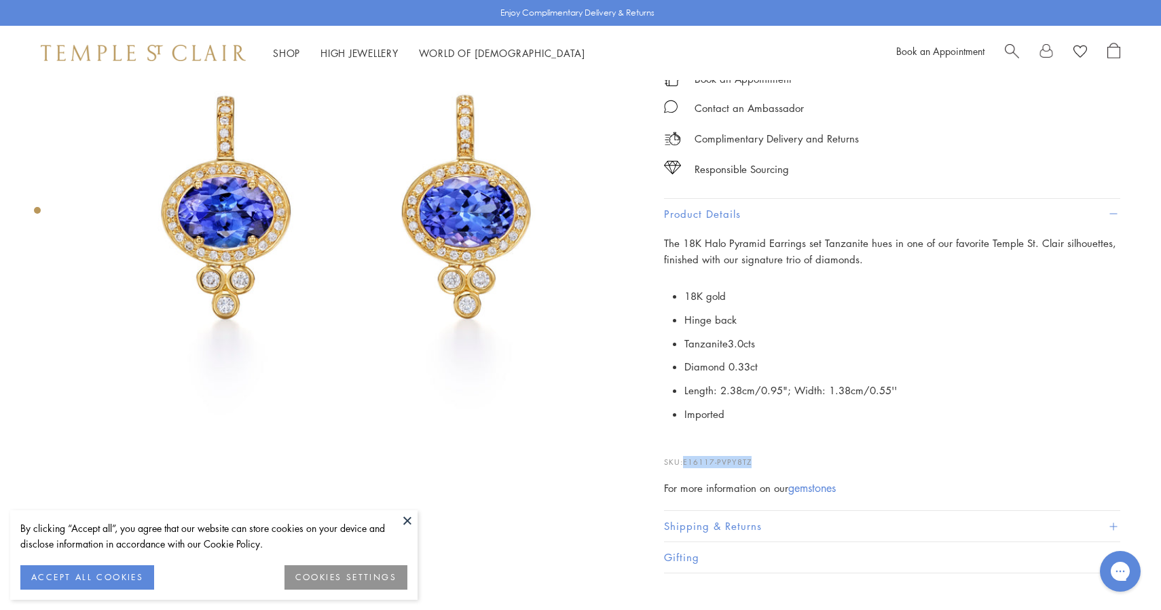
click at [761, 463] on p "SKU: E16117-PVPY8TZ" at bounding box center [892, 456] width 456 height 26
copy span "E16117-PVPY8TZ"
